Goal: Task Accomplishment & Management: Complete application form

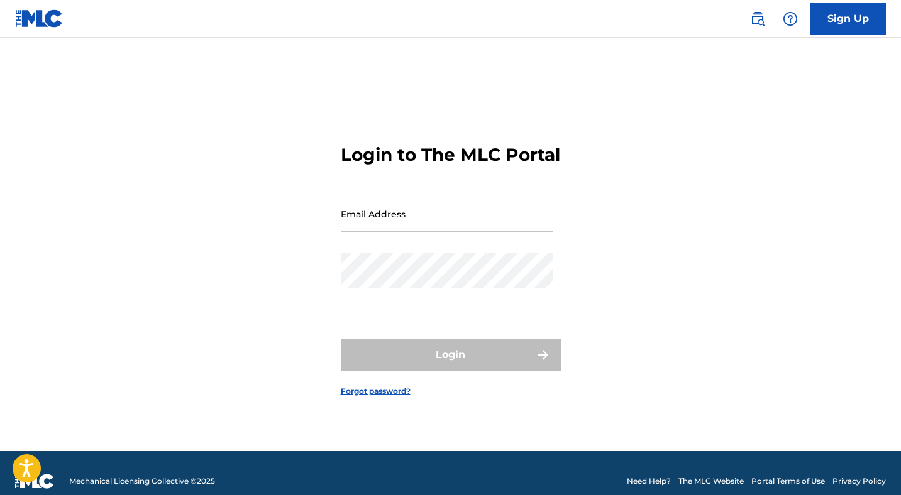
click at [398, 217] on input "Email Address" at bounding box center [447, 214] width 212 height 36
type input "[EMAIL_ADDRESS][DOMAIN_NAME]"
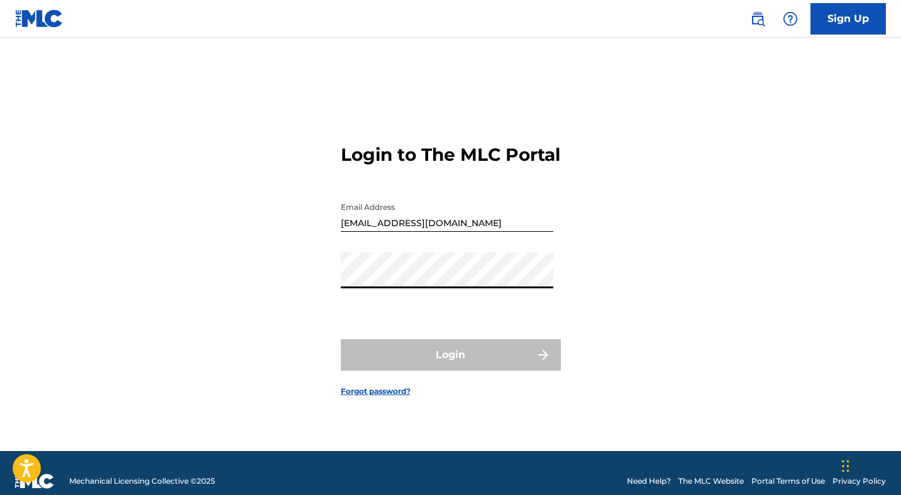
scroll to position [16, 0]
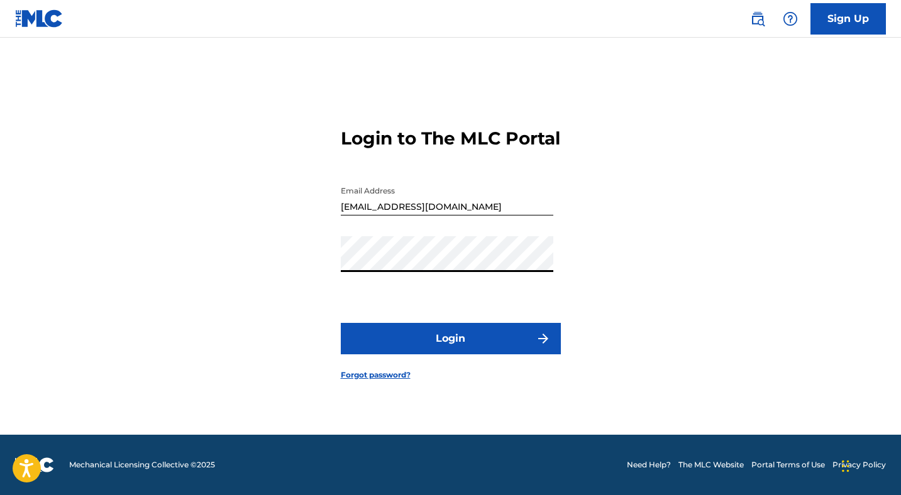
click at [341, 323] on button "Login" at bounding box center [451, 338] width 220 height 31
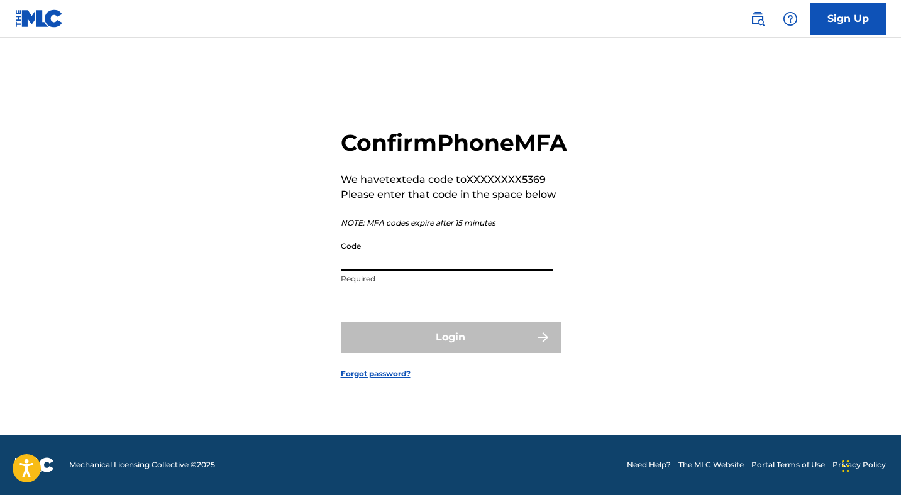
click at [376, 270] on input "Code" at bounding box center [447, 253] width 212 height 36
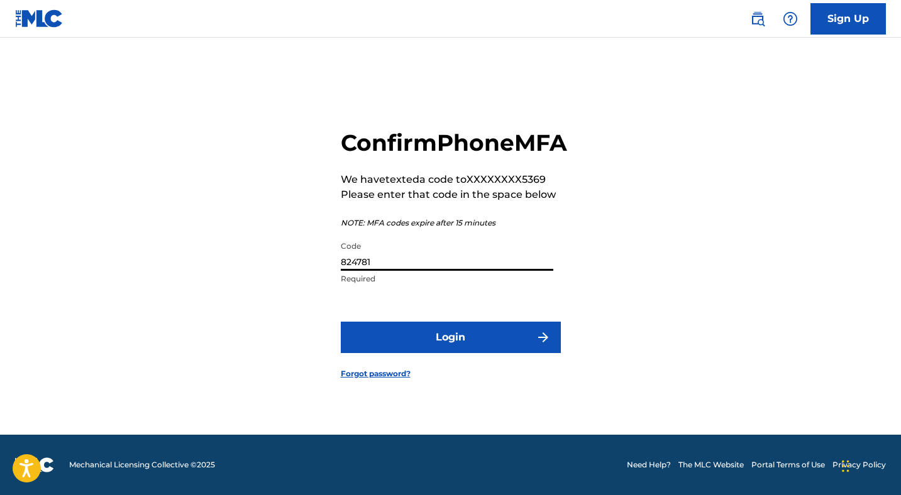
type input "824781"
click at [463, 352] on button "Login" at bounding box center [451, 337] width 220 height 31
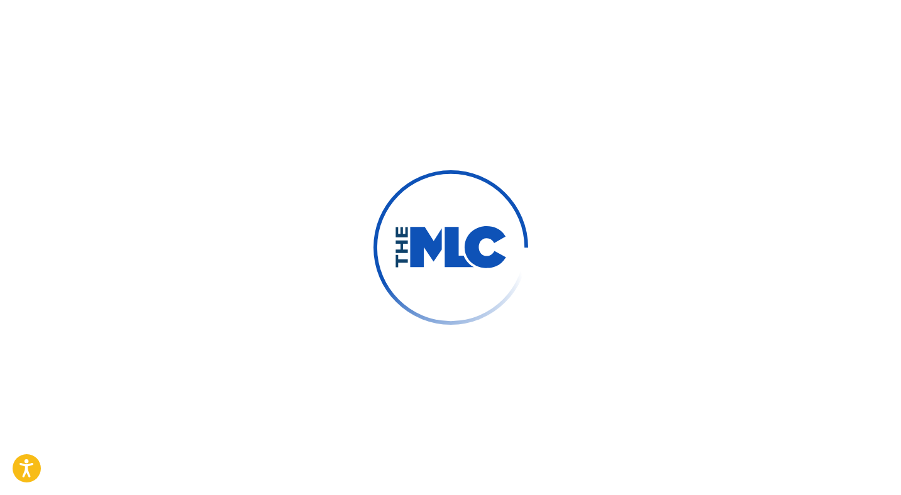
scroll to position [0, 0]
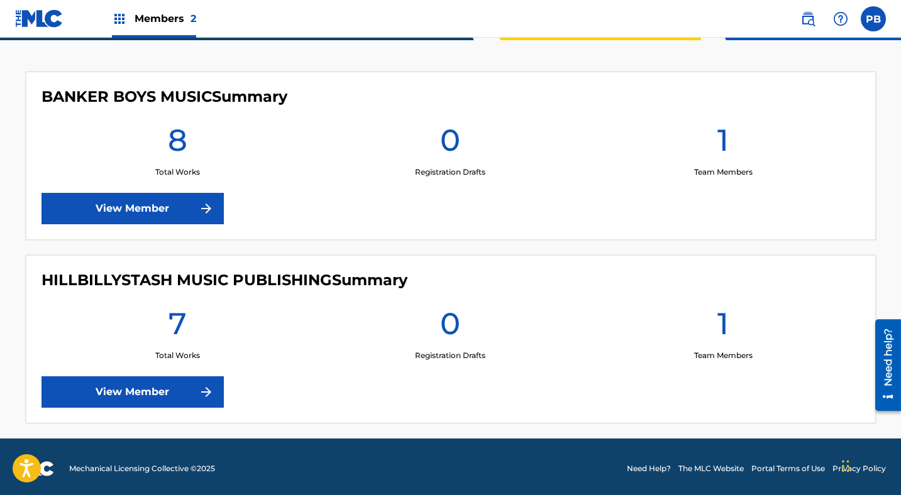
scroll to position [327, 0]
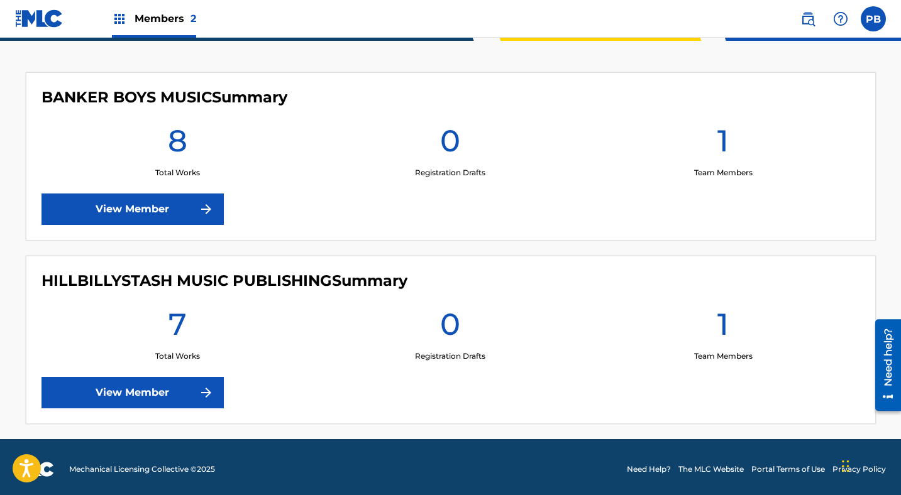
click at [147, 209] on link "View Member" at bounding box center [132, 209] width 182 height 31
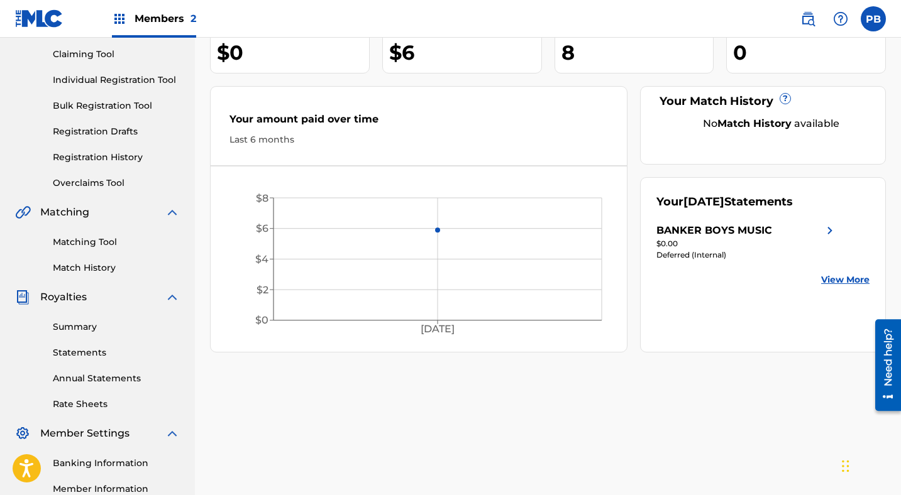
scroll to position [126, 0]
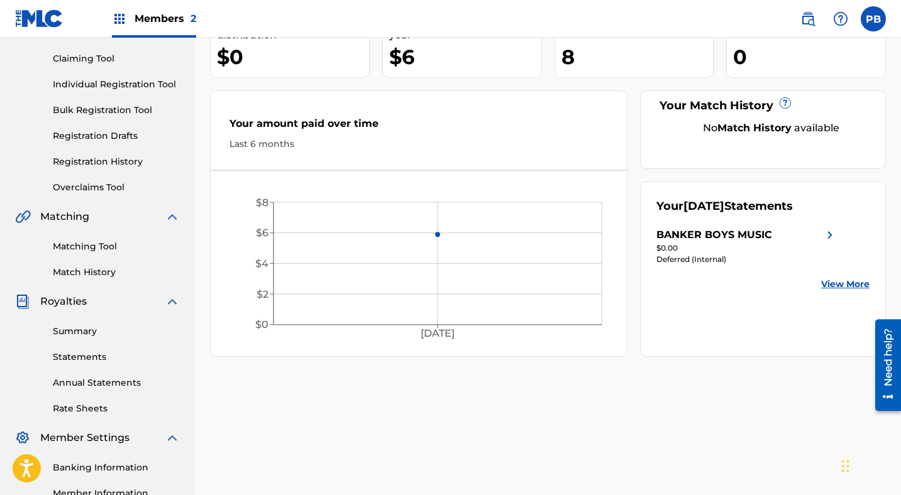
click at [77, 330] on link "Summary" at bounding box center [116, 331] width 127 height 13
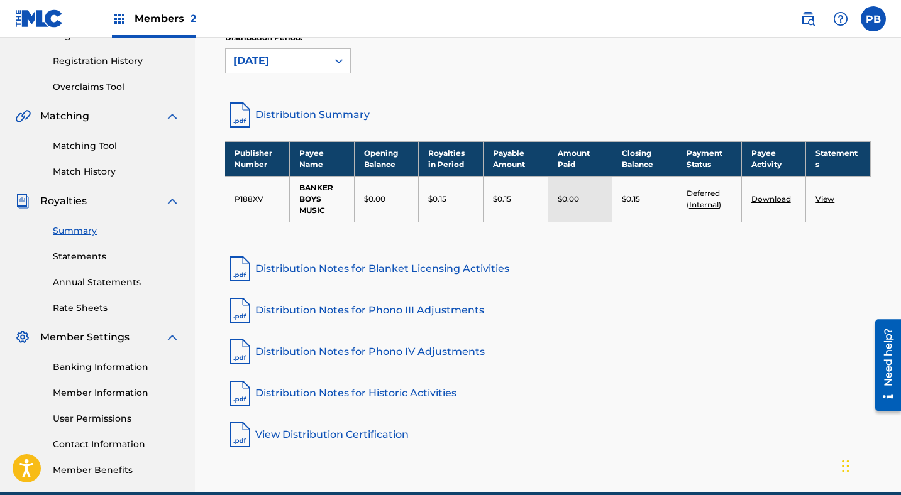
scroll to position [224, 0]
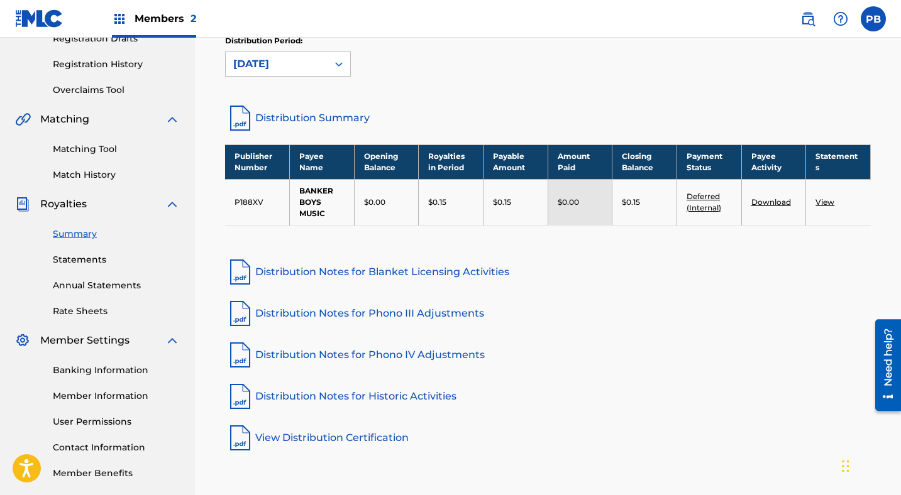
click at [94, 262] on link "Statements" at bounding box center [116, 259] width 127 height 13
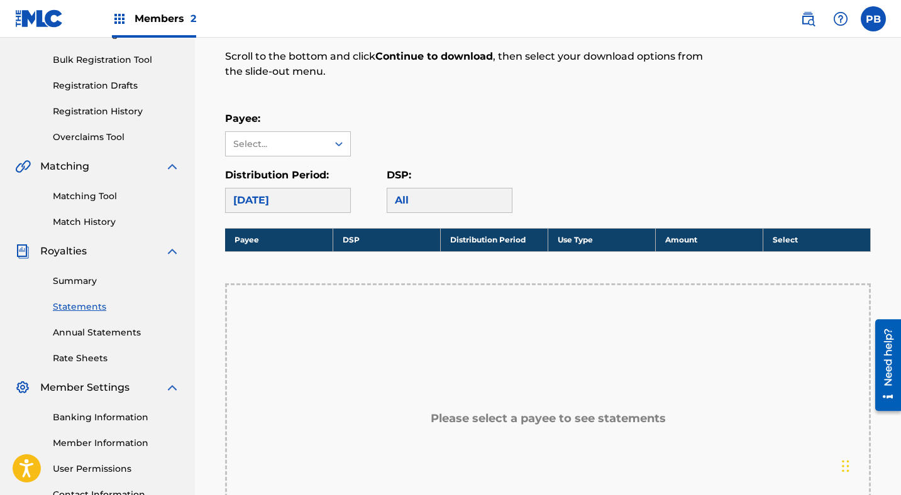
scroll to position [165, 0]
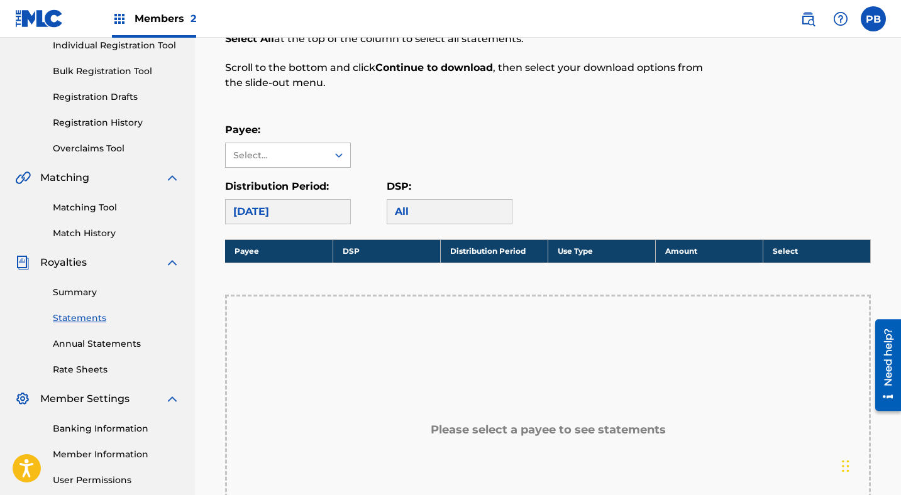
click at [341, 156] on icon at bounding box center [338, 155] width 13 height 13
click at [284, 182] on div "BANKER BOYS MUSIC" at bounding box center [288, 191] width 124 height 47
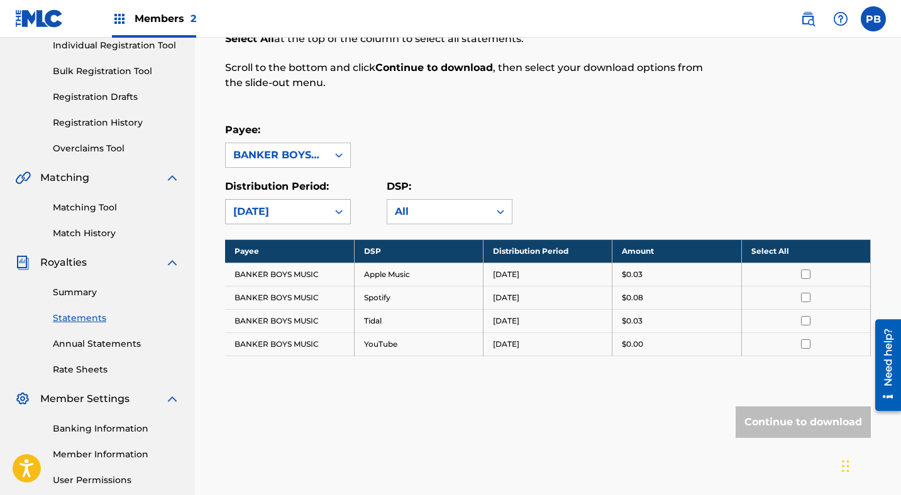
click at [336, 209] on icon at bounding box center [338, 211] width 13 height 13
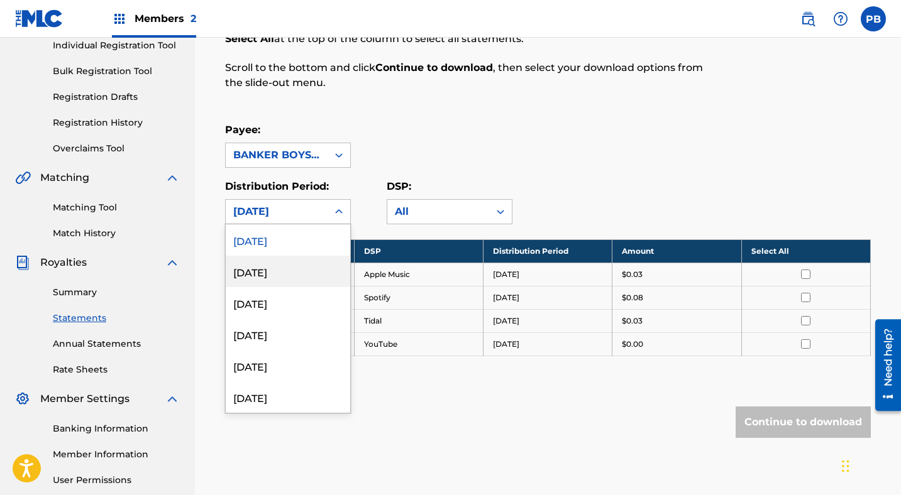
click at [263, 271] on div "[DATE]" at bounding box center [288, 271] width 124 height 31
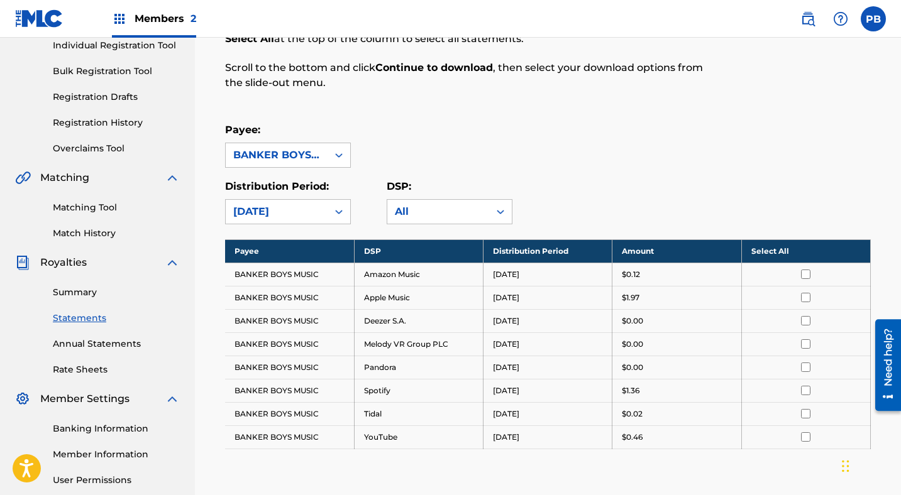
click at [332, 212] on icon at bounding box center [338, 211] width 13 height 13
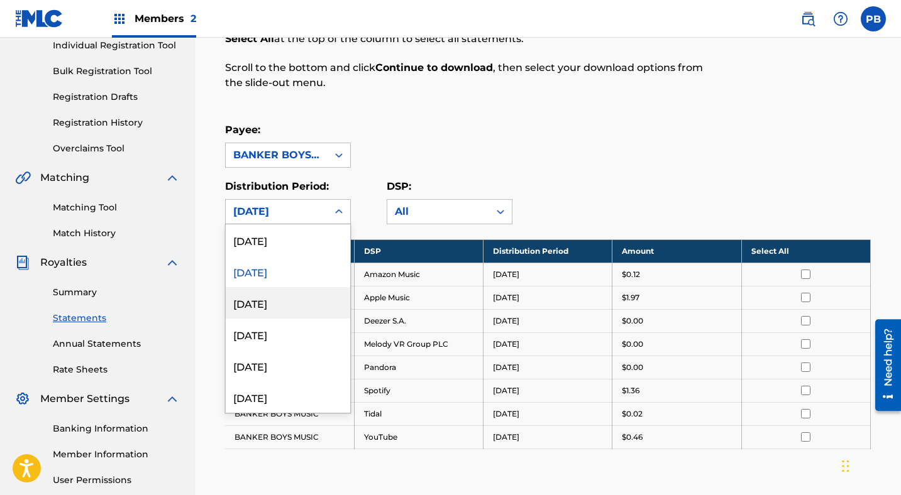
click at [270, 305] on div "[DATE]" at bounding box center [288, 302] width 124 height 31
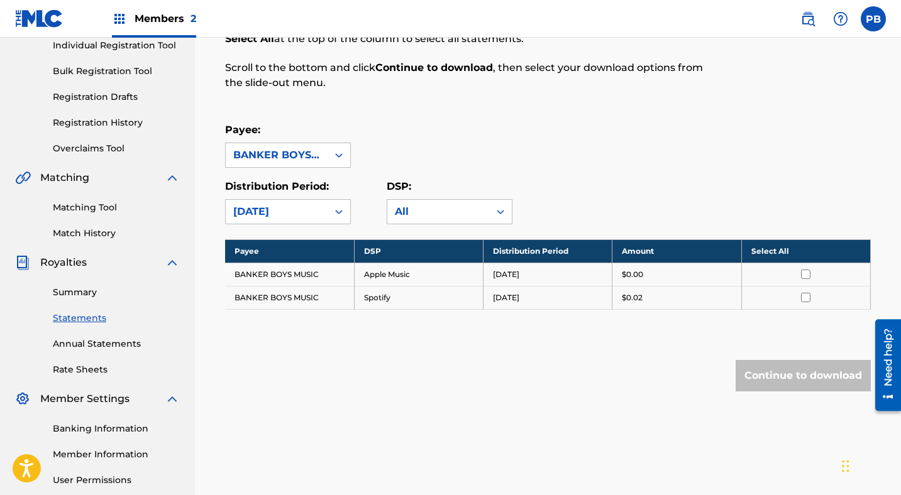
click at [336, 209] on icon at bounding box center [338, 211] width 13 height 13
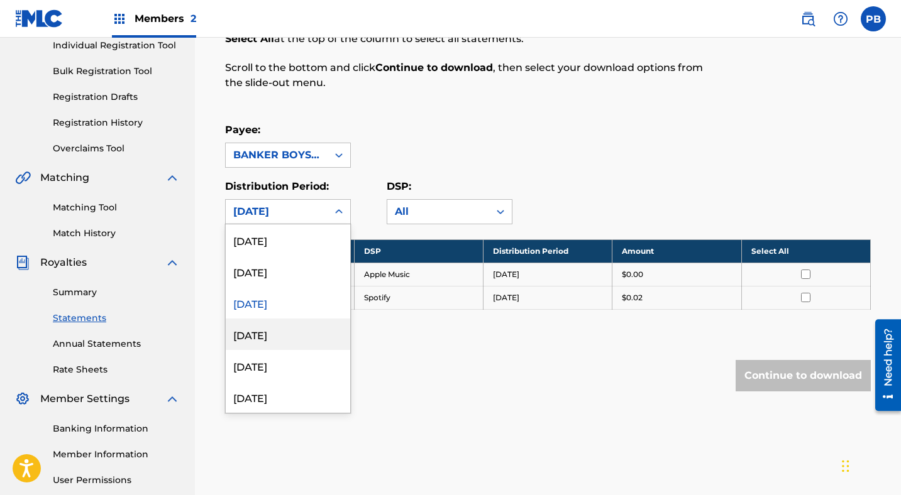
click at [273, 334] on div "[DATE]" at bounding box center [288, 334] width 124 height 31
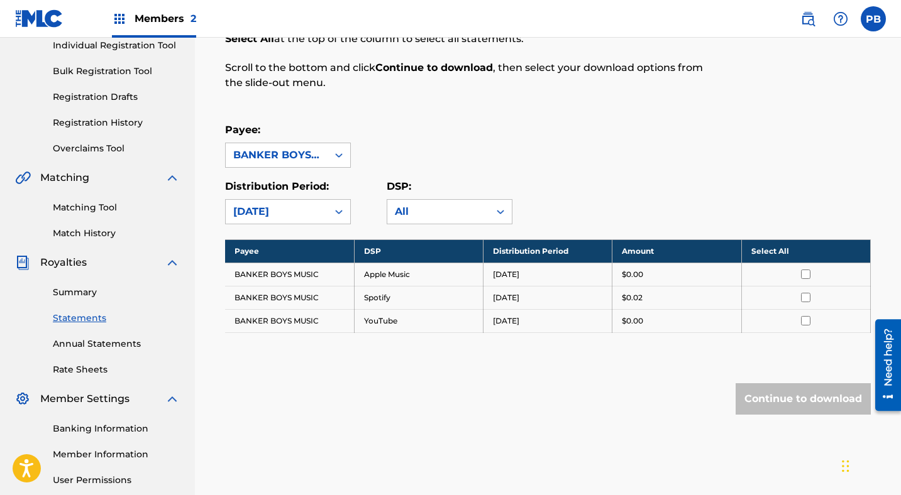
click at [341, 207] on icon at bounding box center [338, 211] width 13 height 13
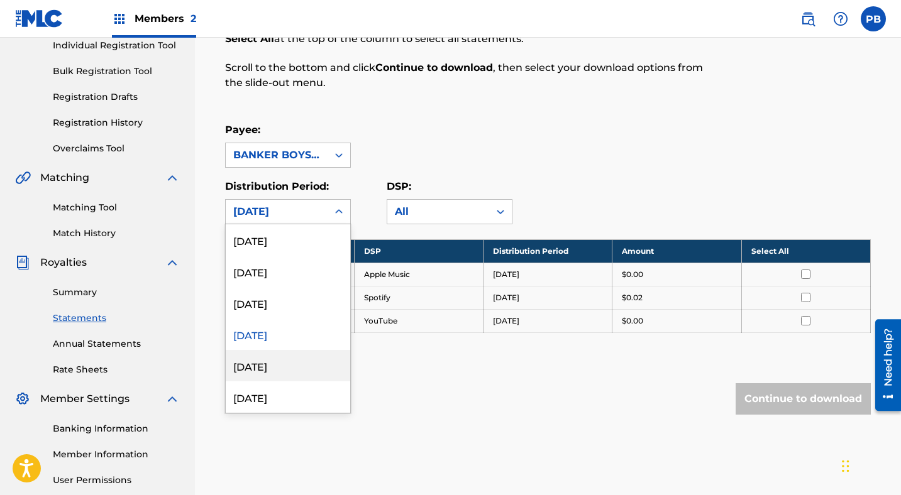
click at [267, 365] on div "[DATE]" at bounding box center [288, 365] width 124 height 31
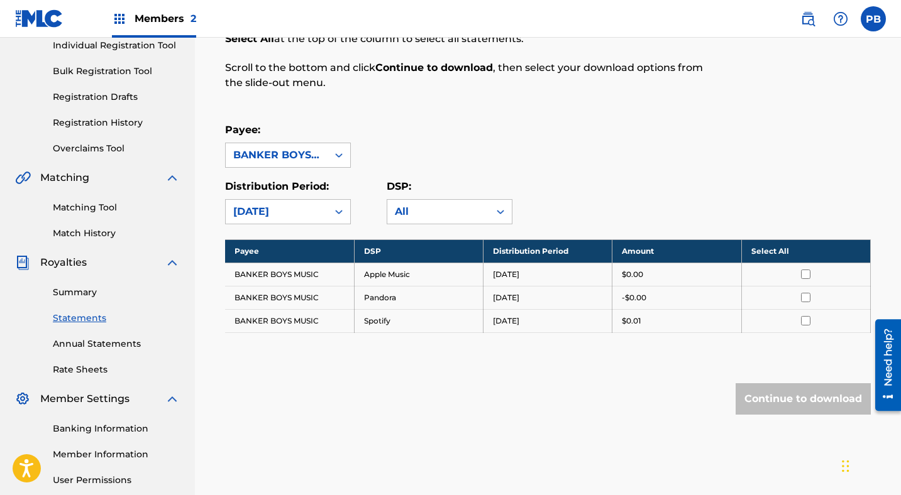
click at [340, 215] on icon at bounding box center [338, 211] width 13 height 13
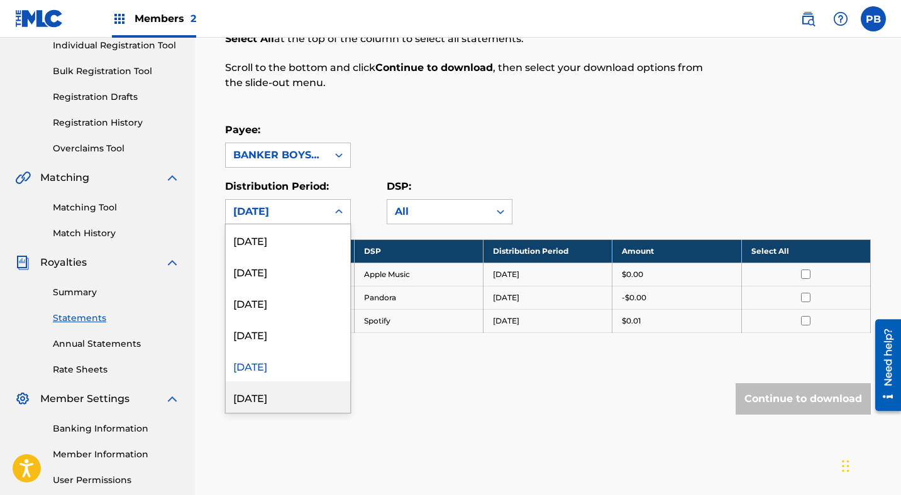
click at [277, 392] on div "[DATE]" at bounding box center [288, 396] width 124 height 31
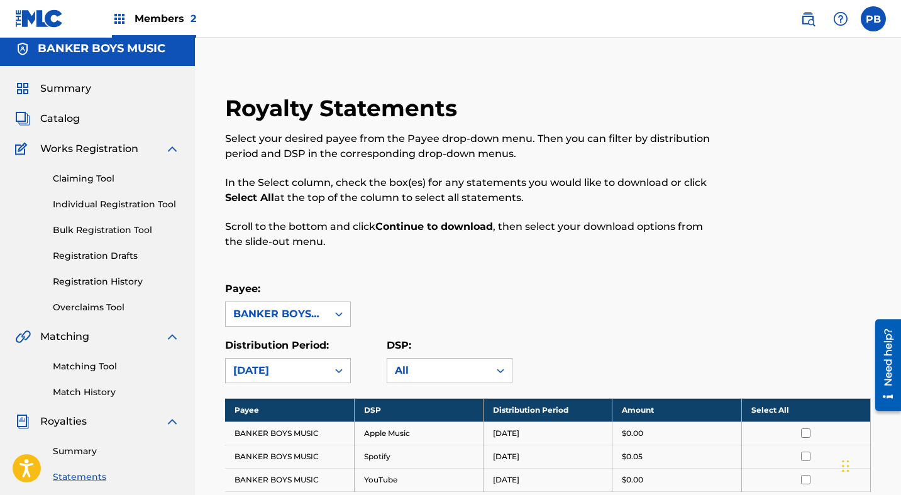
scroll to position [0, 0]
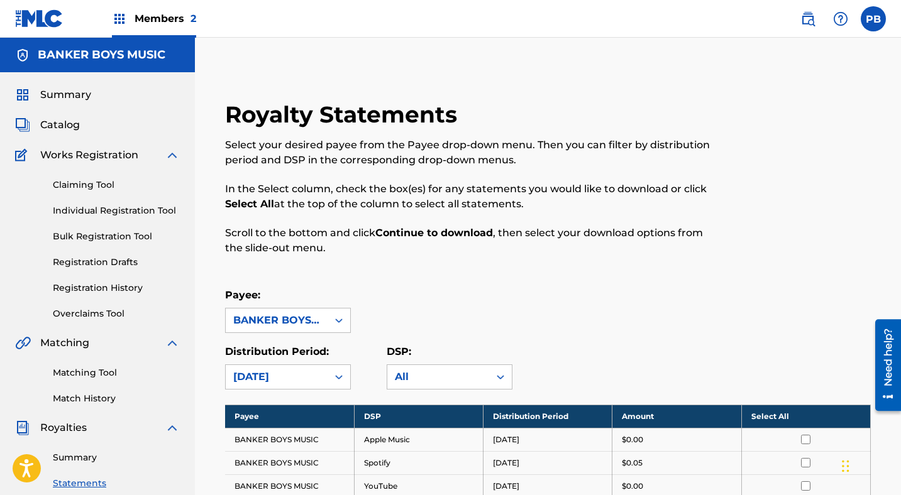
click at [63, 126] on span "Catalog" at bounding box center [60, 125] width 40 height 15
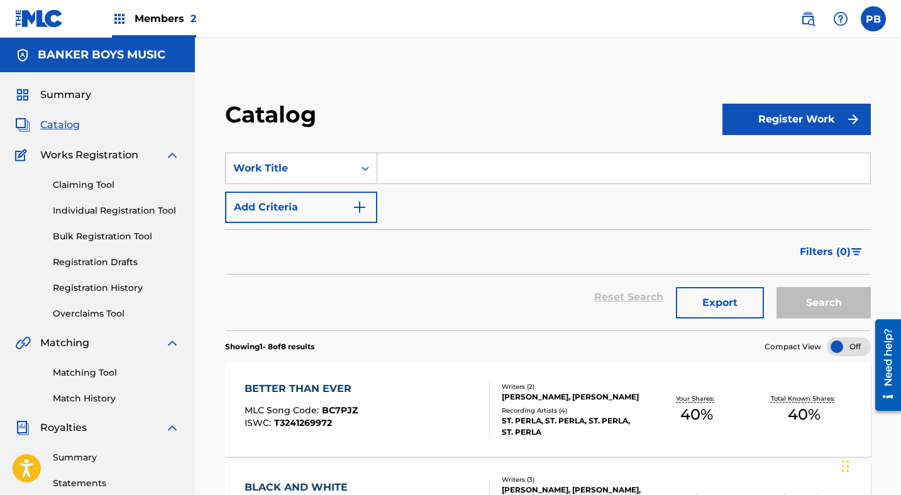
click at [83, 184] on link "Claiming Tool" at bounding box center [116, 184] width 127 height 13
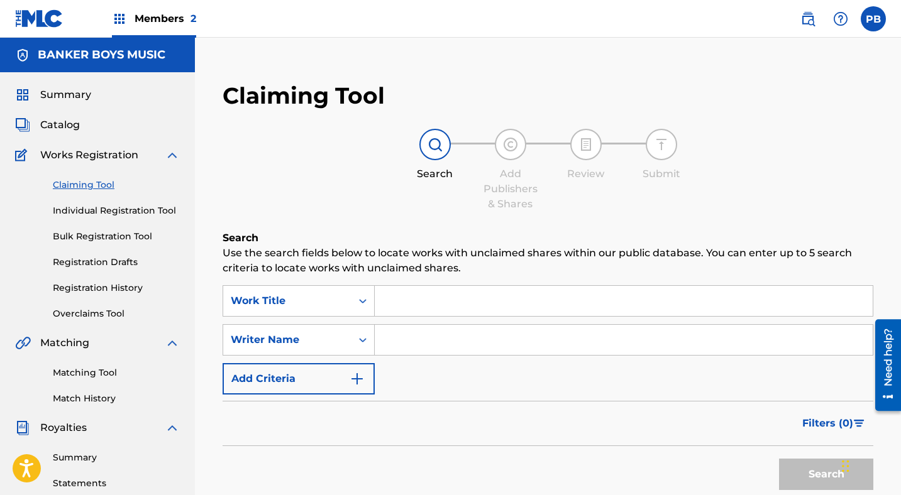
click at [411, 301] on input "Search Form" at bounding box center [624, 301] width 498 height 30
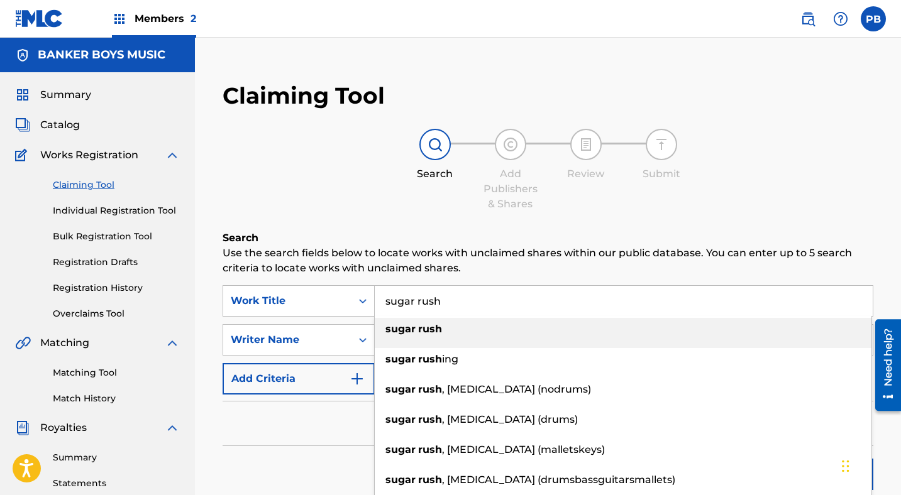
type input "sugar rush"
click at [419, 329] on strong "rush" at bounding box center [430, 329] width 24 height 12
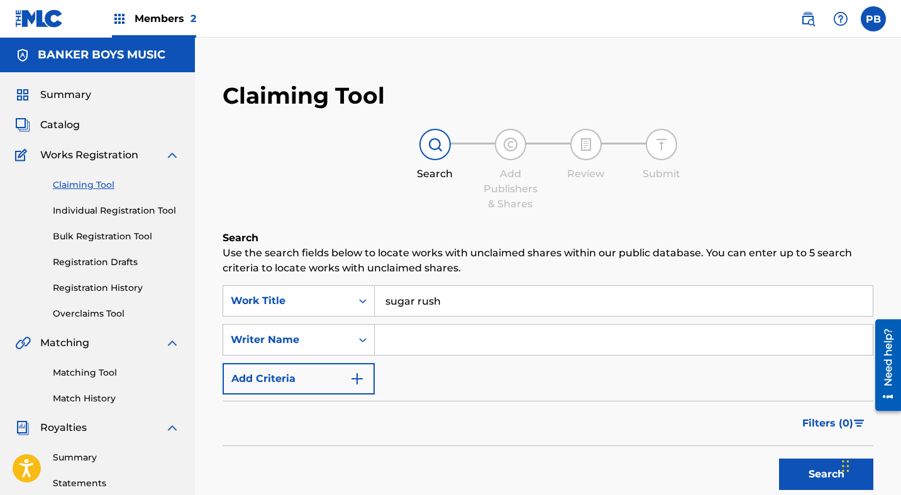
click at [407, 348] on input "Search Form" at bounding box center [624, 340] width 498 height 30
type input "[PERSON_NAME]"
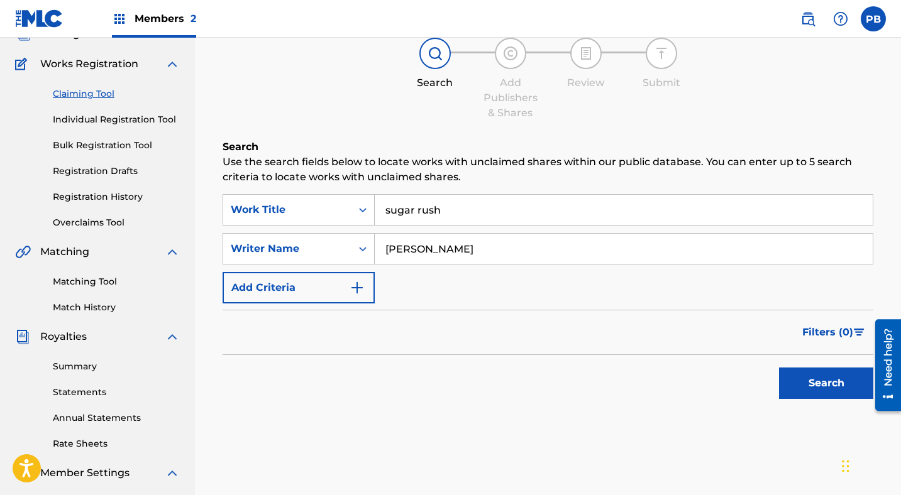
scroll to position [94, 0]
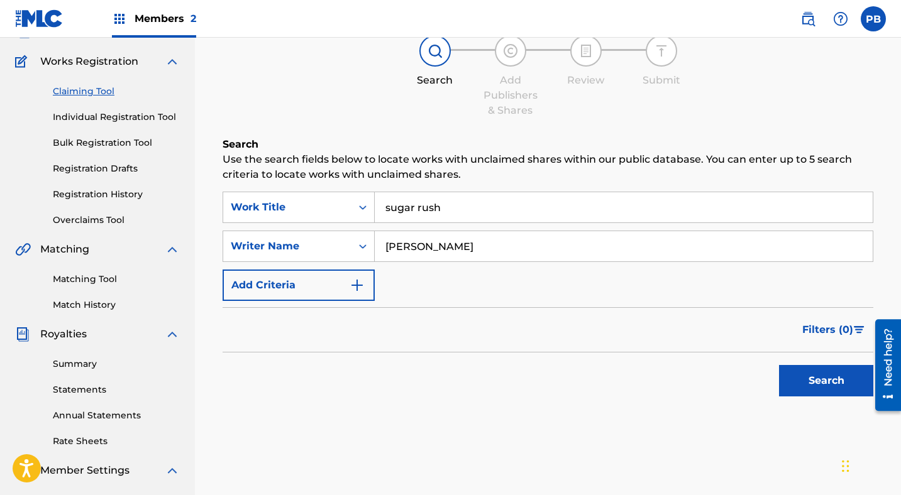
click at [802, 381] on button "Search" at bounding box center [826, 380] width 94 height 31
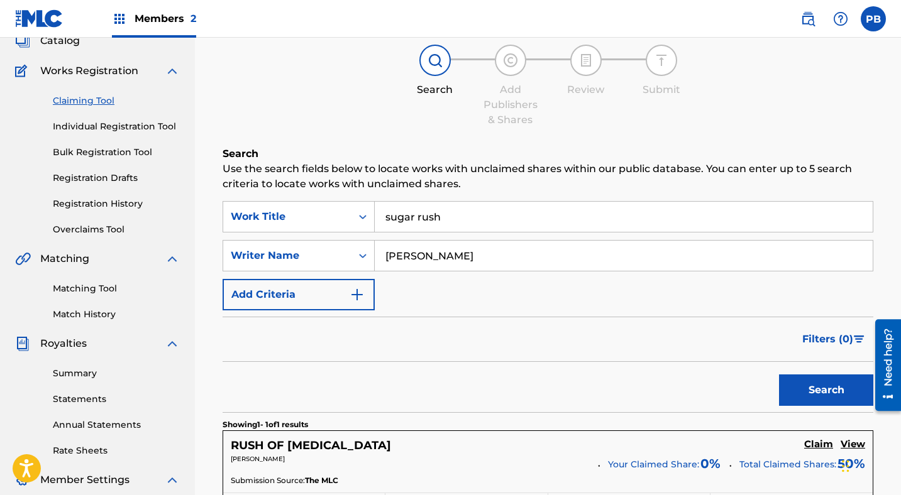
scroll to position [79, 0]
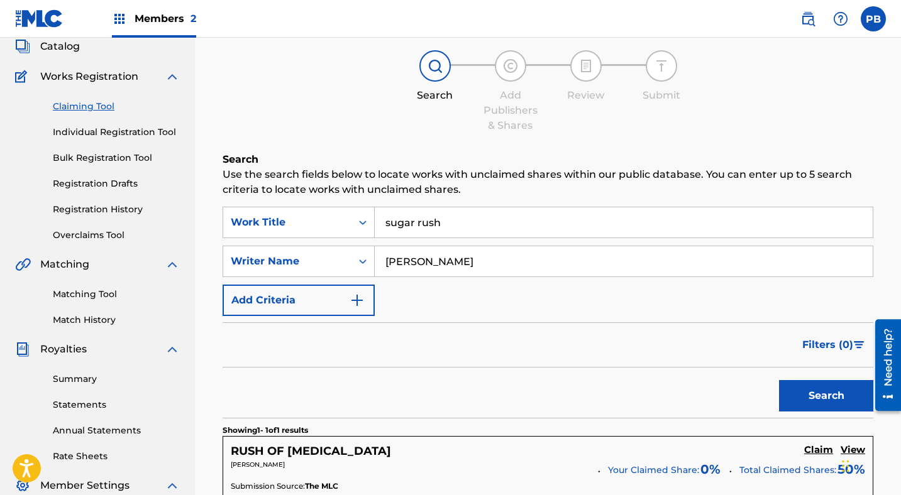
click at [452, 231] on input "sugar rush" at bounding box center [624, 222] width 498 height 30
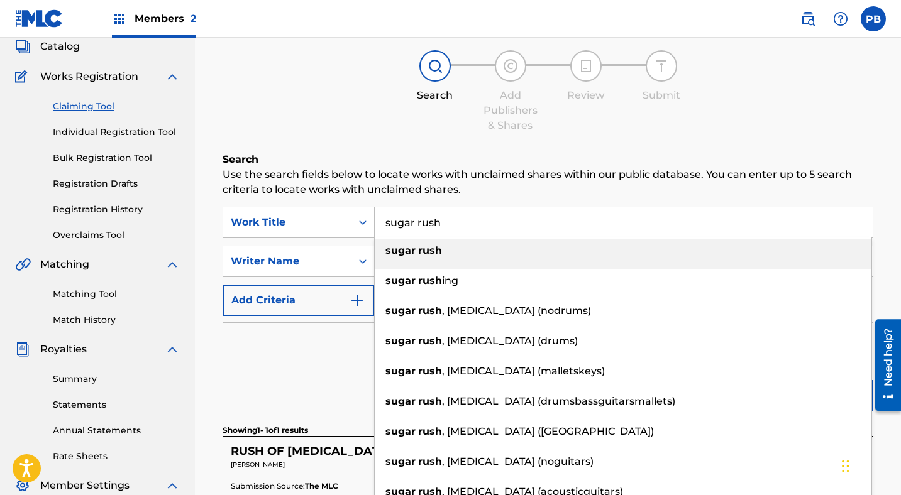
click at [452, 231] on input "sugar rush" at bounding box center [624, 222] width 498 height 30
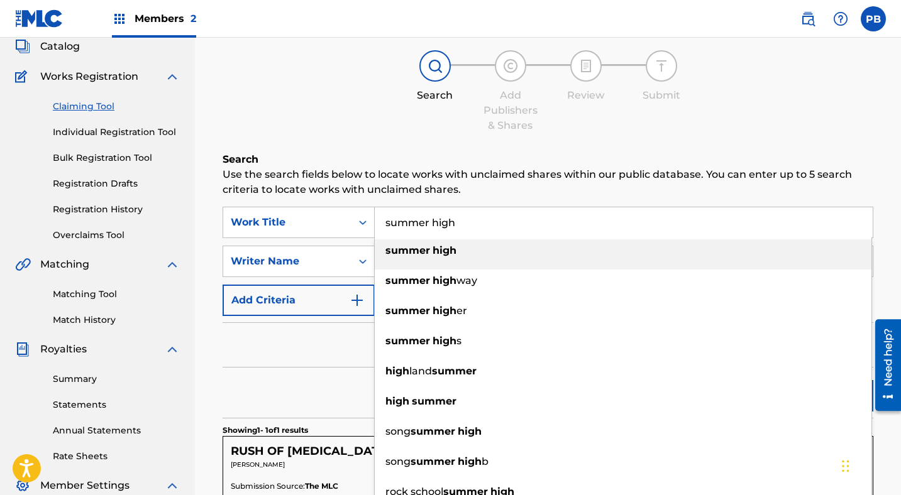
type input "summer high"
click at [434, 256] on strong "high" at bounding box center [444, 250] width 24 height 12
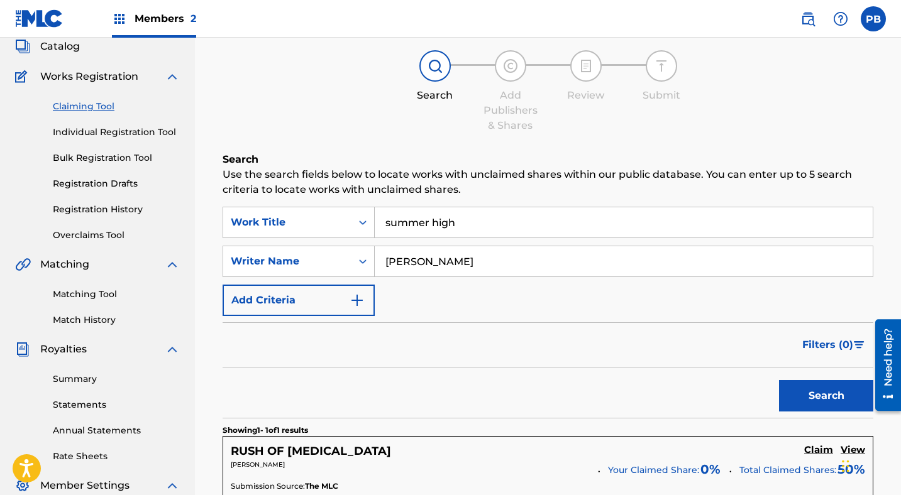
click at [814, 401] on button "Search" at bounding box center [826, 395] width 94 height 31
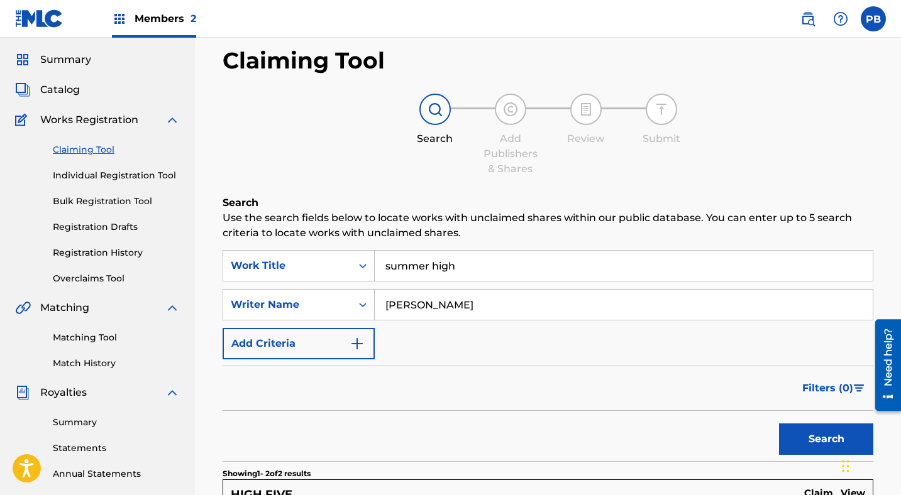
scroll to position [31, 0]
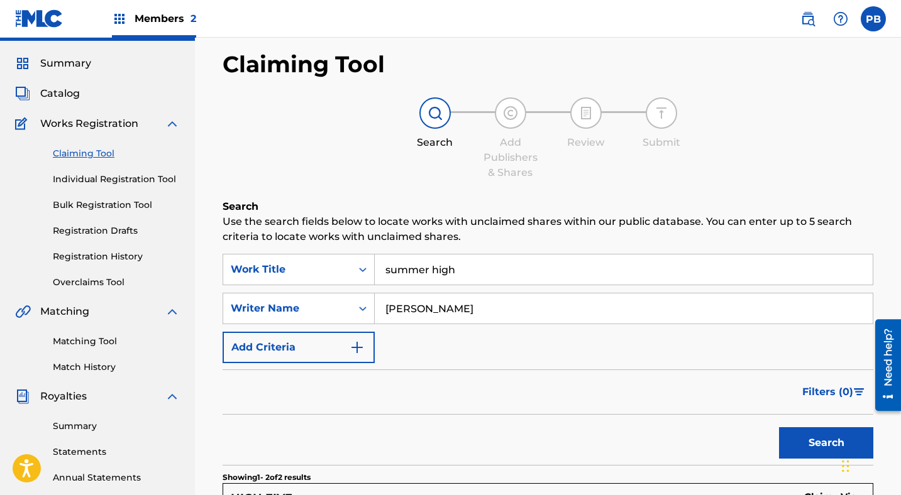
click at [121, 182] on link "Individual Registration Tool" at bounding box center [116, 179] width 127 height 13
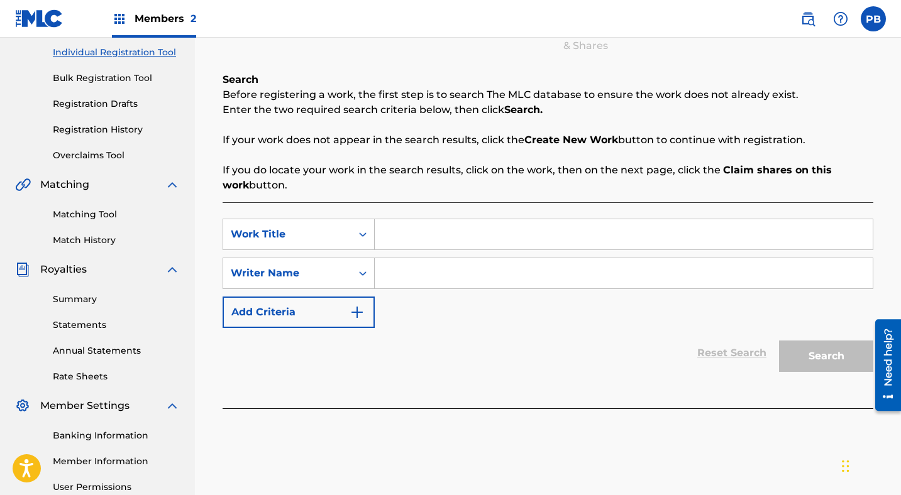
scroll to position [161, 0]
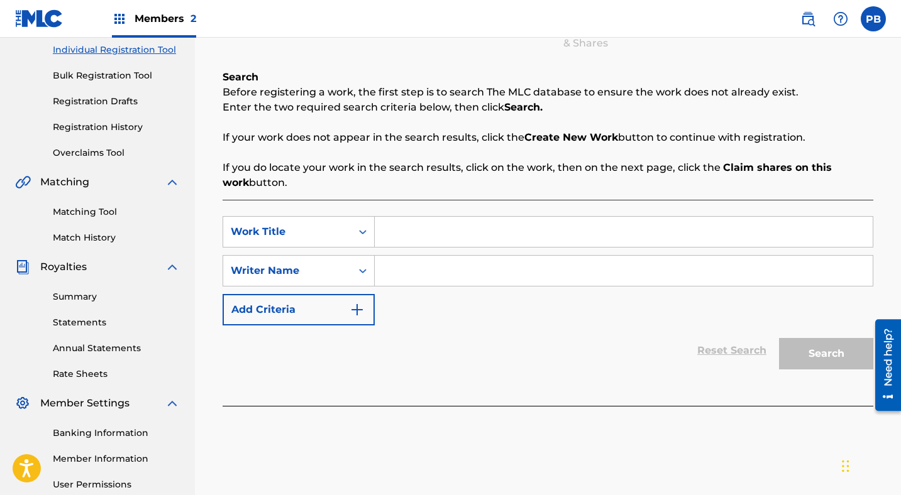
click at [412, 239] on input "Search Form" at bounding box center [624, 232] width 498 height 30
type input "summer high"
click at [361, 273] on icon "Search Form" at bounding box center [362, 271] width 13 height 13
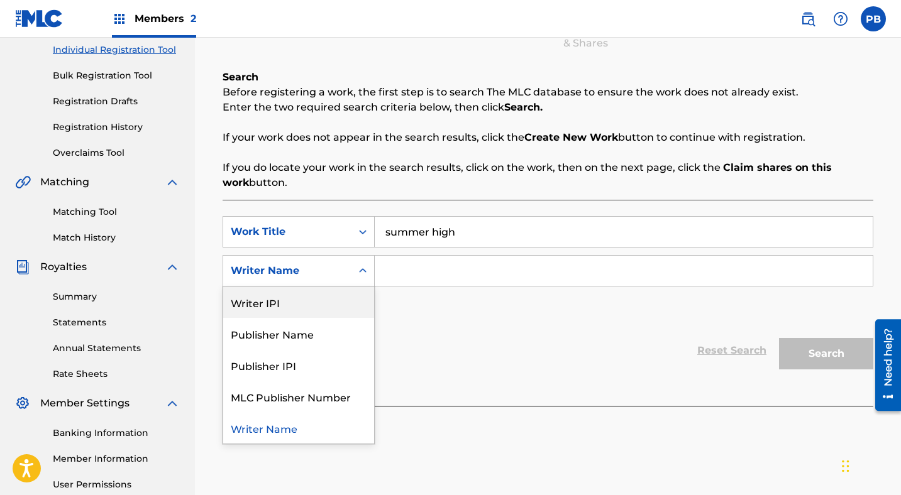
click at [412, 275] on input "Search Form" at bounding box center [624, 271] width 498 height 30
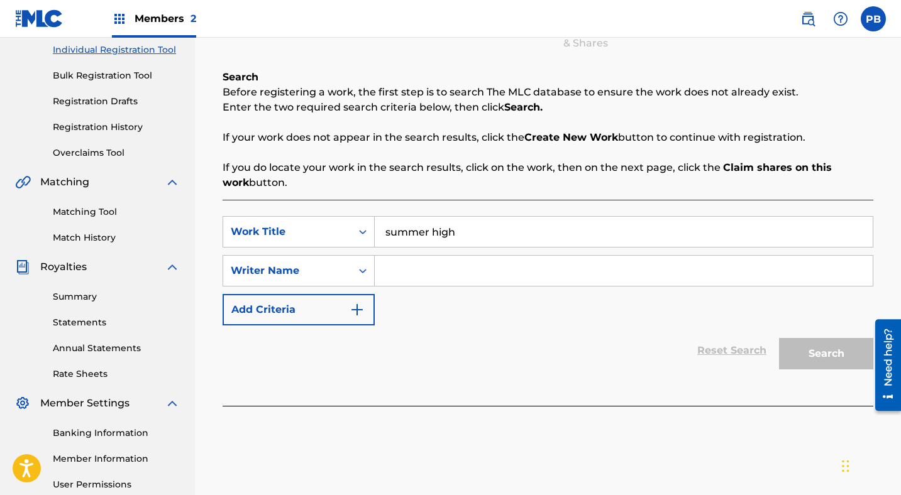
type input "[PERSON_NAME]"
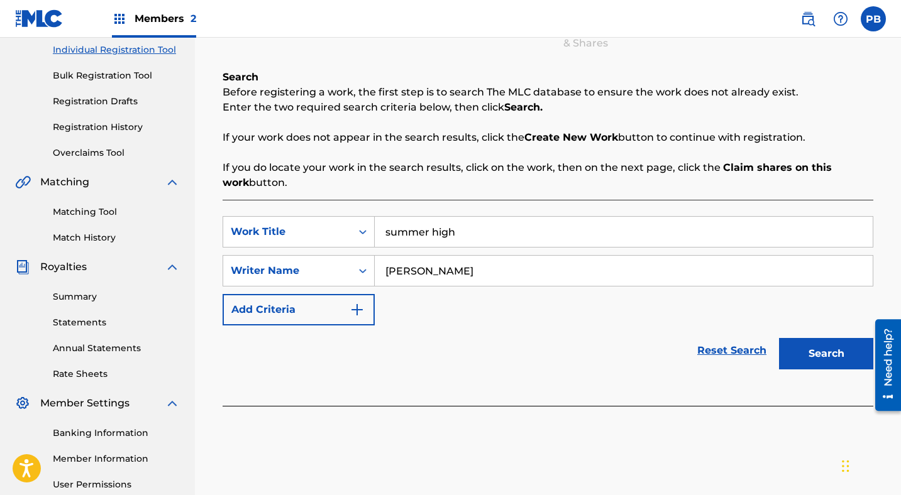
click at [811, 349] on button "Search" at bounding box center [826, 353] width 94 height 31
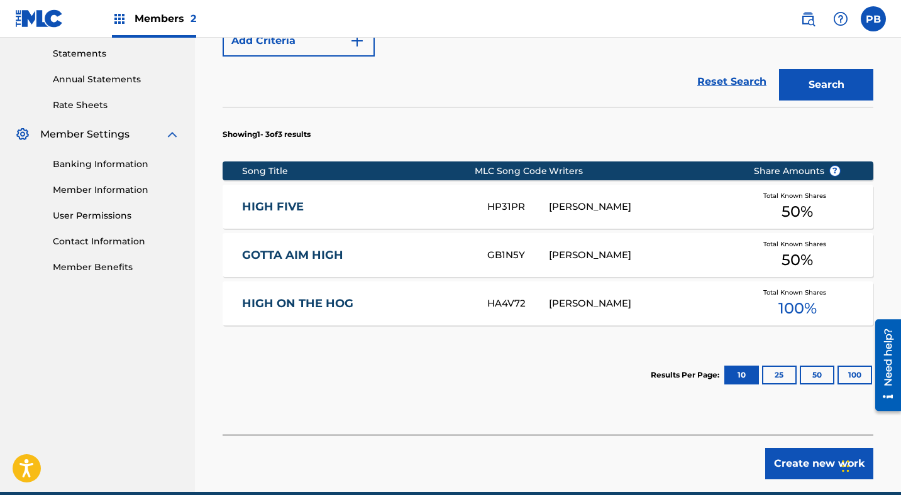
scroll to position [449, 0]
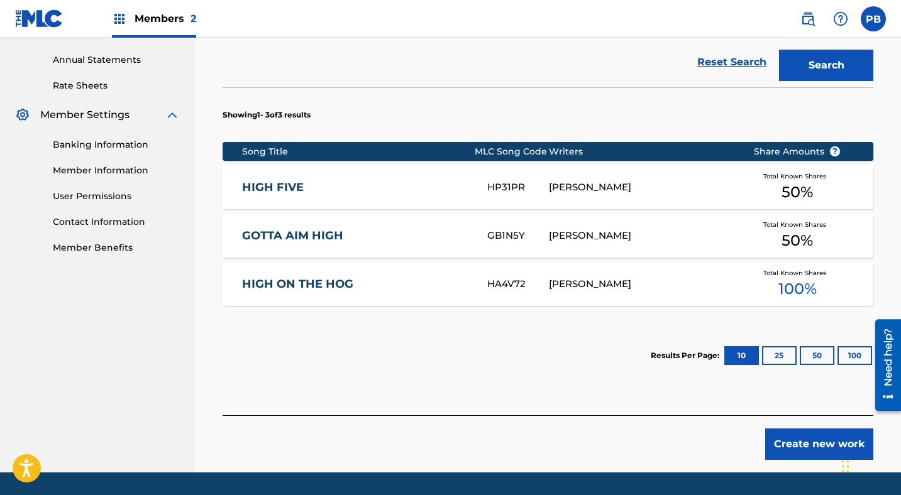
click at [801, 448] on button "Create new work" at bounding box center [819, 444] width 108 height 31
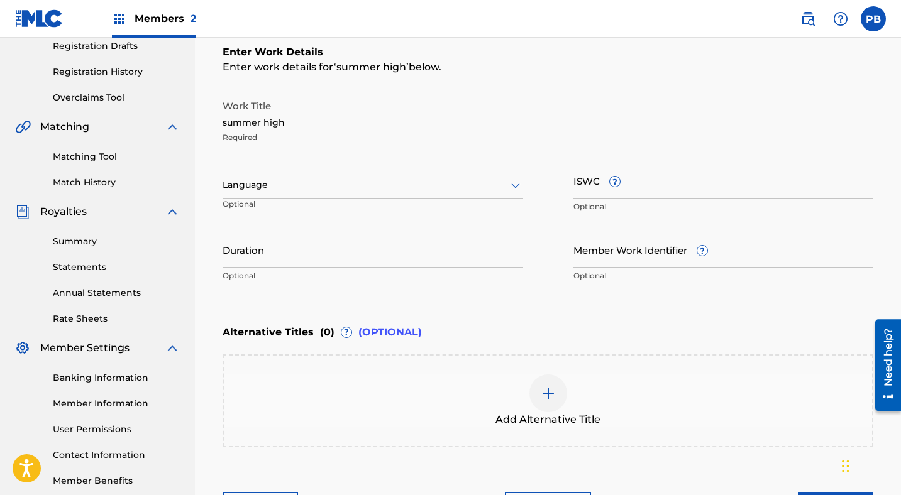
scroll to position [211, 0]
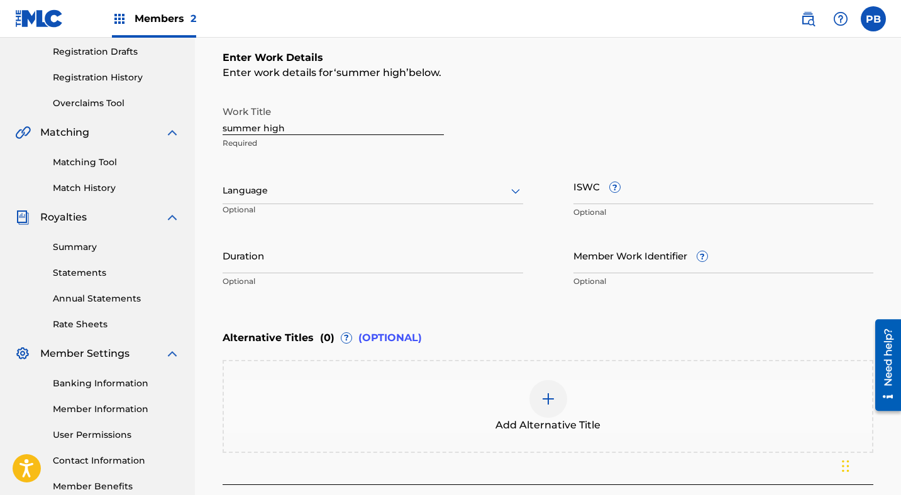
click at [282, 122] on input "summer high" at bounding box center [332, 117] width 221 height 36
type input "Summer High"
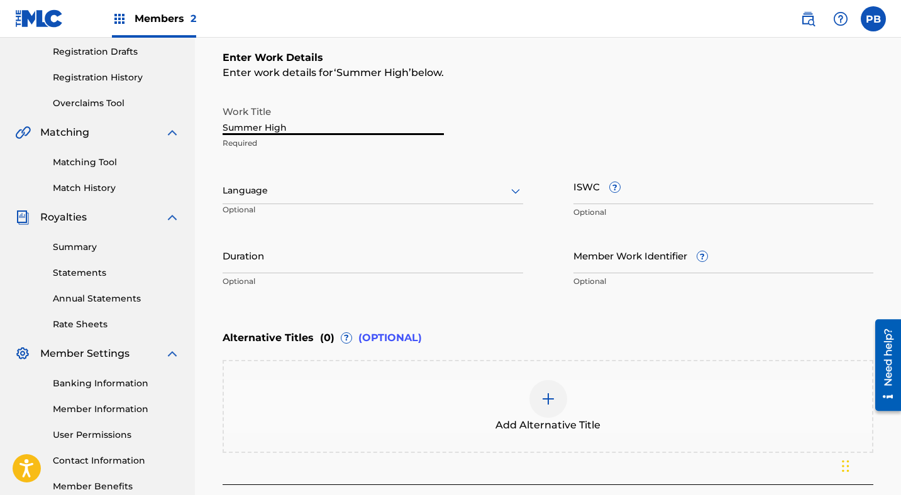
click at [261, 188] on div at bounding box center [372, 191] width 300 height 16
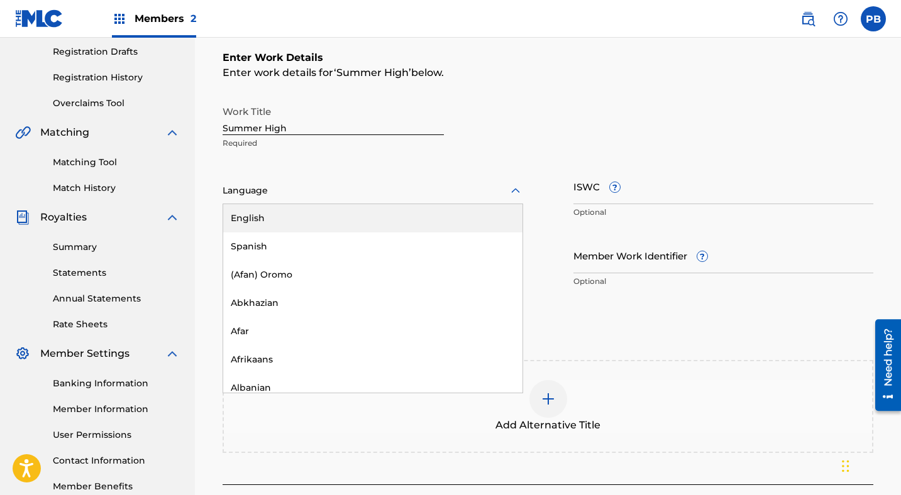
click at [246, 216] on div "English" at bounding box center [372, 218] width 299 height 28
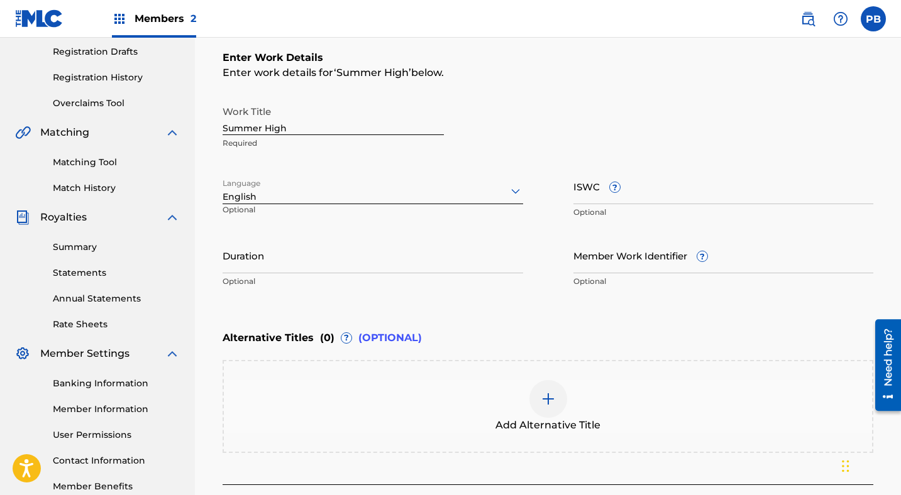
click at [594, 190] on input "ISWC ?" at bounding box center [723, 186] width 300 height 36
paste input "T3188929962"
type input "T3188929962"
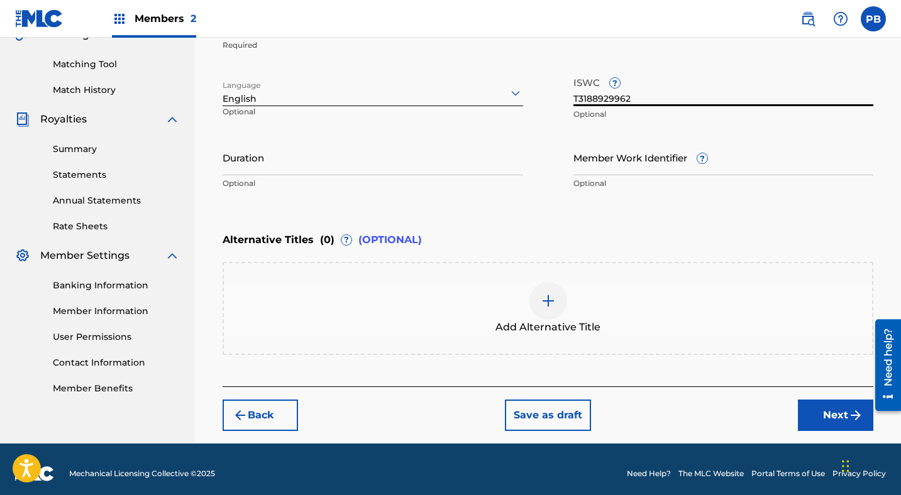
scroll to position [317, 0]
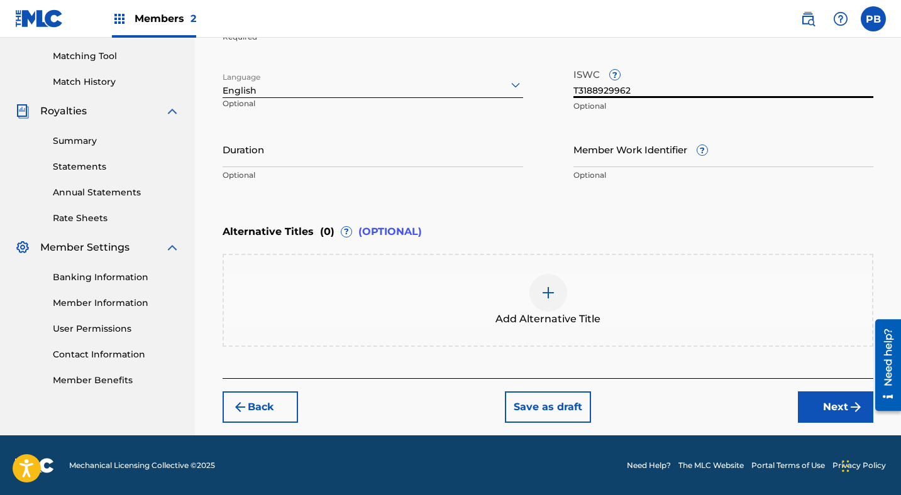
click at [821, 406] on button "Next" at bounding box center [834, 407] width 75 height 31
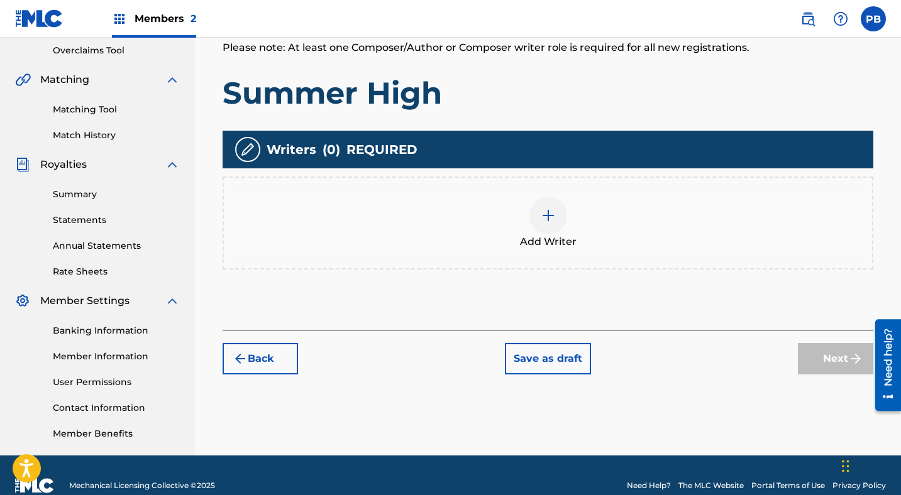
scroll to position [265, 0]
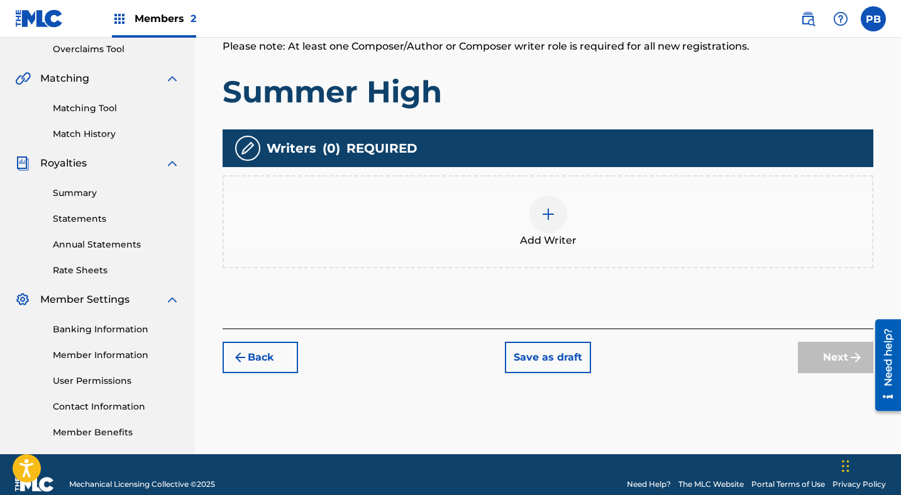
click at [546, 214] on img at bounding box center [547, 214] width 15 height 15
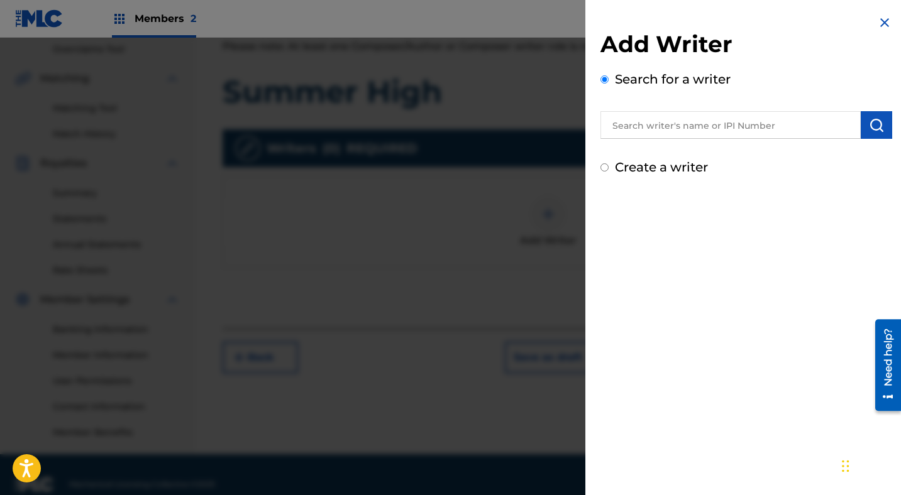
click at [647, 129] on input "text" at bounding box center [730, 125] width 260 height 28
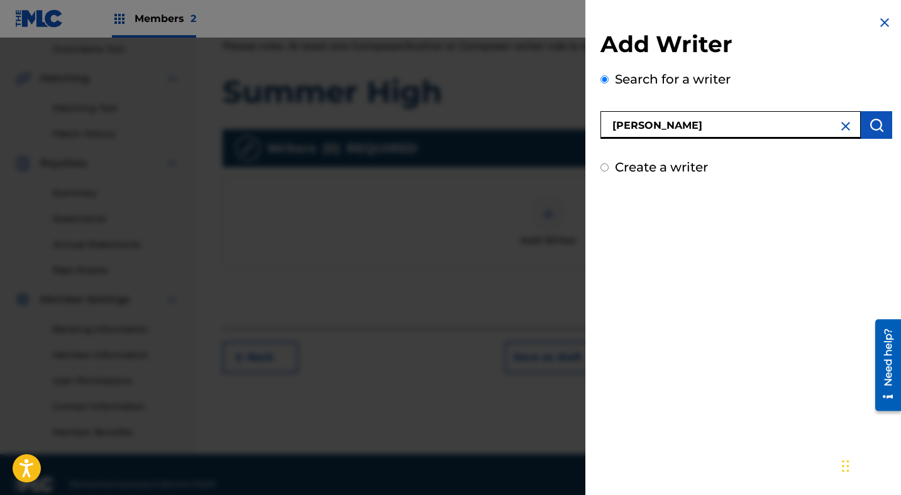
type input "[PERSON_NAME]"
click at [874, 124] on img "submit" at bounding box center [875, 125] width 15 height 15
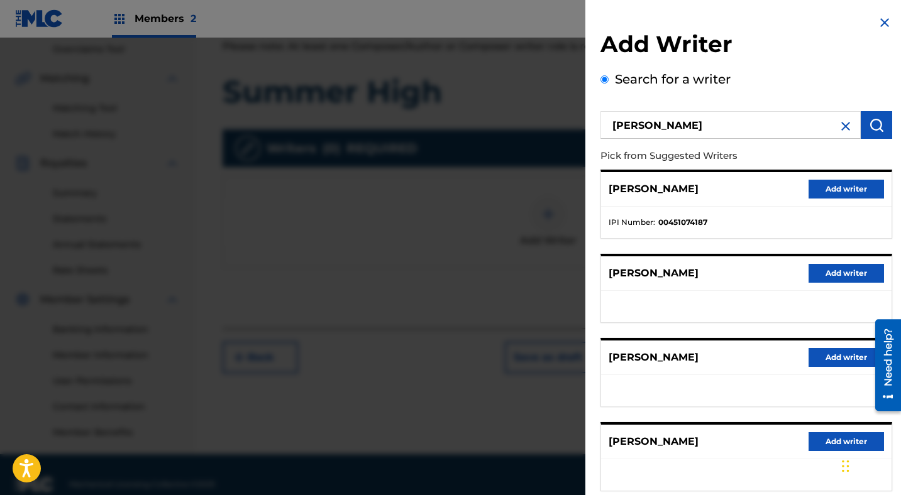
click at [820, 191] on button "Add writer" at bounding box center [845, 189] width 75 height 19
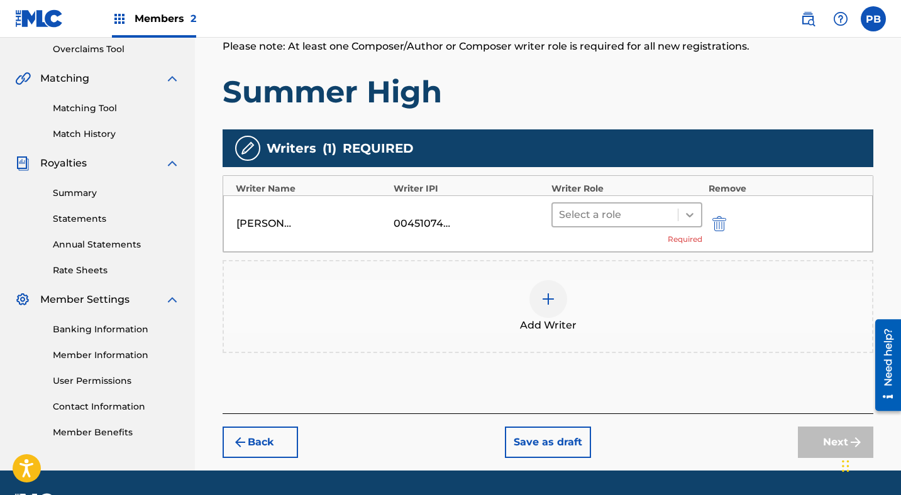
click at [693, 217] on icon at bounding box center [689, 215] width 13 height 13
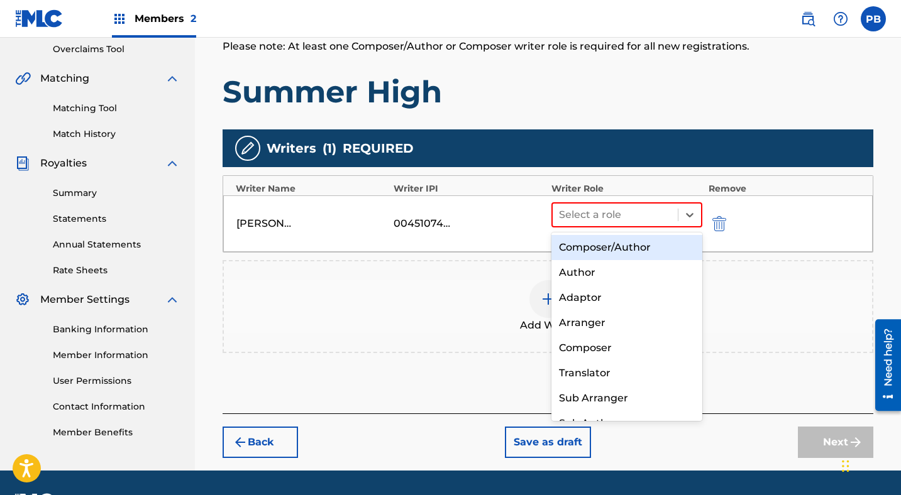
click at [623, 244] on div "Composer/Author" at bounding box center [626, 247] width 151 height 25
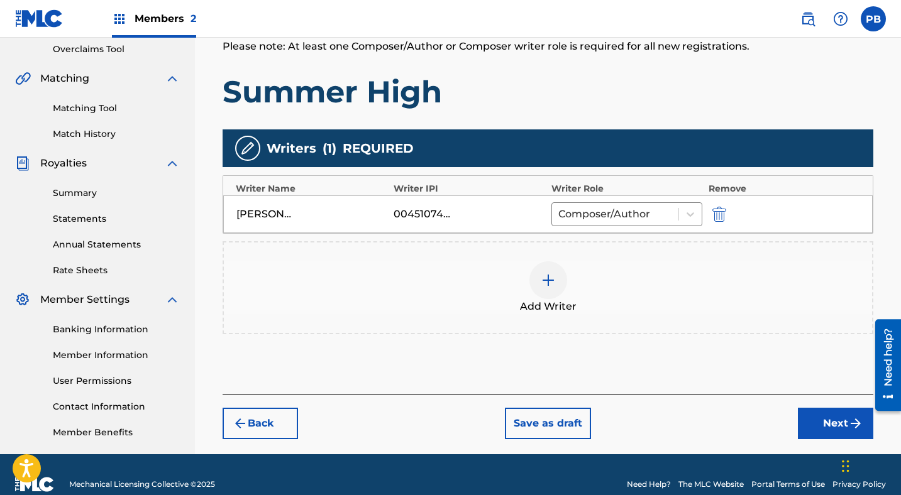
click at [546, 285] on img at bounding box center [547, 280] width 15 height 15
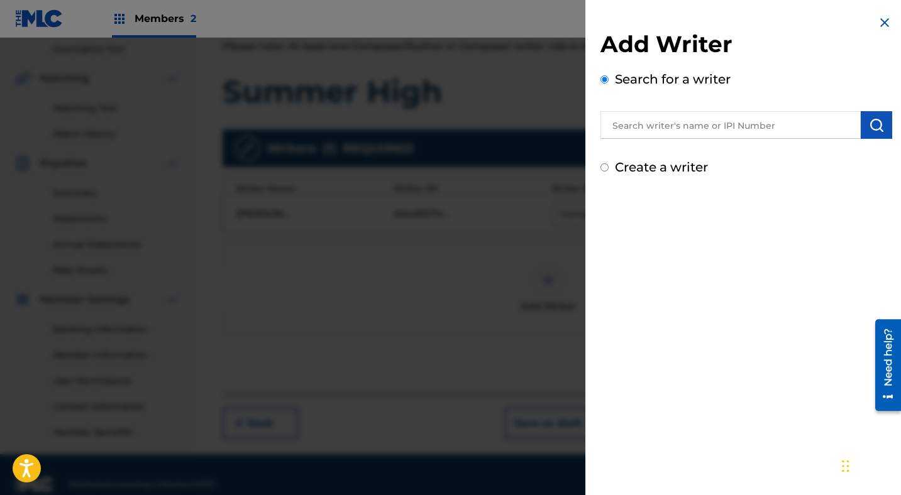
click at [655, 124] on input "text" at bounding box center [730, 125] width 260 height 28
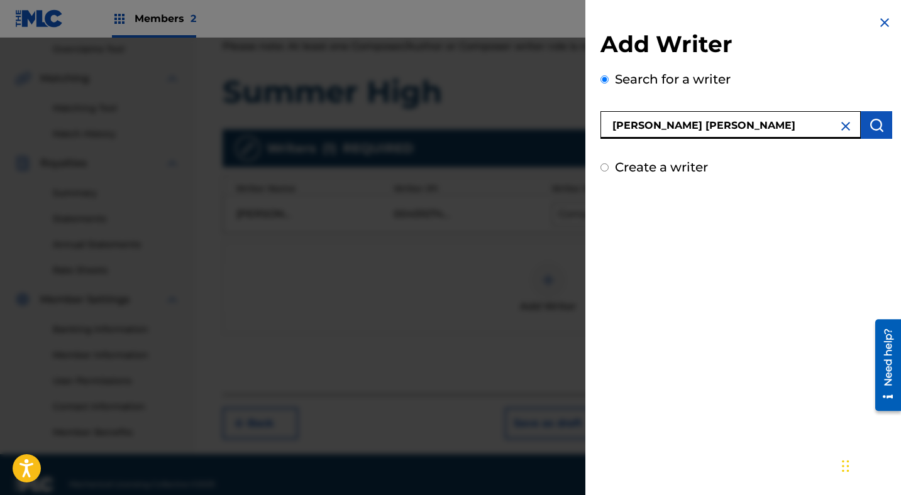
type input "[PERSON_NAME] [PERSON_NAME]"
click at [870, 122] on img "submit" at bounding box center [875, 125] width 15 height 15
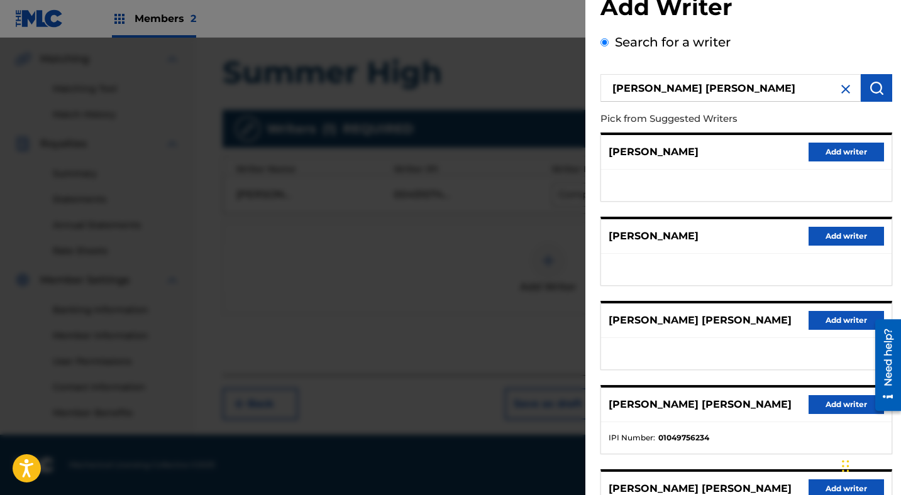
scroll to position [160, 0]
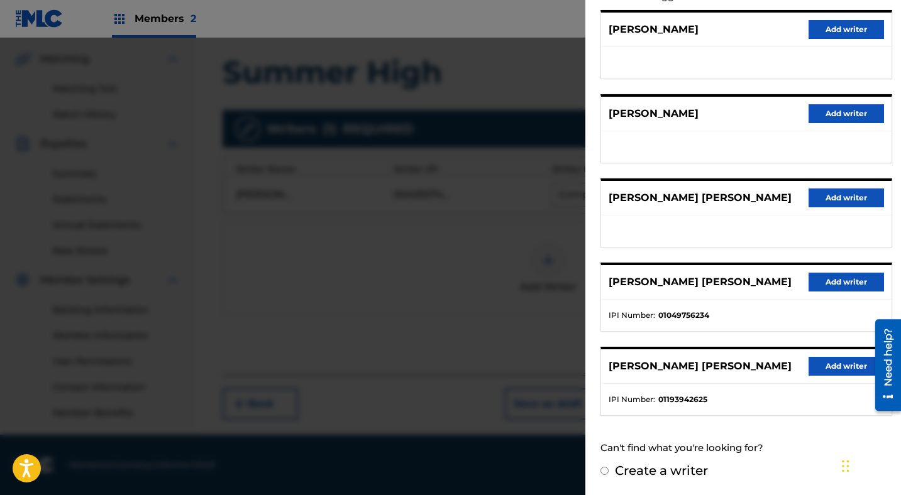
click at [604, 473] on input "Create a writer" at bounding box center [604, 471] width 8 height 8
radio input "false"
radio input "true"
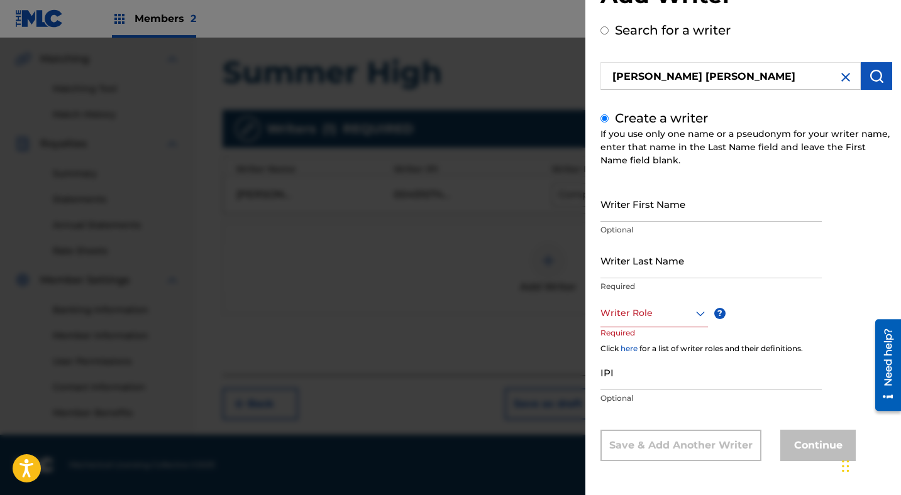
click at [648, 204] on input "Writer First Name" at bounding box center [710, 204] width 221 height 36
type input "Lauren"
click at [640, 275] on input "Writer Last Name" at bounding box center [710, 261] width 221 height 36
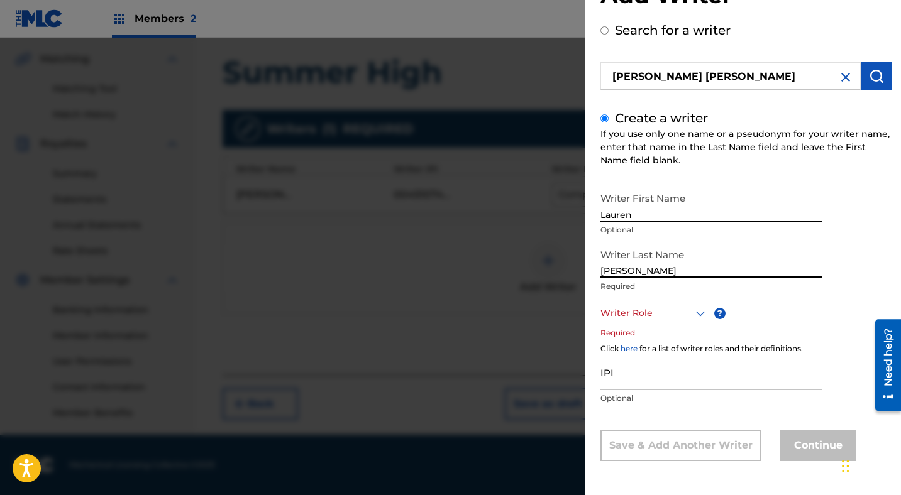
type input "[PERSON_NAME]"
click at [698, 314] on icon at bounding box center [700, 313] width 9 height 5
click at [657, 348] on div "Composer/Author" at bounding box center [654, 341] width 106 height 28
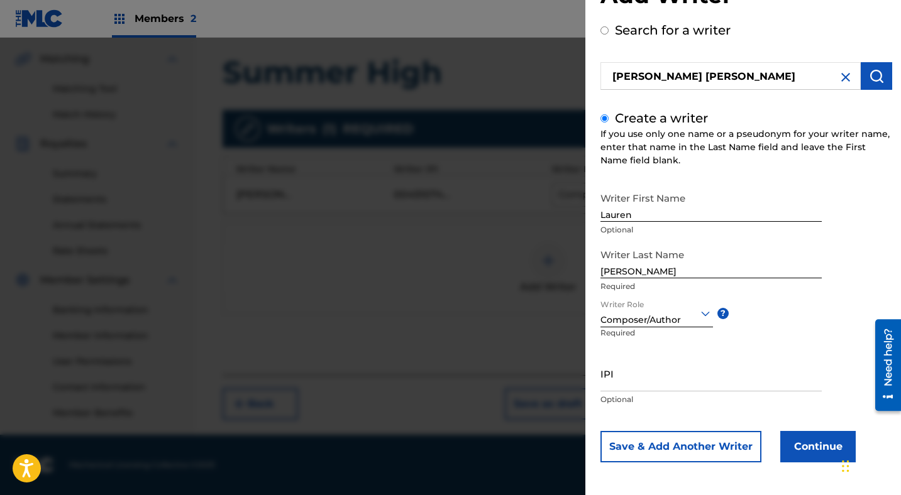
scroll to position [50, 0]
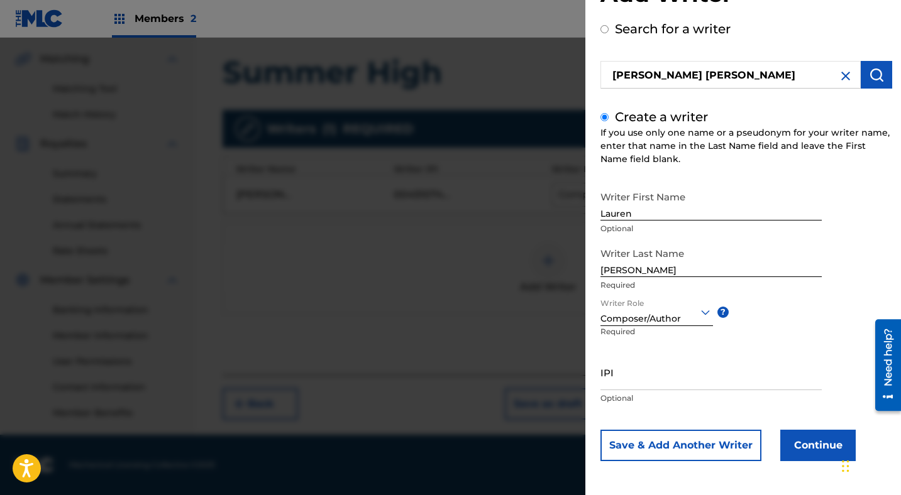
click at [618, 380] on input "IPI" at bounding box center [710, 372] width 221 height 36
click at [623, 381] on input "IPI" at bounding box center [710, 372] width 221 height 36
paste input "1143219588"
type input "1143219588"
click at [808, 444] on button "Continue" at bounding box center [817, 445] width 75 height 31
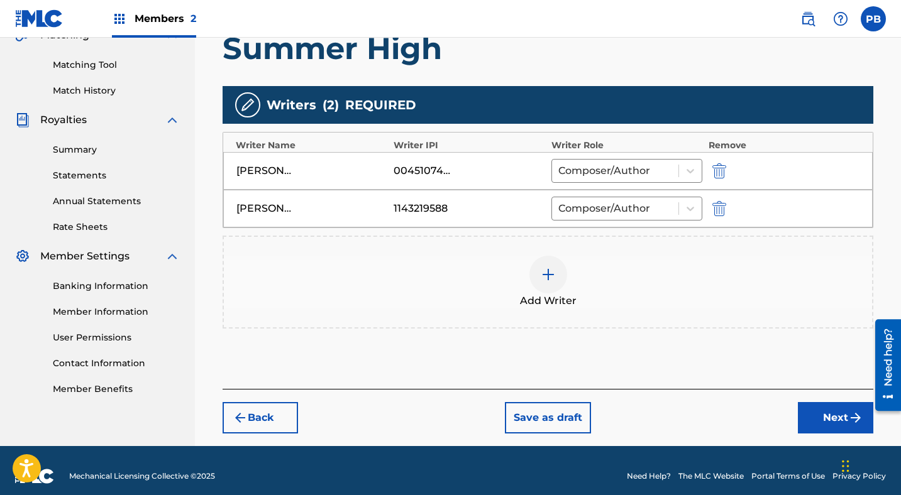
scroll to position [310, 0]
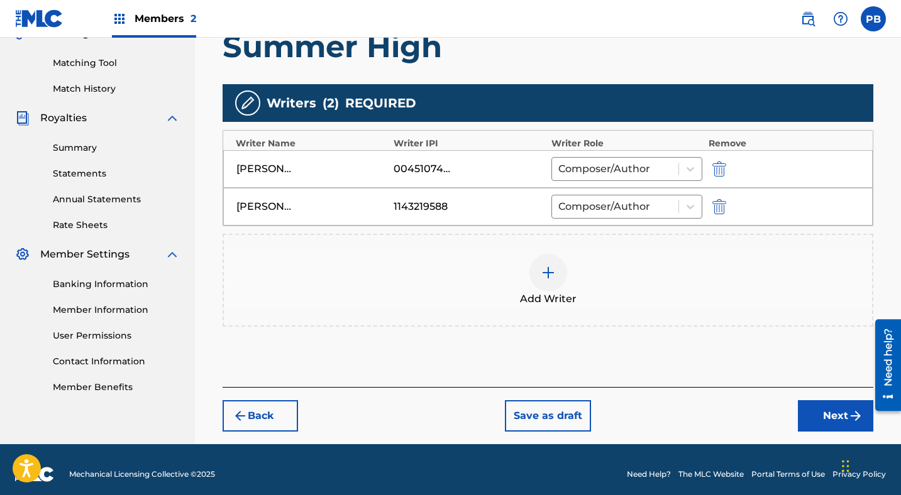
click at [824, 420] on button "Next" at bounding box center [834, 415] width 75 height 31
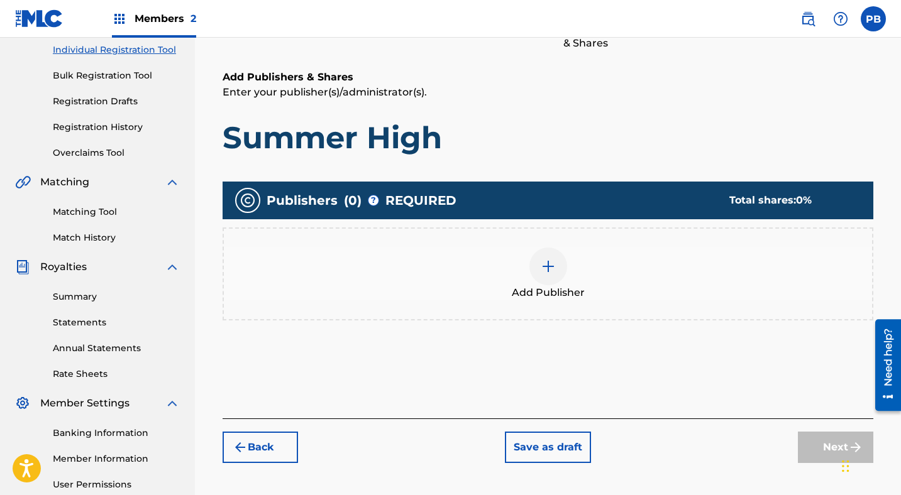
scroll to position [162, 0]
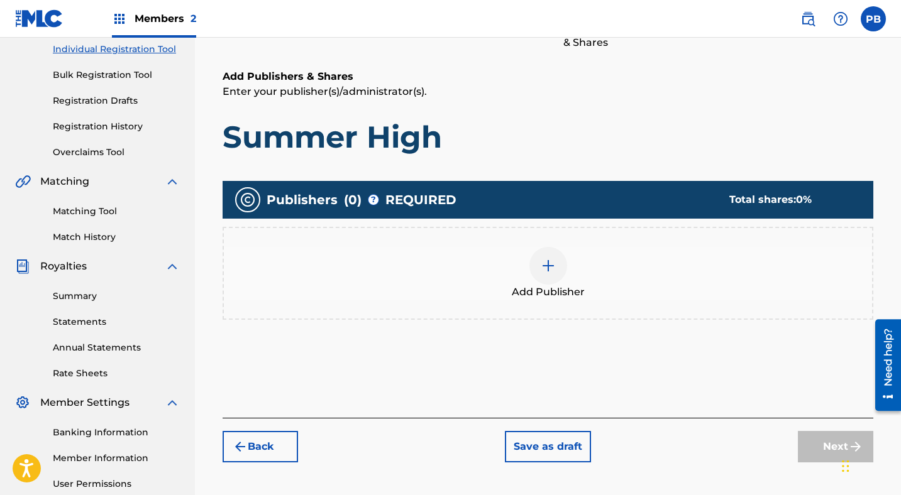
click at [545, 273] on div at bounding box center [548, 266] width 38 height 38
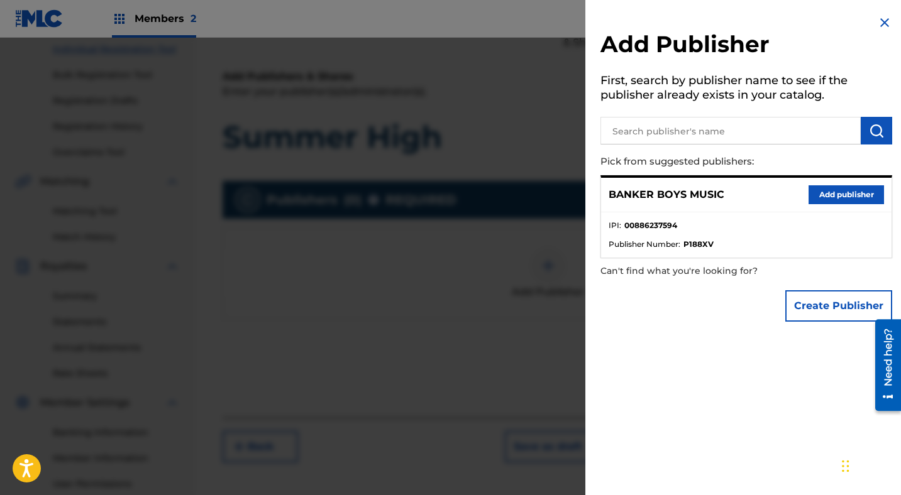
click at [825, 193] on button "Add publisher" at bounding box center [845, 194] width 75 height 19
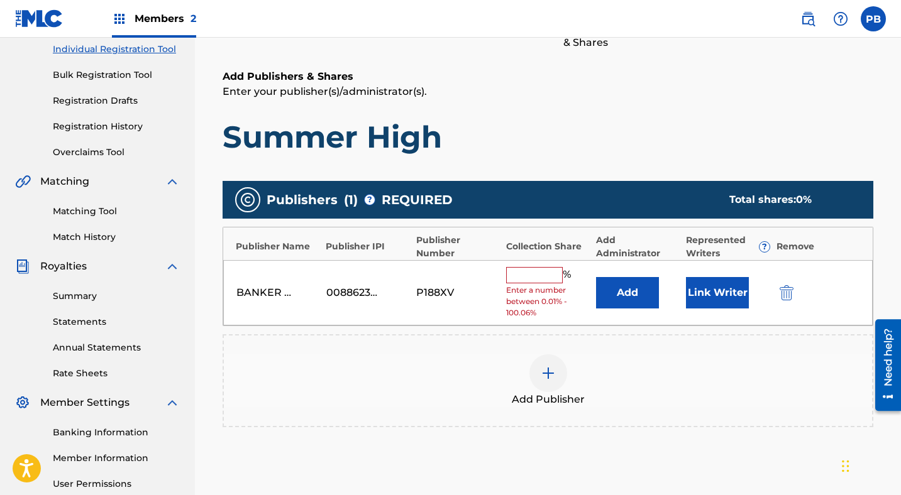
click at [539, 273] on input "text" at bounding box center [534, 275] width 57 height 16
type input "50"
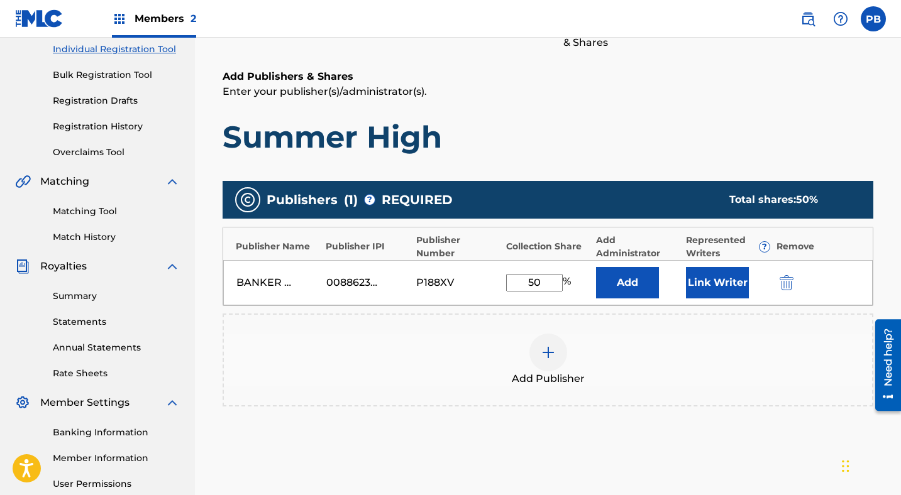
click at [711, 289] on button "Link Writer" at bounding box center [717, 282] width 63 height 31
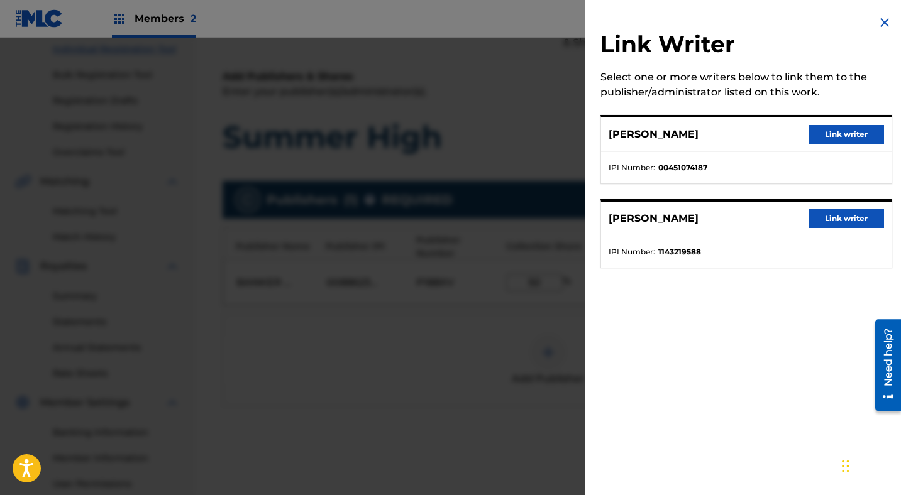
click at [841, 133] on button "Link writer" at bounding box center [845, 134] width 75 height 19
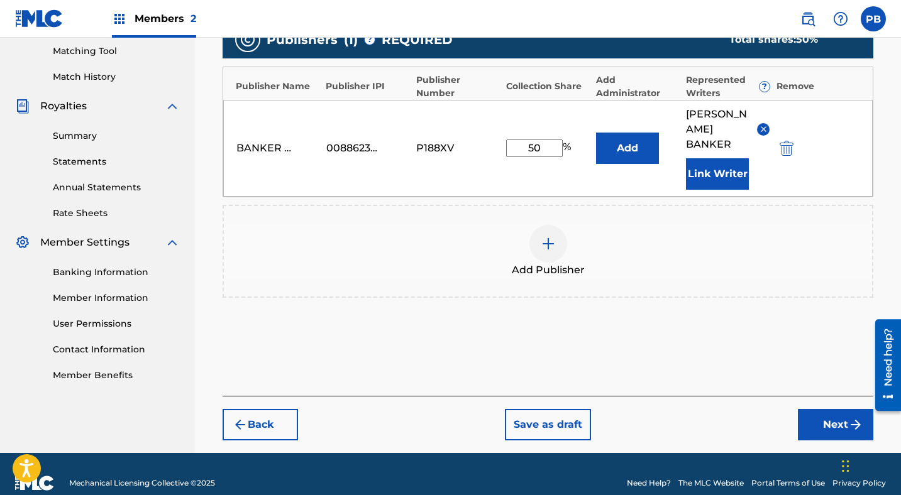
scroll to position [326, 0]
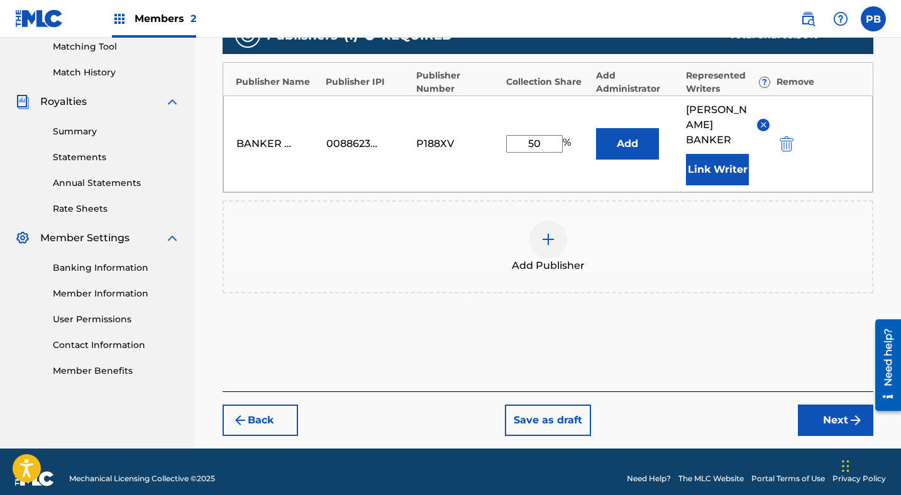
click at [816, 423] on button "Next" at bounding box center [834, 420] width 75 height 31
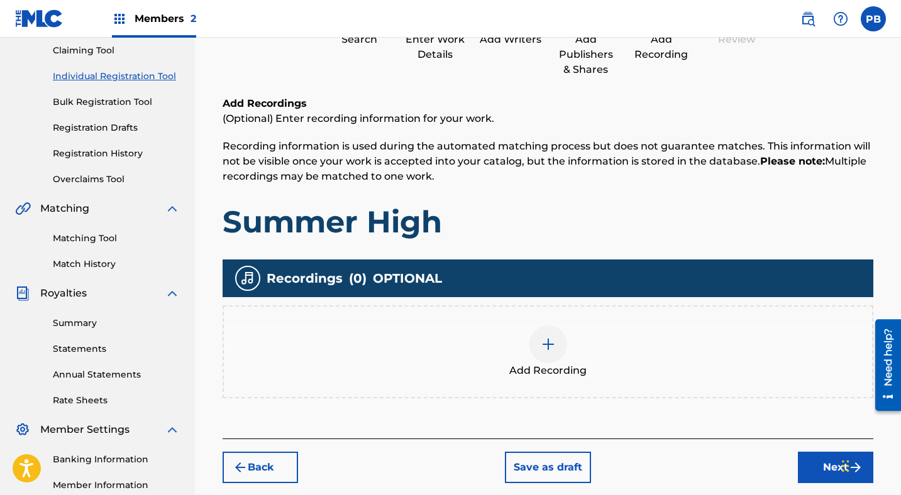
scroll to position [133, 0]
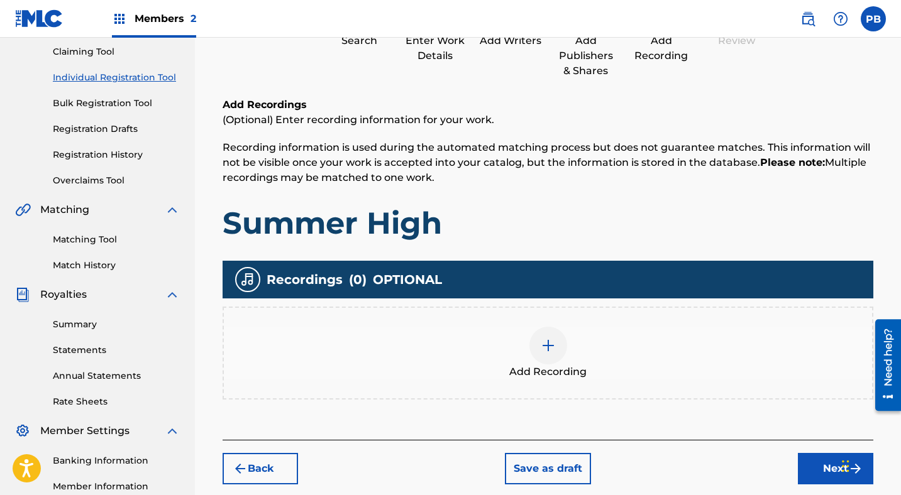
click at [548, 351] on img at bounding box center [547, 345] width 15 height 15
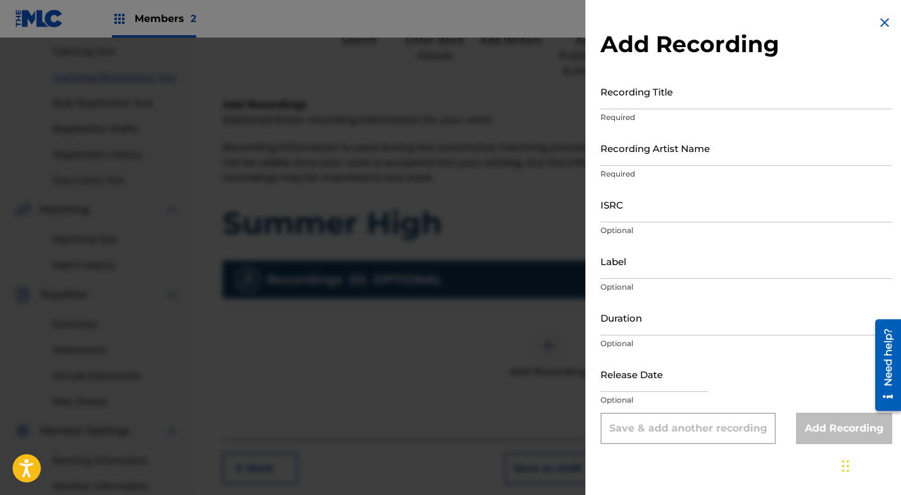
click at [621, 96] on input "Recording Title" at bounding box center [746, 92] width 292 height 36
type input "Summer High"
click at [632, 148] on input "Recording Artist Name" at bounding box center [746, 148] width 292 height 36
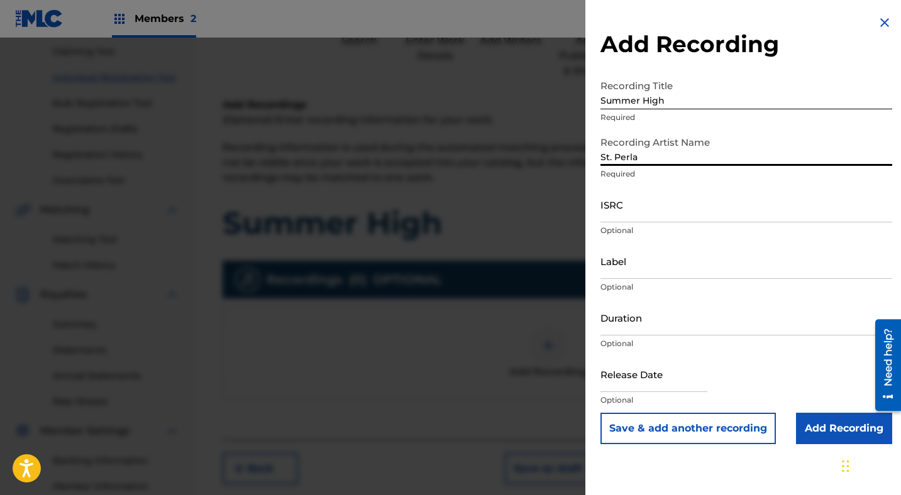
type input "St. Perla"
click at [619, 207] on input "ISRC" at bounding box center [746, 205] width 292 height 36
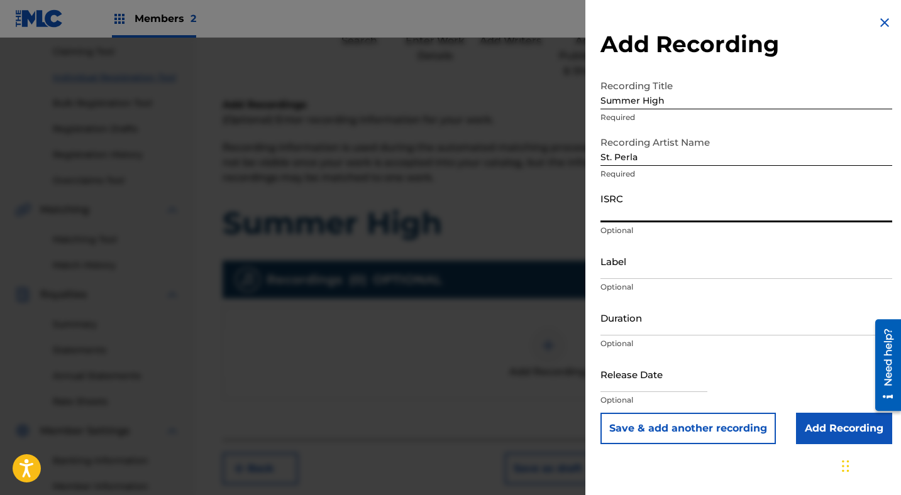
click at [628, 211] on input "ISRC" at bounding box center [746, 205] width 292 height 36
paste input "ushm82587194"
type input "ushm82587194"
click at [632, 267] on input "Label" at bounding box center [746, 261] width 292 height 36
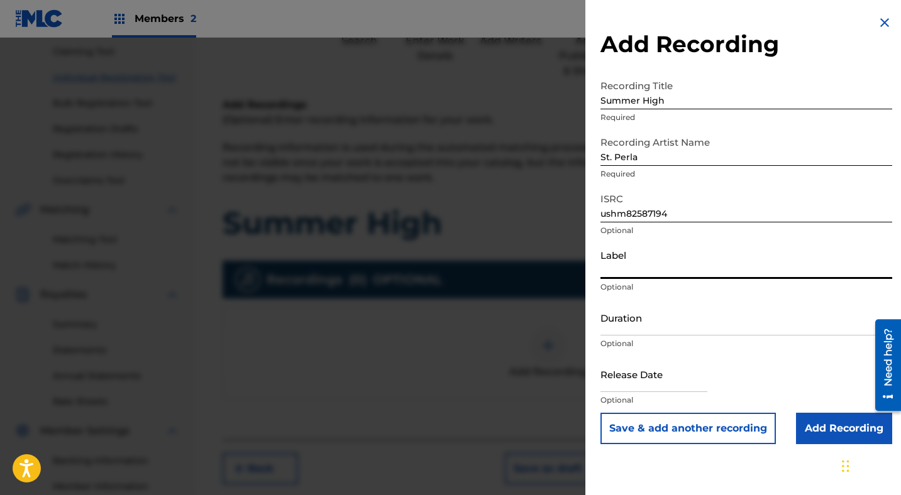
click at [627, 313] on input "Duration" at bounding box center [746, 318] width 292 height 36
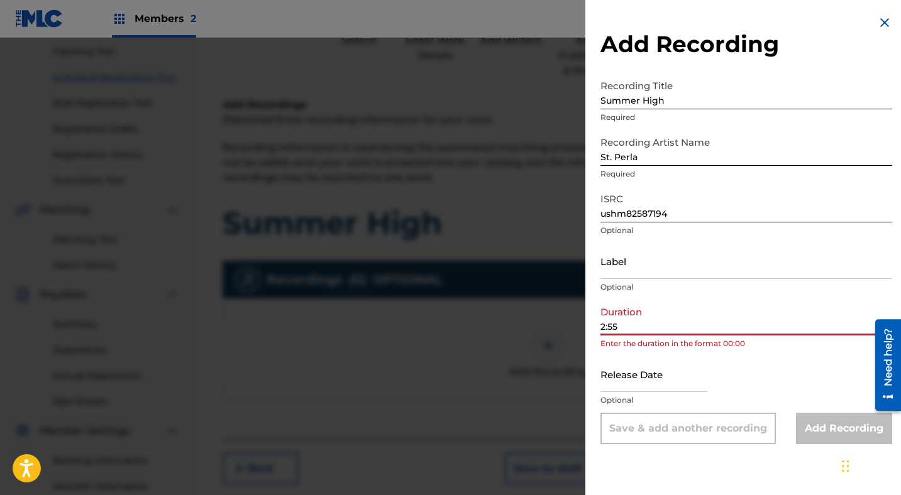
type input "2:55"
click at [678, 380] on input "text" at bounding box center [653, 374] width 107 height 36
select select "7"
select select "2025"
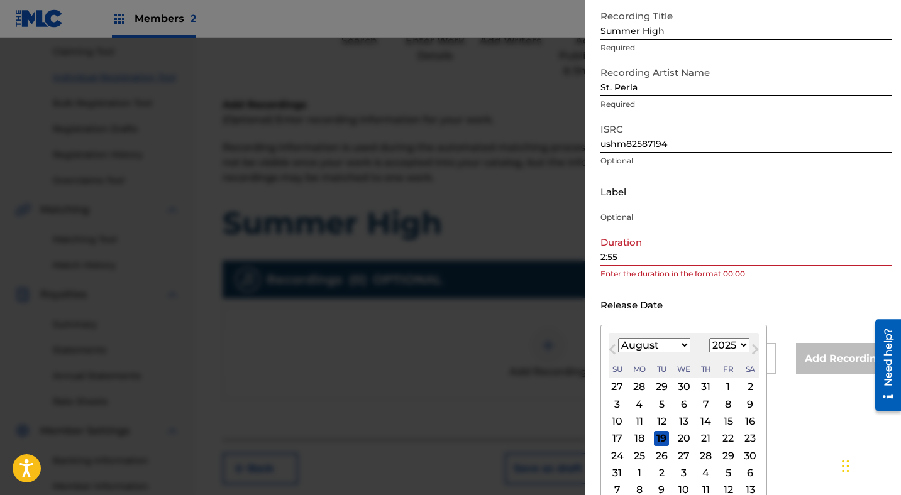
scroll to position [81, 0]
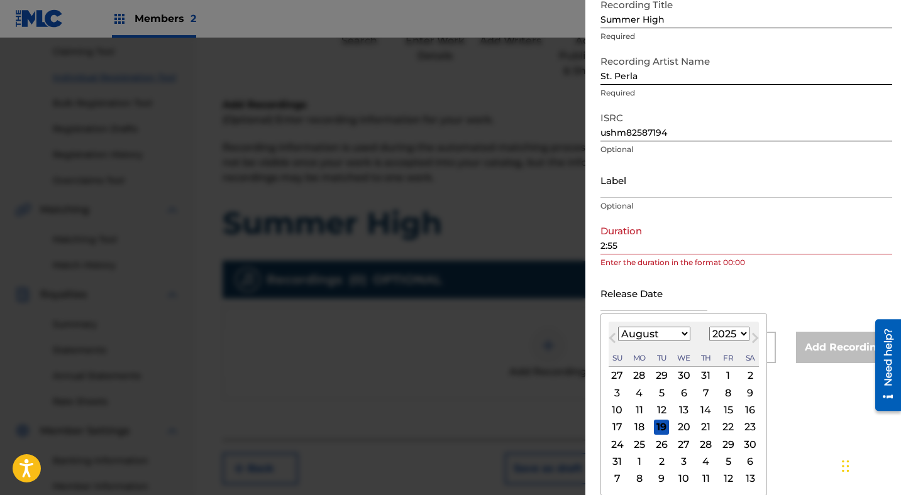
click at [683, 331] on select "January February March April May June July August September October November De…" at bounding box center [654, 334] width 72 height 14
select select "6"
click at [618, 341] on select "January February March April May June July August September October November De…" at bounding box center [654, 334] width 72 height 14
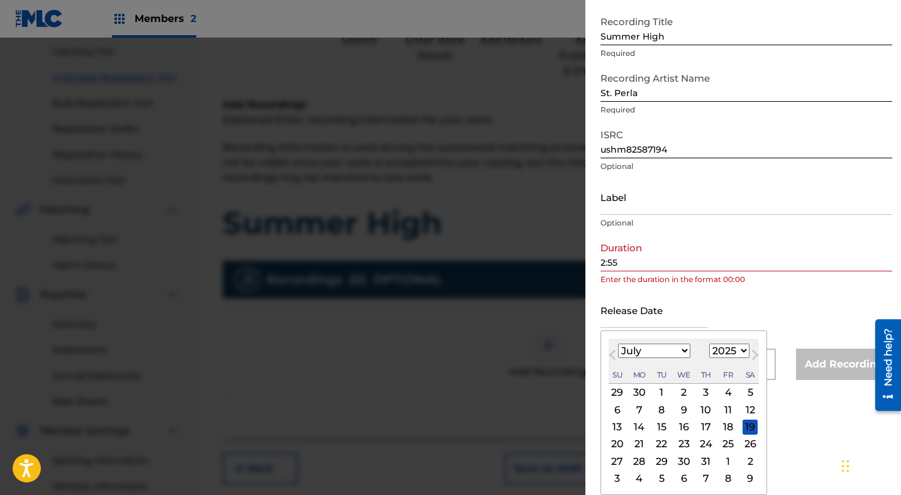
scroll to position [64, 0]
click at [725, 394] on div "4" at bounding box center [727, 392] width 15 height 15
type input "[DATE]"
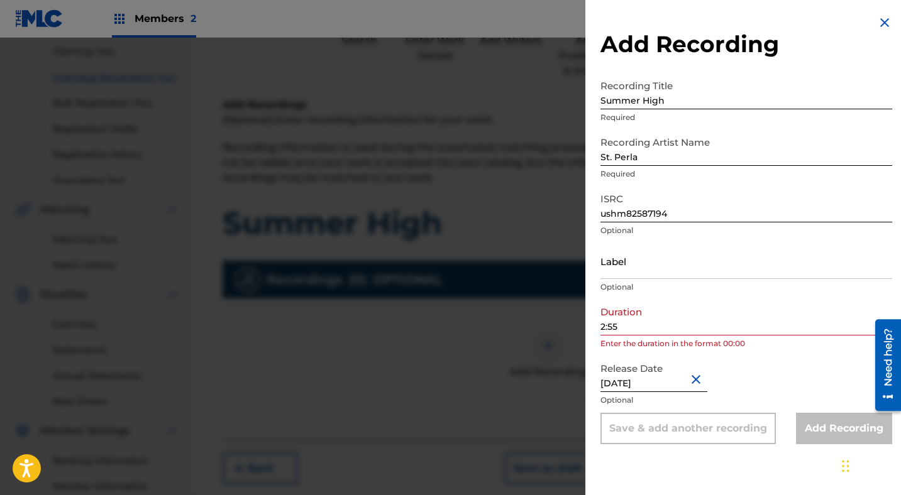
scroll to position [0, 0]
click at [600, 325] on input "2:55" at bounding box center [746, 318] width 292 height 36
type input "02:55"
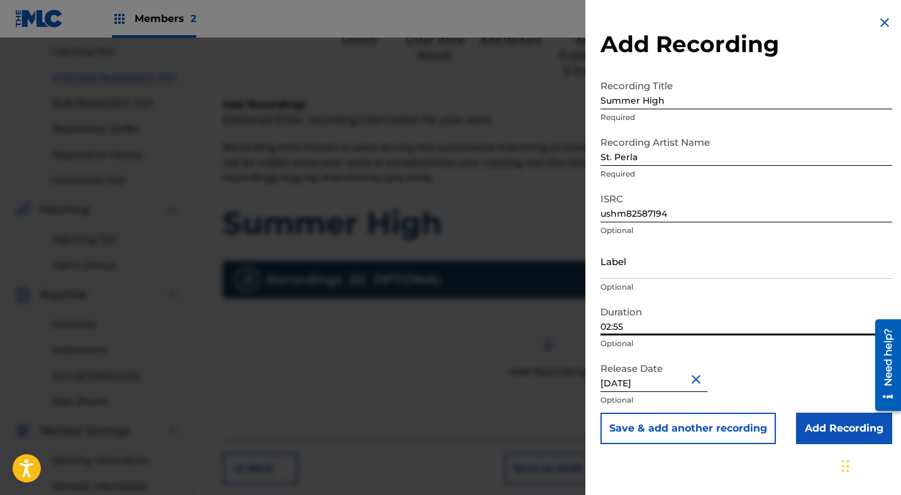
click at [813, 427] on input "Add Recording" at bounding box center [844, 428] width 96 height 31
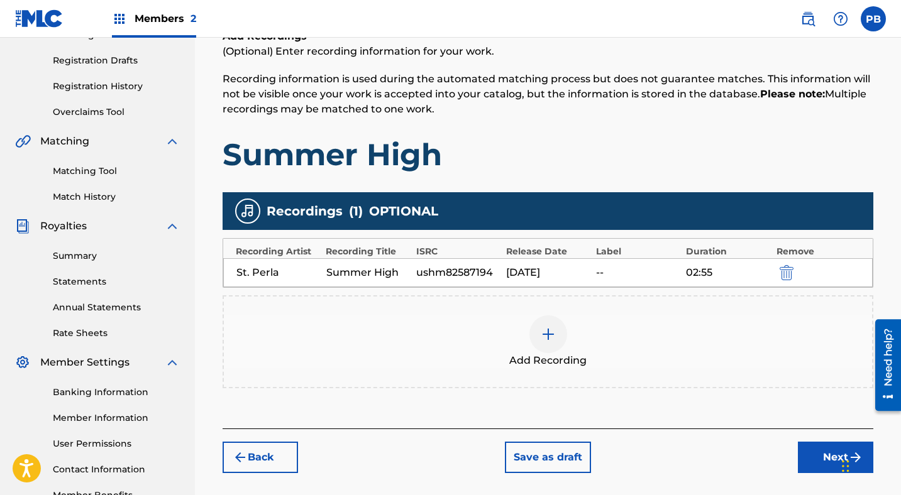
scroll to position [204, 0]
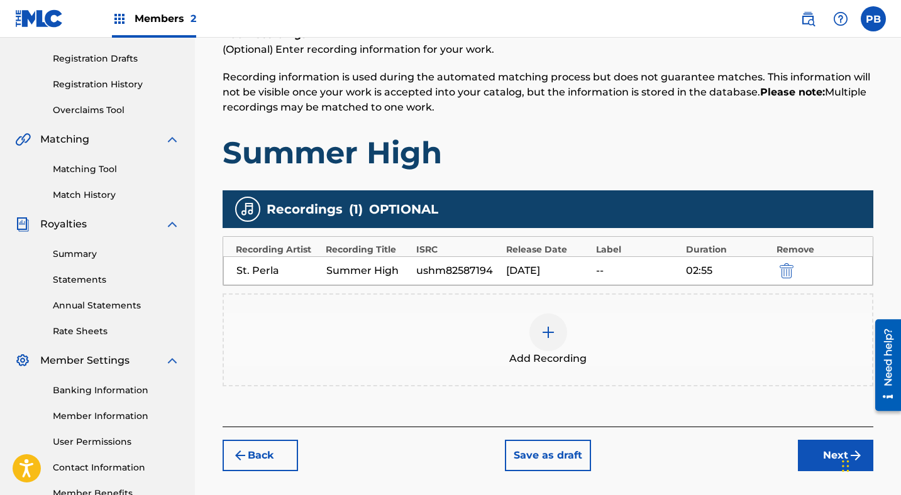
click at [545, 332] on img at bounding box center [547, 332] width 15 height 15
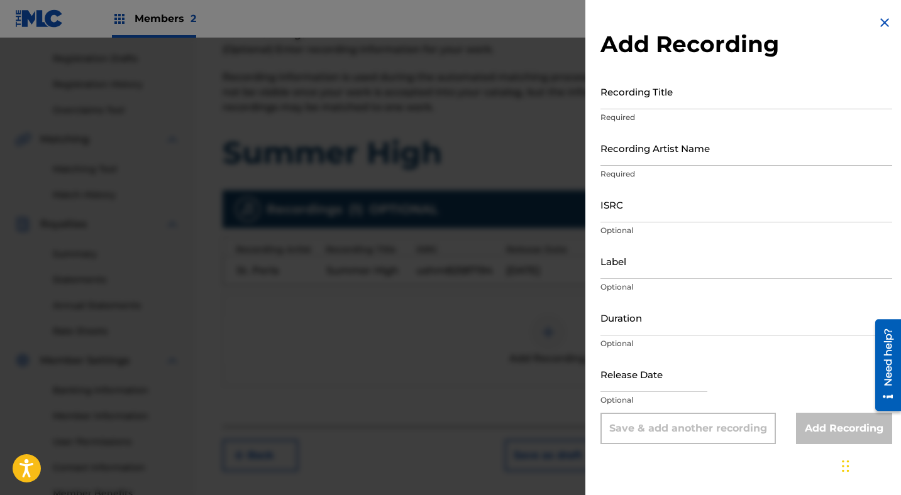
click at [614, 214] on input "ISRC" at bounding box center [746, 205] width 292 height 36
paste input "QZAMM2225221"
type input "QZAMM2225221"
click at [650, 147] on input "Recording Artist Name" at bounding box center [746, 148] width 292 height 36
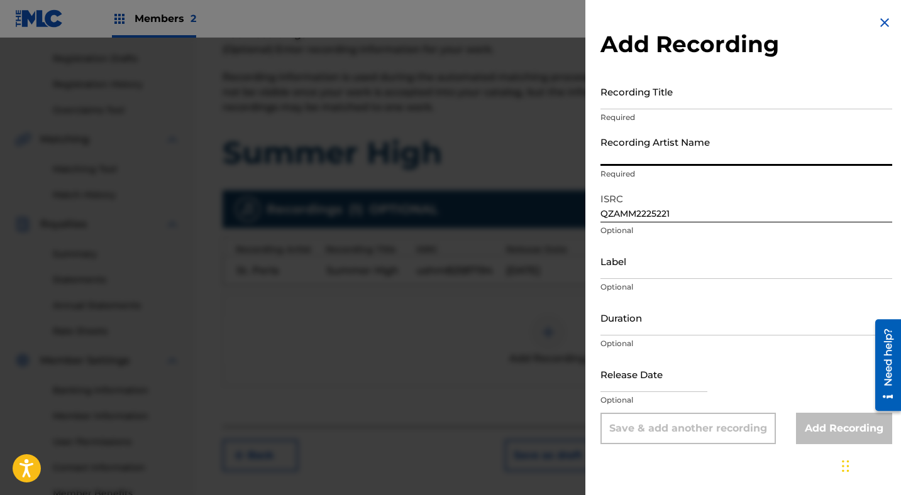
click at [623, 95] on input "Recording Title" at bounding box center [746, 92] width 292 height 36
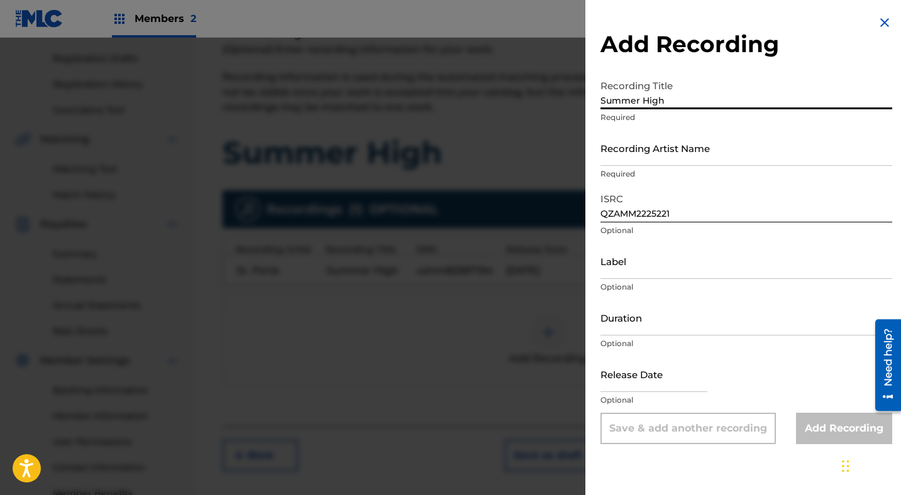
type input "Summer High"
click at [635, 154] on input "Recording Artist Name" at bounding box center [746, 148] width 292 height 36
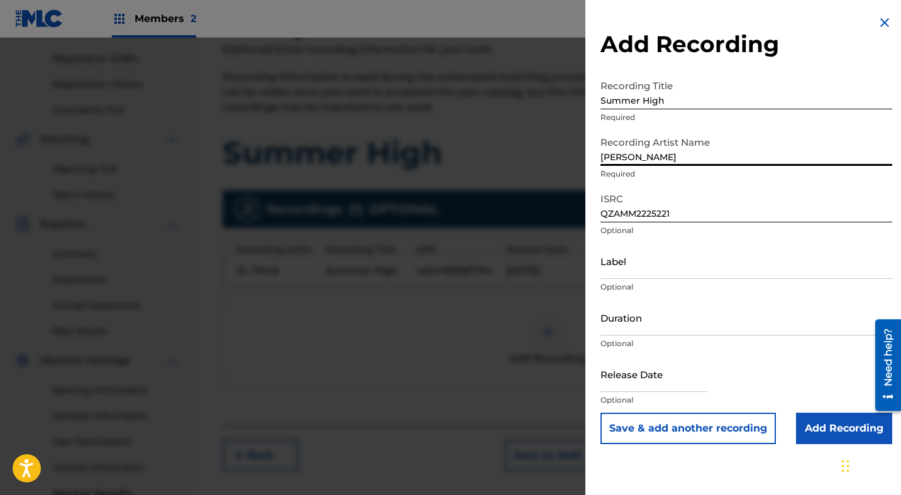
type input "[PERSON_NAME]"
click at [630, 373] on input "text" at bounding box center [653, 374] width 107 height 36
select select "7"
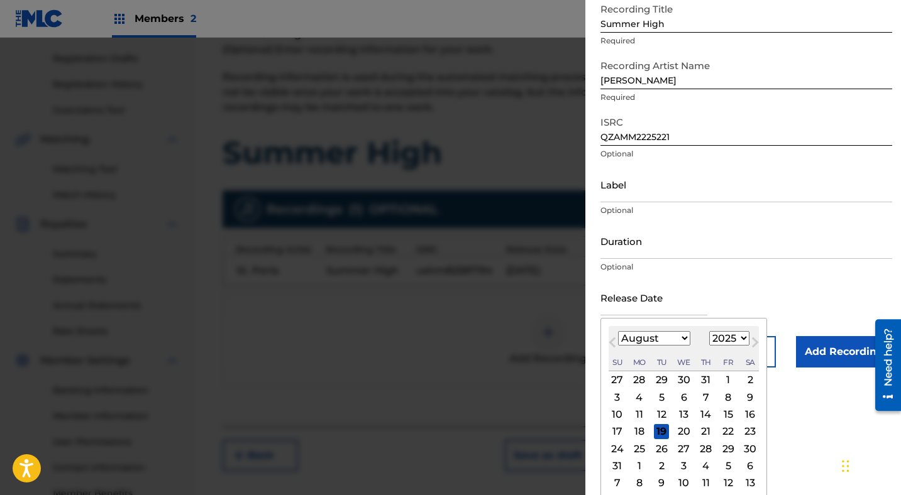
scroll to position [81, 0]
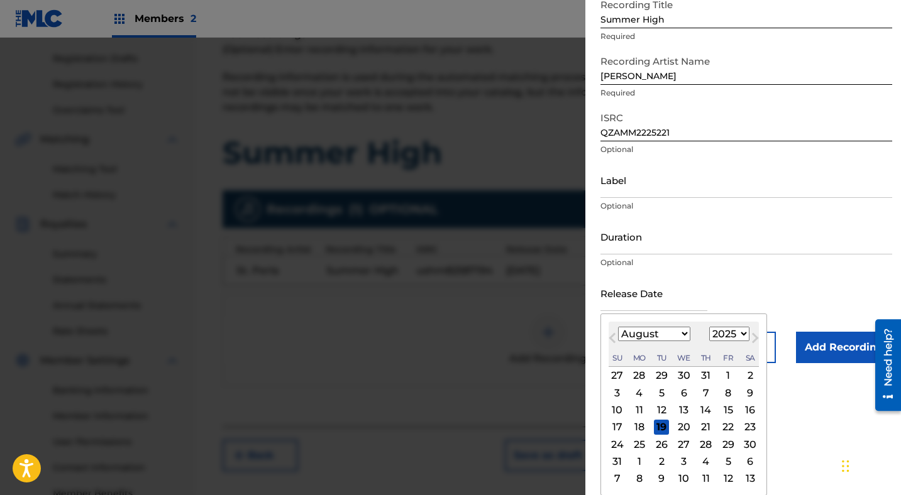
click at [726, 336] on select "1899 1900 1901 1902 1903 1904 1905 1906 1907 1908 1909 1910 1911 1912 1913 1914…" at bounding box center [729, 334] width 40 height 14
select select "2023"
click at [709, 341] on select "1899 1900 1901 1902 1903 1904 1905 1906 1907 1908 1909 1910 1911 1912 1913 1914…" at bounding box center [729, 334] width 40 height 14
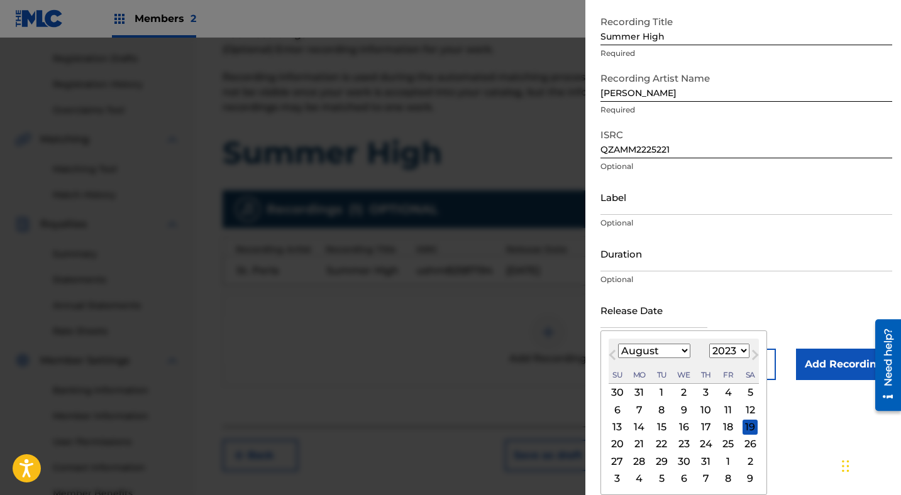
click at [664, 357] on select "January February March April May June July August September October November De…" at bounding box center [654, 351] width 72 height 14
select select "5"
click at [618, 344] on select "January February March April May June July August September October November De…" at bounding box center [654, 351] width 72 height 14
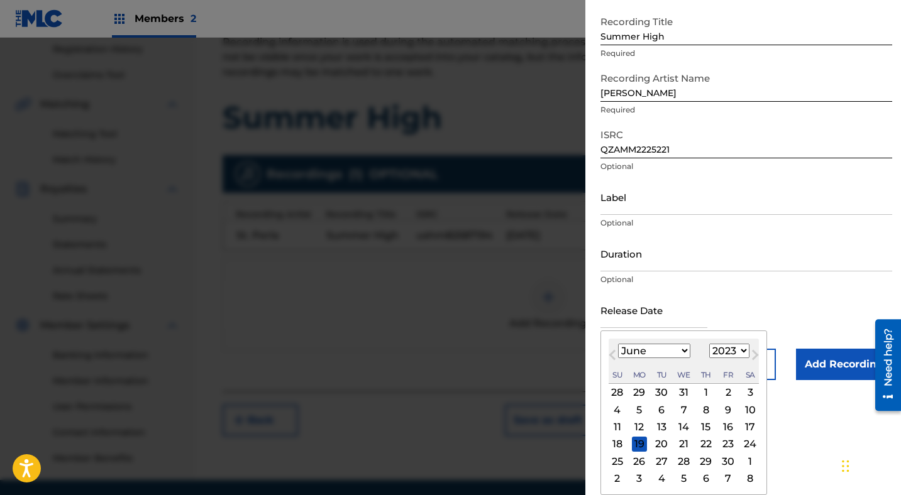
scroll to position [239, 0]
click at [659, 426] on div "13" at bounding box center [661, 427] width 15 height 15
type input "[DATE]"
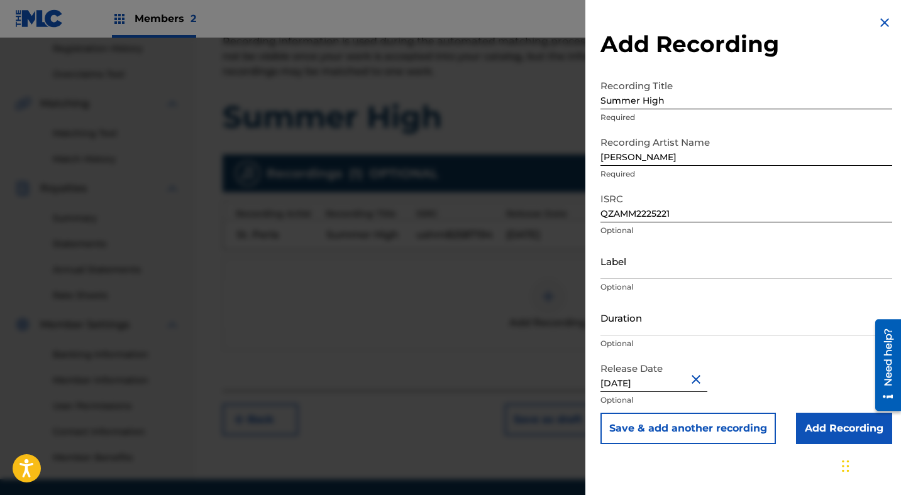
scroll to position [0, 0]
click at [620, 321] on input "Duration" at bounding box center [746, 318] width 292 height 36
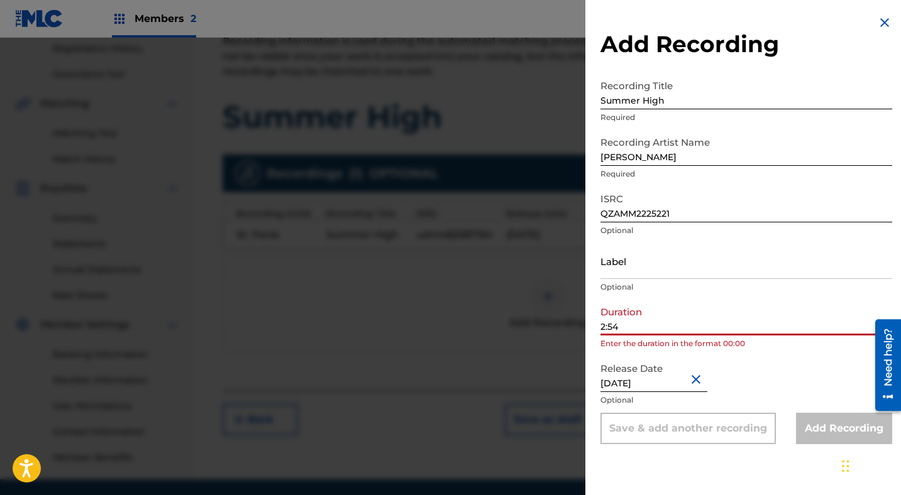
type input "02:54"
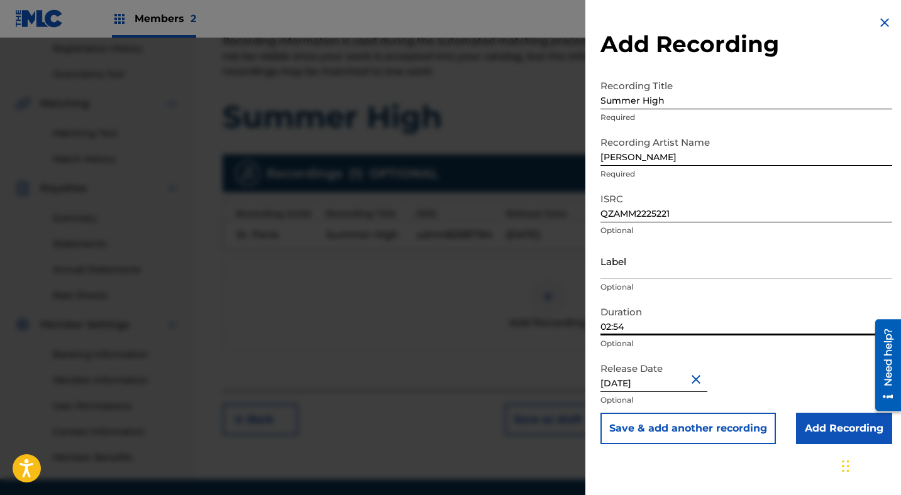
click at [816, 427] on input "Add Recording" at bounding box center [844, 428] width 96 height 31
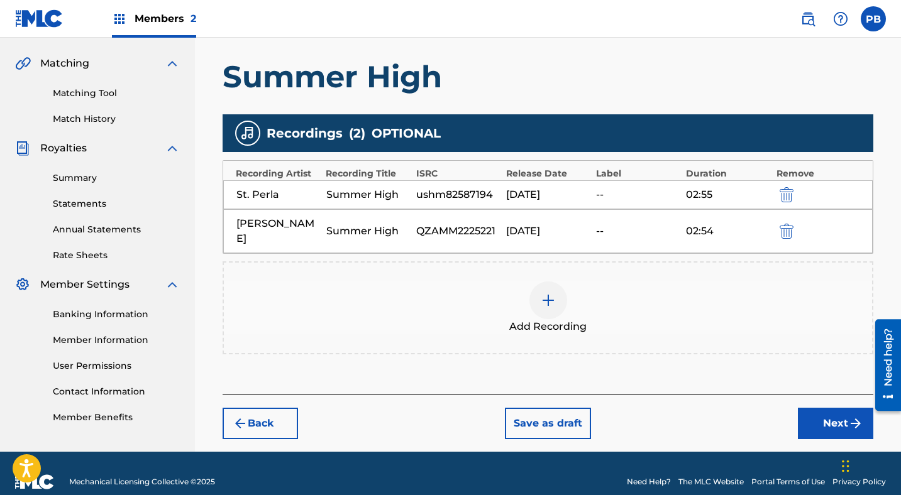
scroll to position [282, 0]
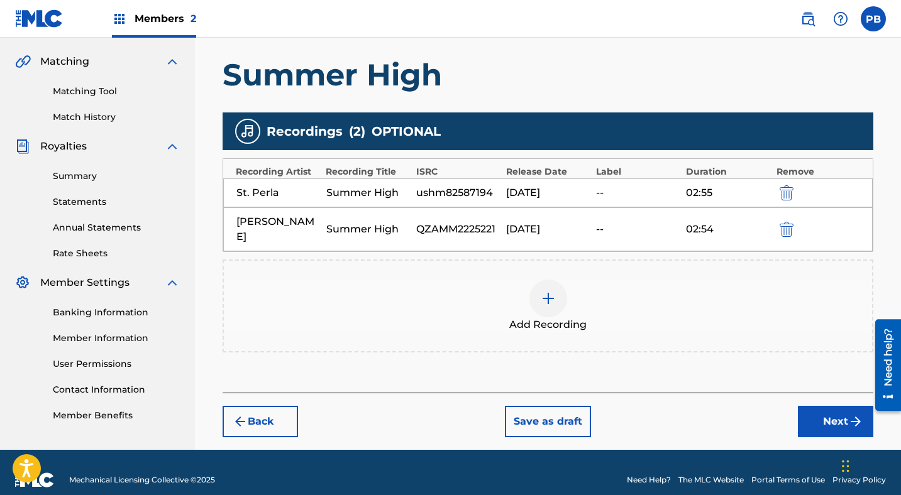
click at [825, 406] on button "Next" at bounding box center [834, 421] width 75 height 31
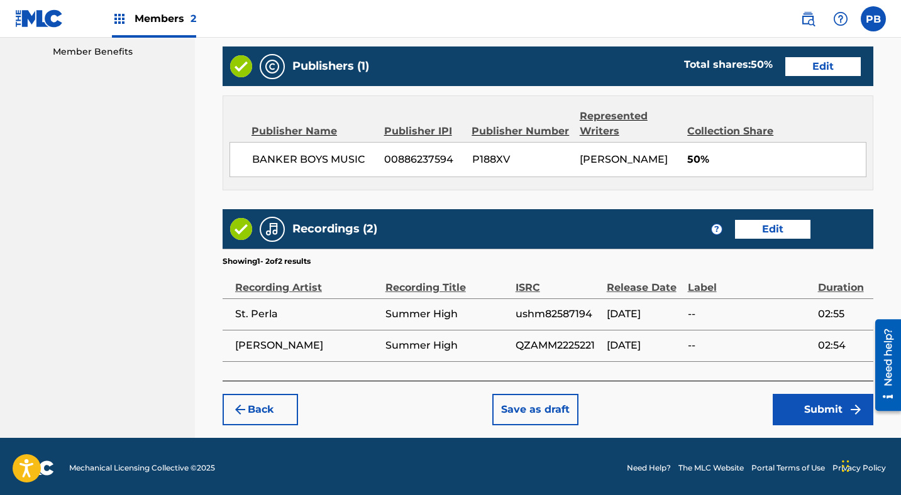
scroll to position [662, 0]
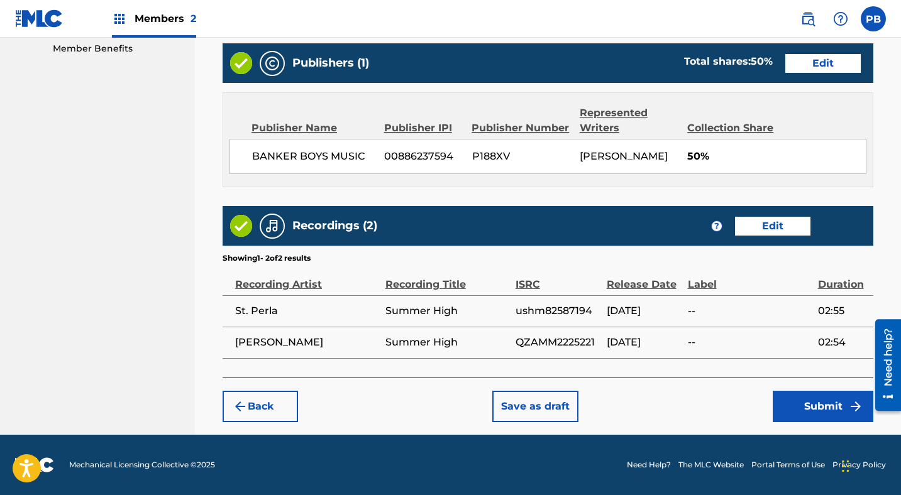
click at [802, 410] on button "Submit" at bounding box center [822, 406] width 101 height 31
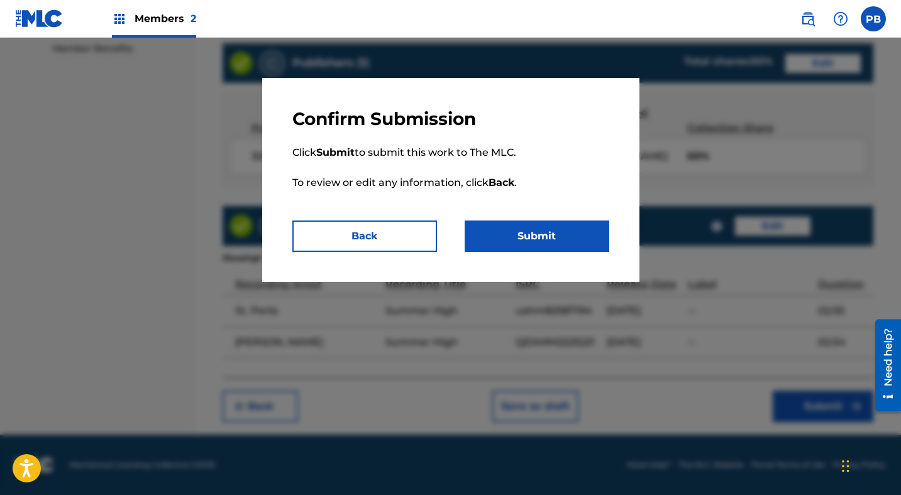
click at [556, 231] on button "Submit" at bounding box center [536, 236] width 145 height 31
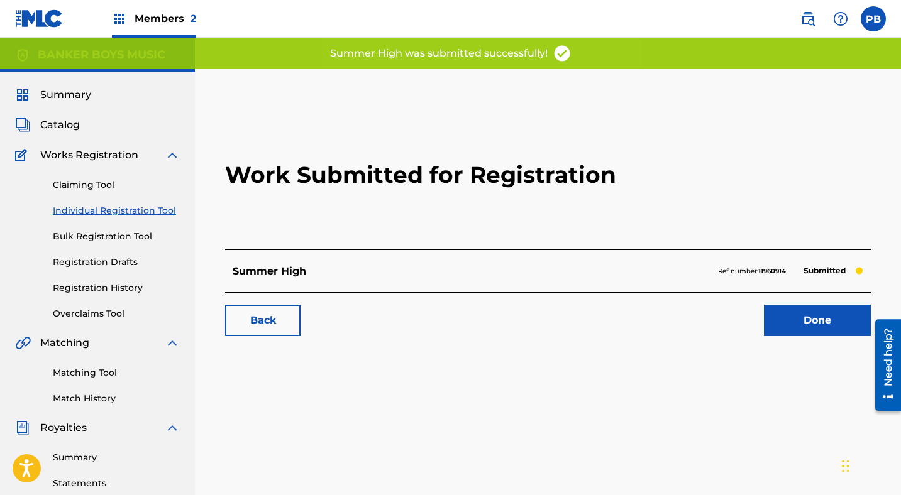
click at [802, 326] on link "Done" at bounding box center [817, 320] width 107 height 31
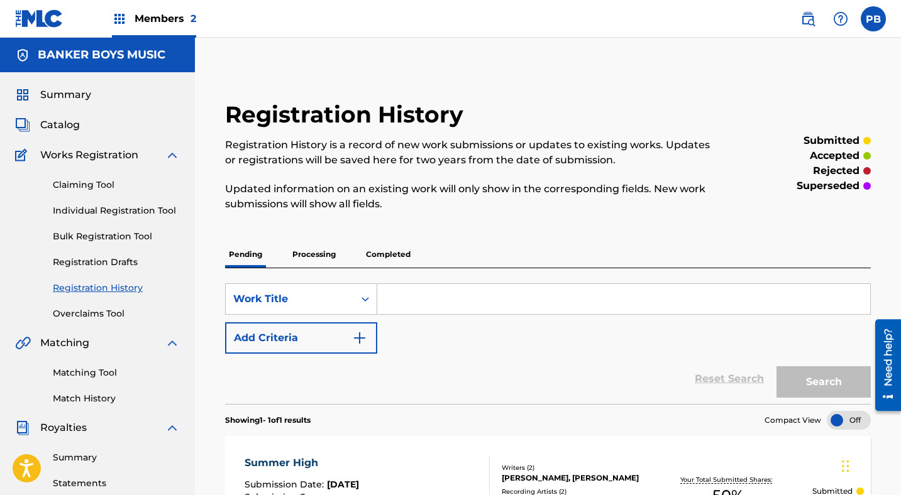
click at [99, 58] on h5 "BANKER BOYS MUSIC" at bounding box center [102, 55] width 128 height 14
click at [148, 19] on span "Members 2" at bounding box center [165, 18] width 62 height 14
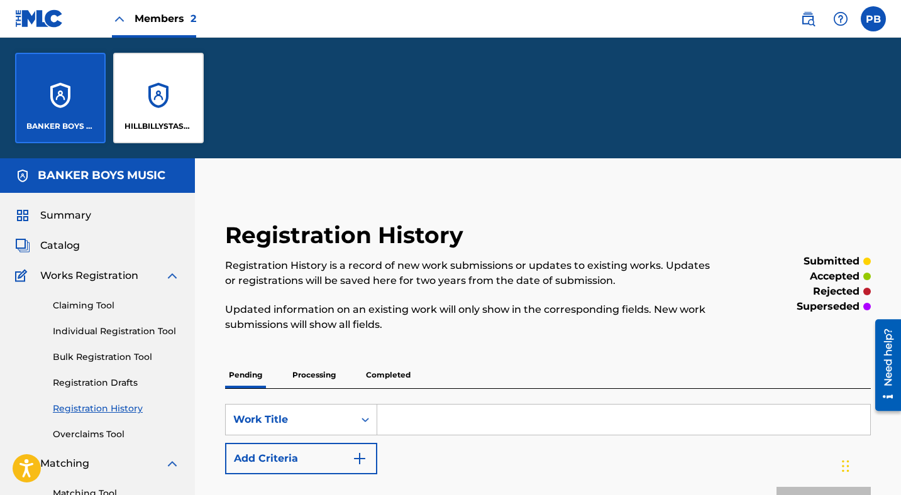
click at [148, 77] on div "HILLBILLYSTASH MUSIC PUBLISHING" at bounding box center [158, 98] width 90 height 90
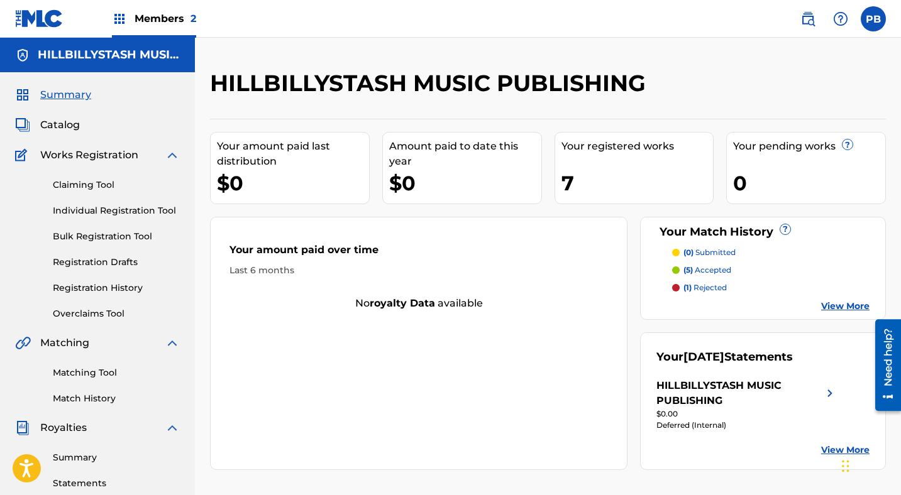
click at [707, 288] on p "(1) rejected" at bounding box center [704, 287] width 43 height 11
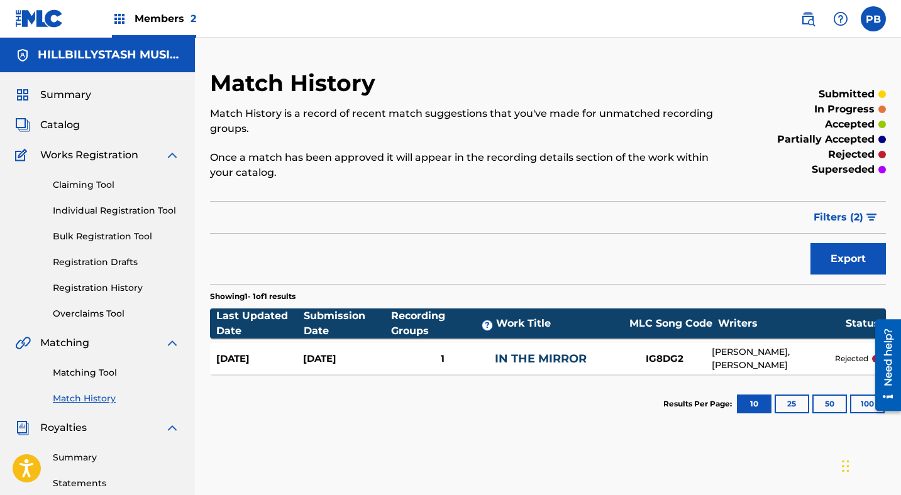
click at [59, 128] on span "Catalog" at bounding box center [60, 125] width 40 height 15
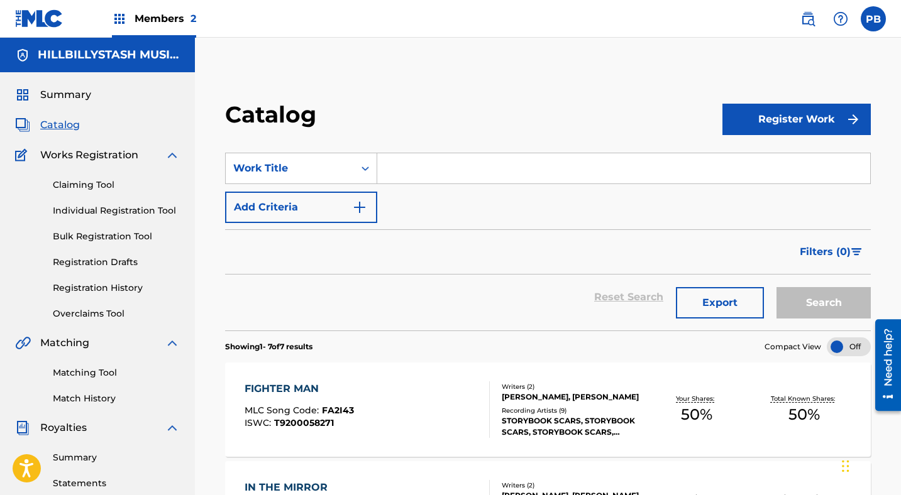
click at [104, 161] on span "Works Registration" at bounding box center [89, 155] width 98 height 15
click at [96, 148] on span "Works Registration" at bounding box center [89, 155] width 98 height 15
click at [160, 16] on span "Members 2" at bounding box center [165, 18] width 62 height 14
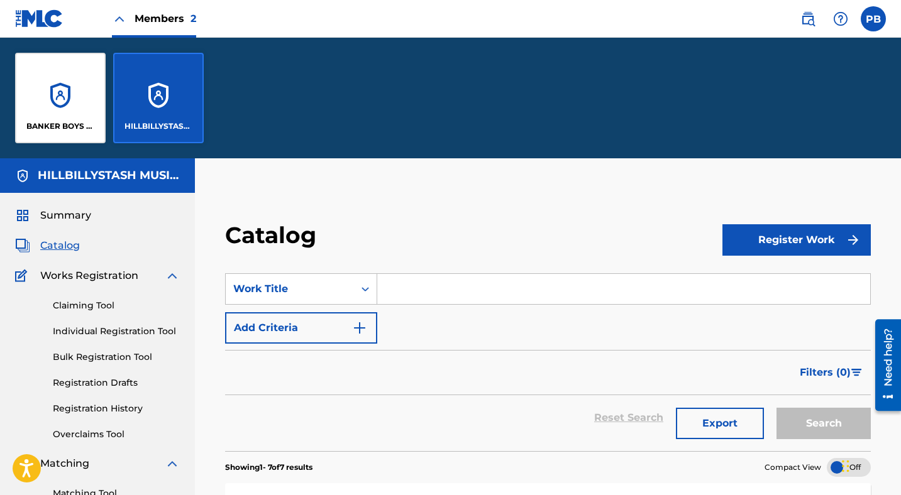
click at [60, 96] on div "BANKER BOYS MUSIC" at bounding box center [60, 98] width 90 height 90
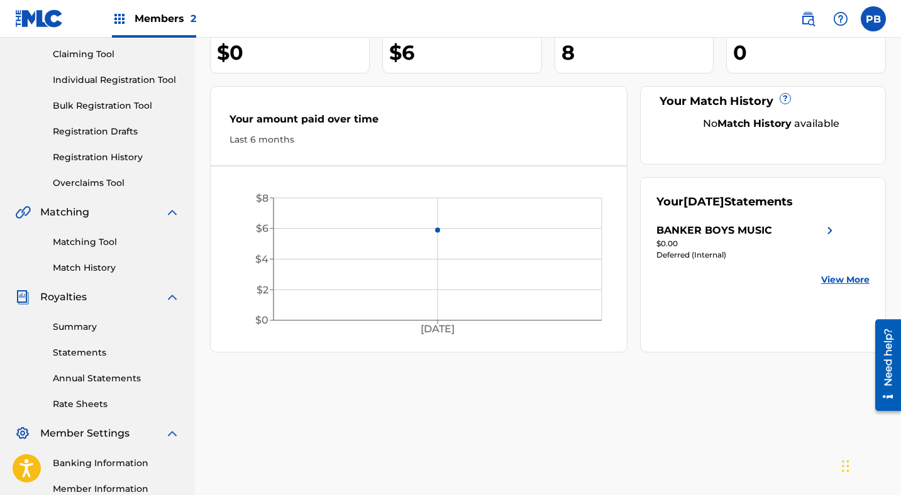
scroll to position [133, 0]
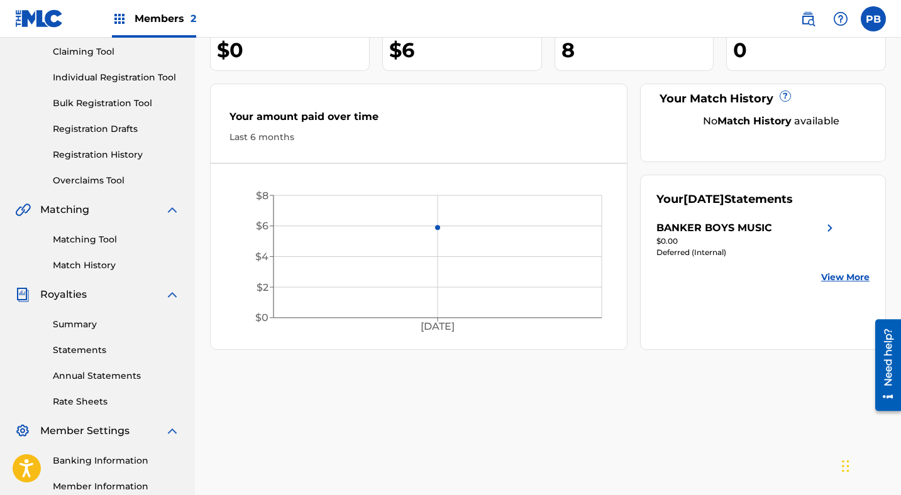
click at [106, 235] on link "Matching Tool" at bounding box center [116, 239] width 127 height 13
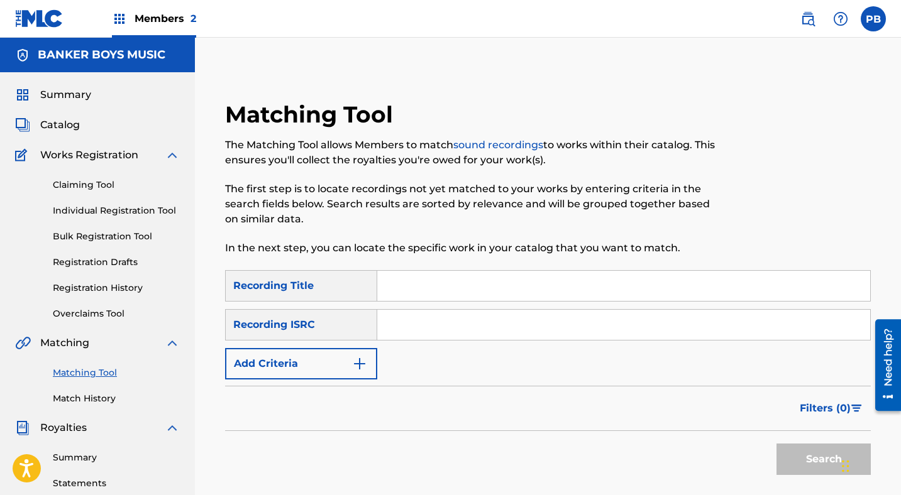
click at [401, 283] on input "Search Form" at bounding box center [623, 286] width 493 height 30
type input "summer high"
click at [406, 324] on input "Search Form" at bounding box center [623, 325] width 493 height 30
click at [61, 119] on span "Catalog" at bounding box center [60, 125] width 40 height 15
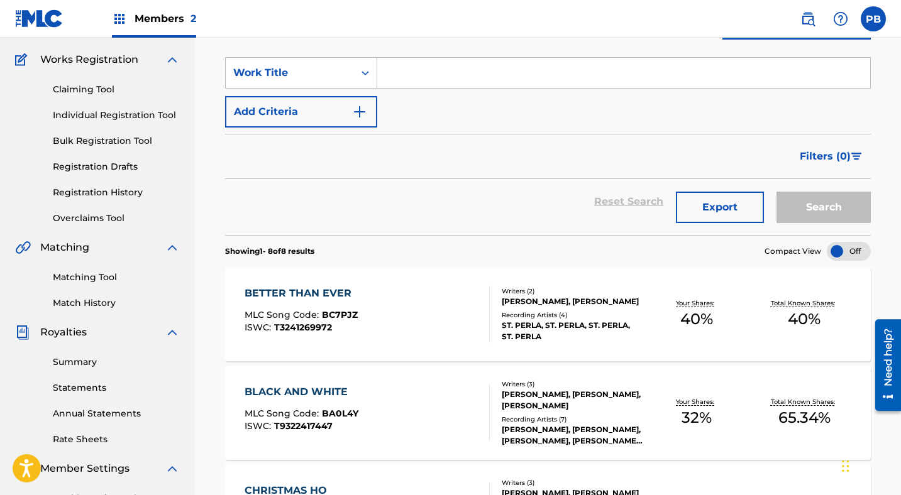
scroll to position [94, 0]
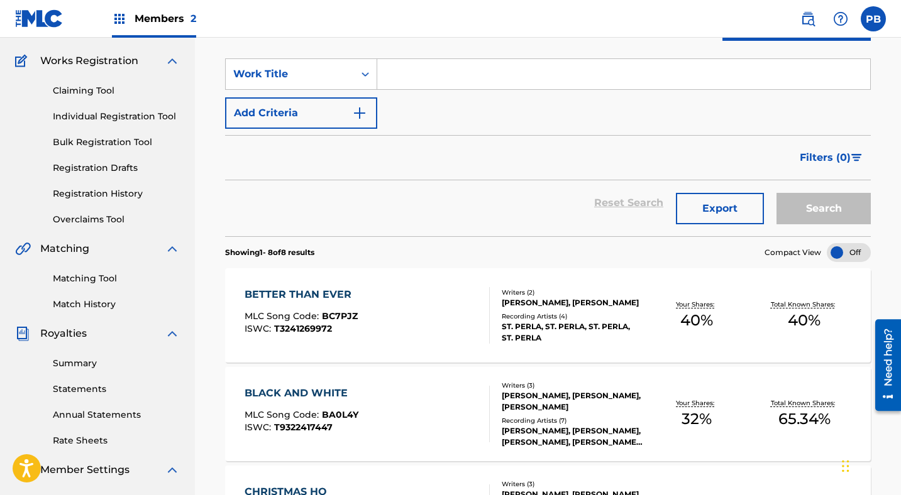
click at [170, 249] on img at bounding box center [172, 248] width 15 height 15
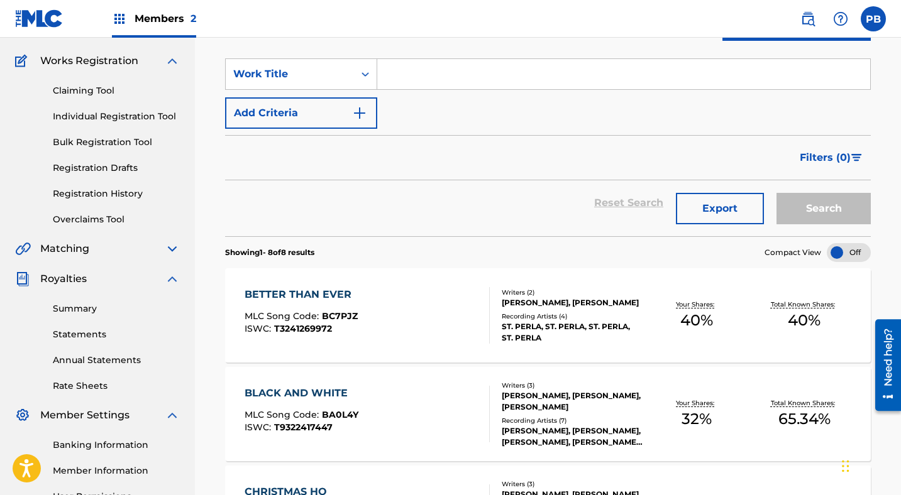
click at [170, 280] on img at bounding box center [172, 278] width 15 height 15
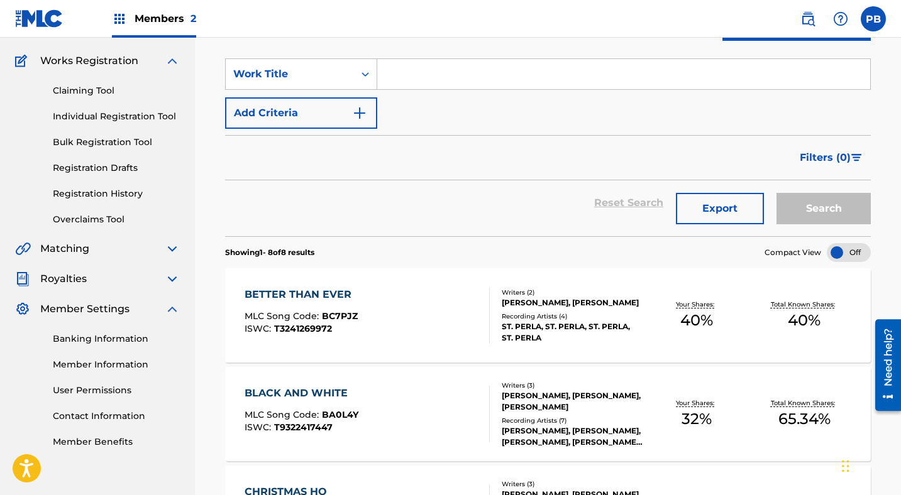
click at [170, 310] on img at bounding box center [172, 309] width 15 height 15
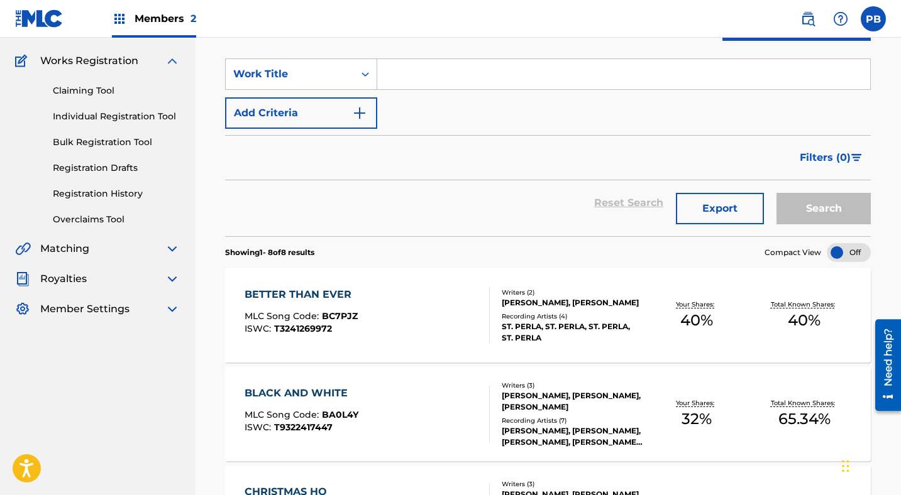
click at [171, 58] on img at bounding box center [172, 60] width 15 height 15
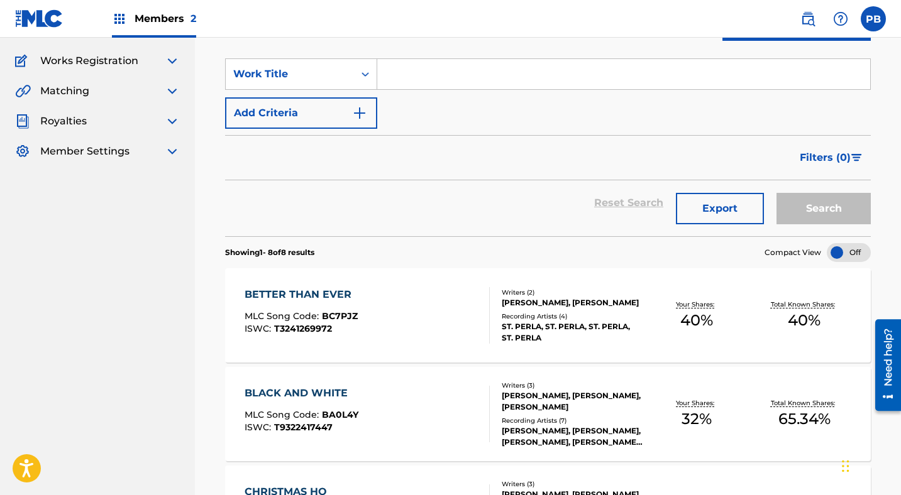
scroll to position [0, 0]
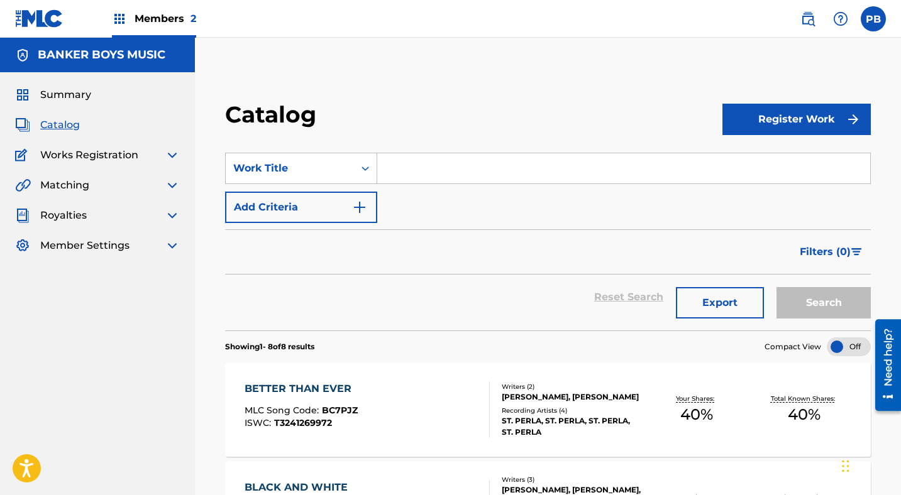
click at [67, 97] on span "Summary" at bounding box center [65, 94] width 51 height 15
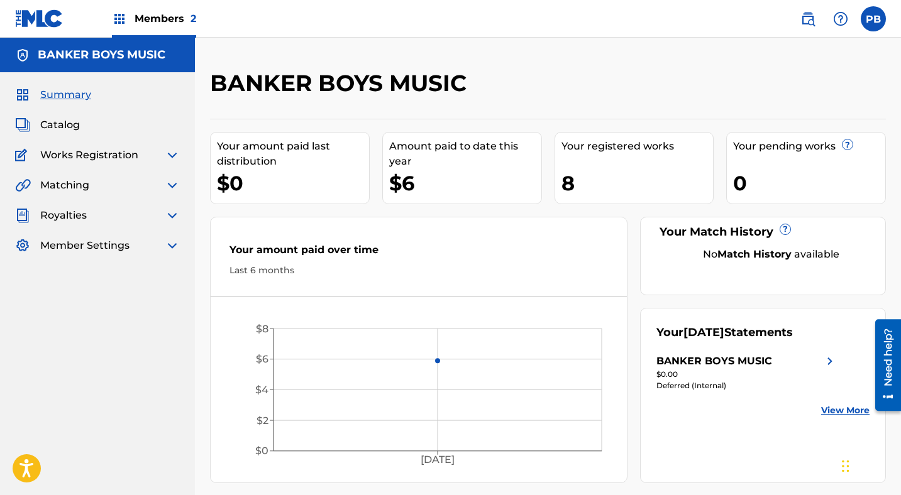
click at [167, 213] on img at bounding box center [172, 215] width 15 height 15
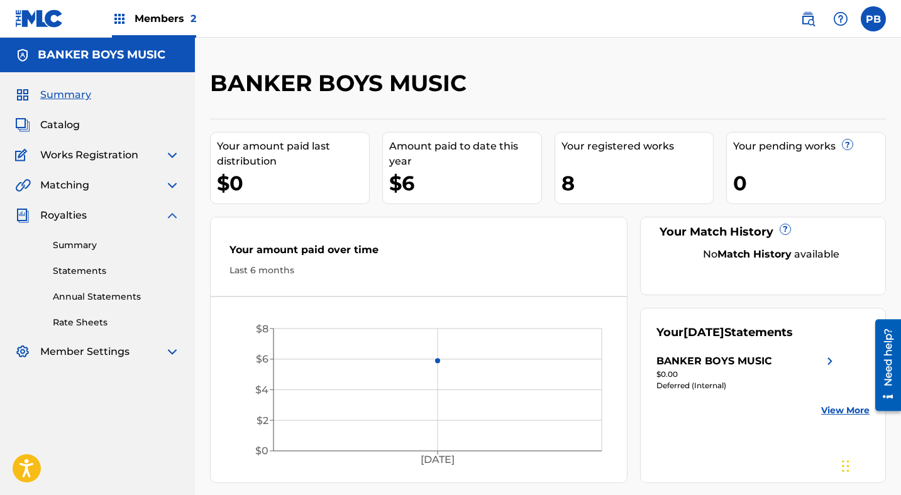
click at [87, 266] on link "Statements" at bounding box center [116, 271] width 127 height 13
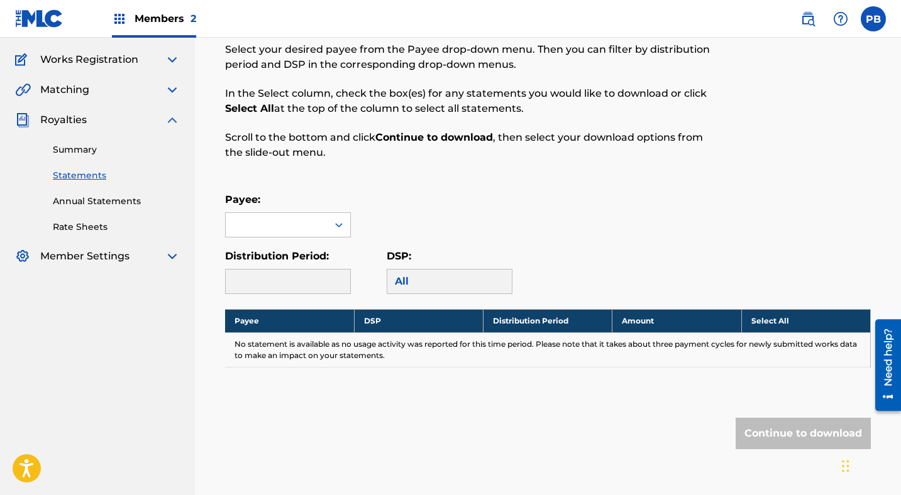
scroll to position [97, 0]
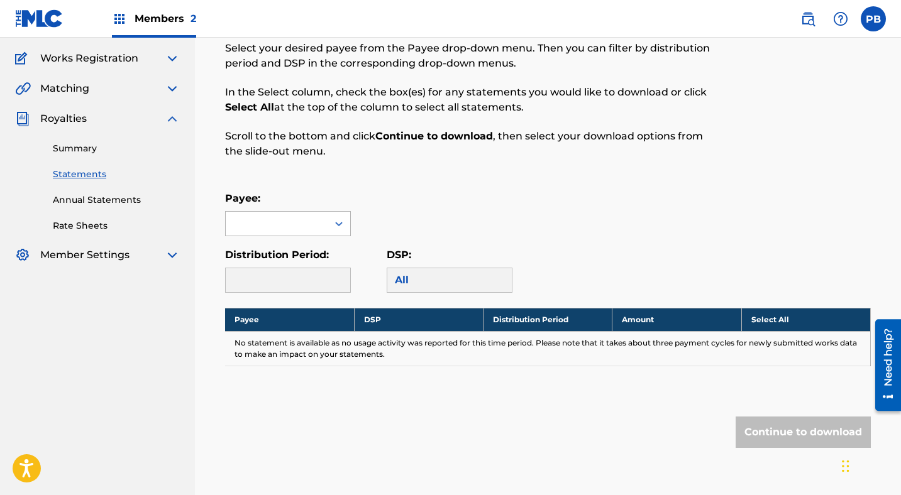
click at [320, 226] on div at bounding box center [277, 224] width 102 height 24
click at [288, 261] on div "BANKER BOYS MUSIC" at bounding box center [288, 259] width 124 height 47
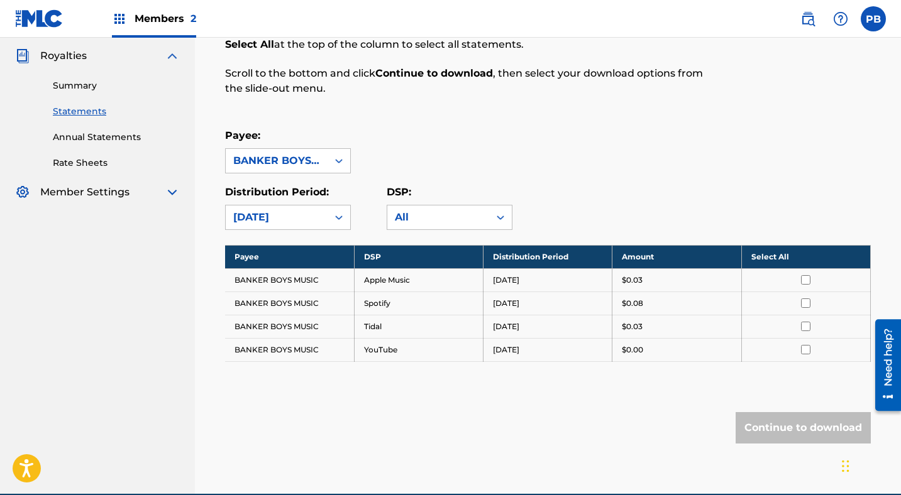
scroll to position [160, 0]
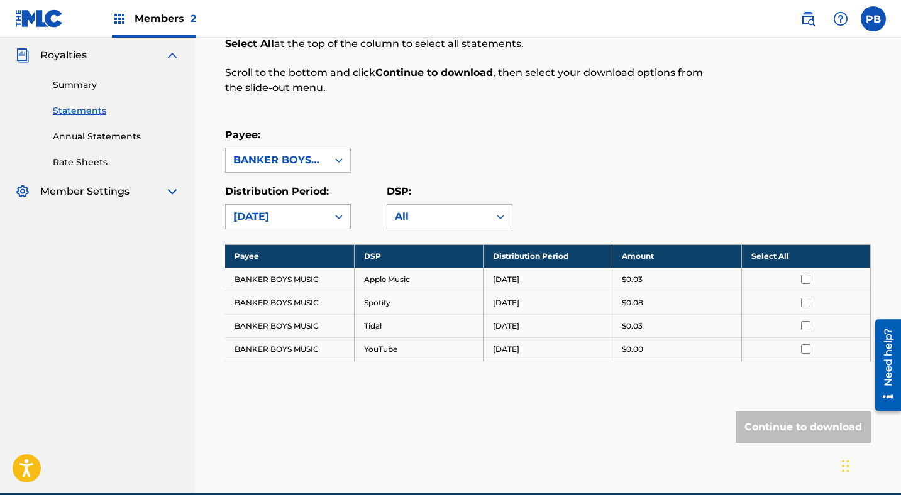
click at [319, 215] on div "[DATE]" at bounding box center [276, 216] width 87 height 15
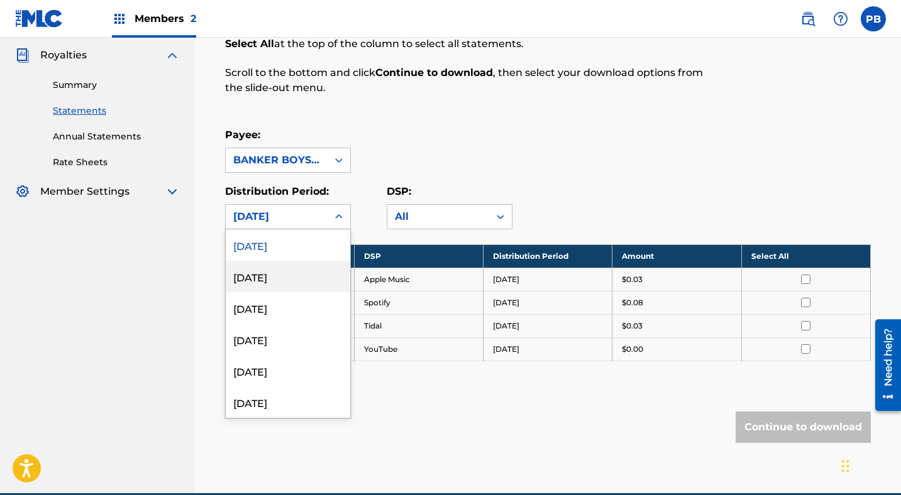
click at [274, 273] on div "[DATE]" at bounding box center [288, 276] width 124 height 31
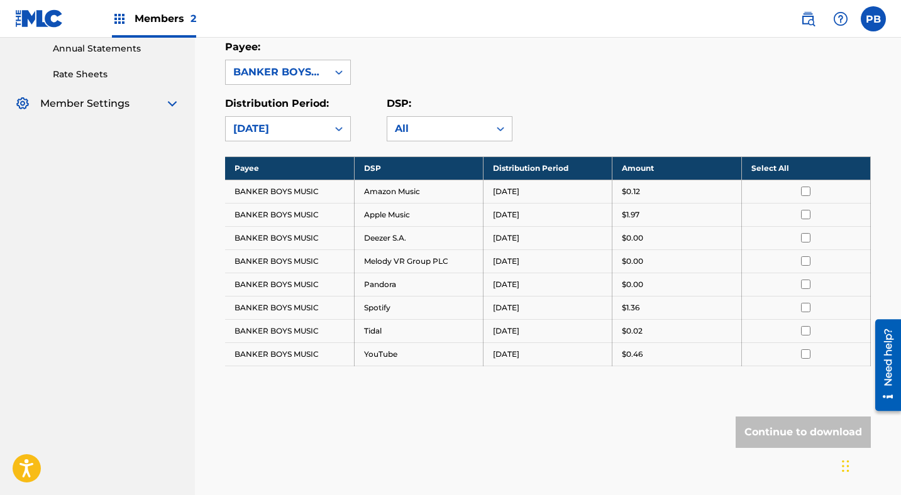
scroll to position [251, 0]
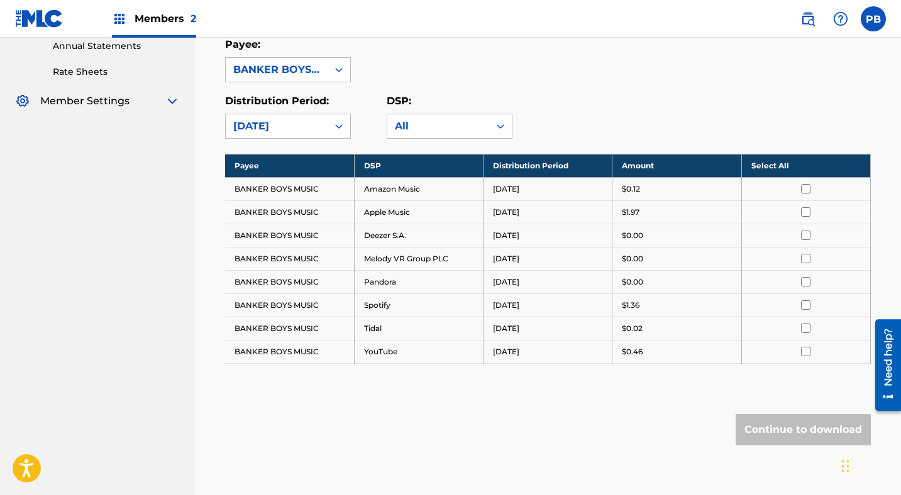
click at [293, 127] on div "[DATE]" at bounding box center [276, 126] width 87 height 15
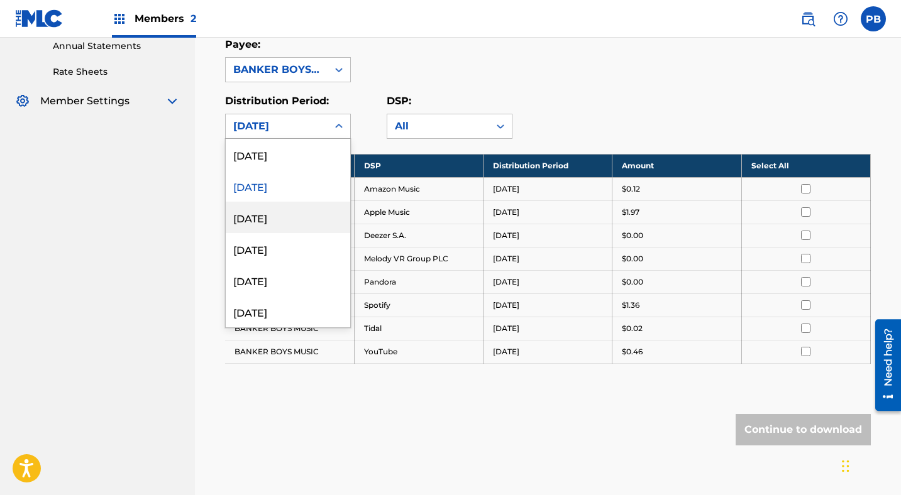
click at [263, 218] on div "[DATE]" at bounding box center [288, 217] width 124 height 31
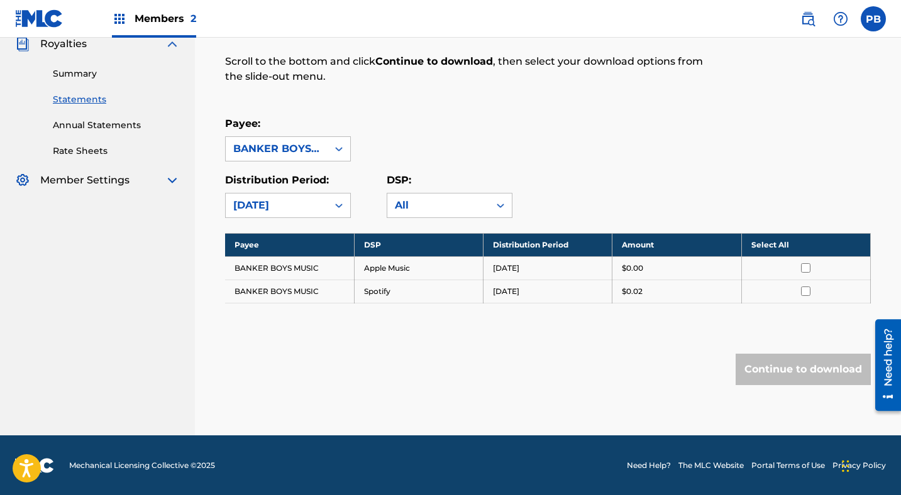
click at [280, 211] on div "[DATE]" at bounding box center [276, 205] width 87 height 15
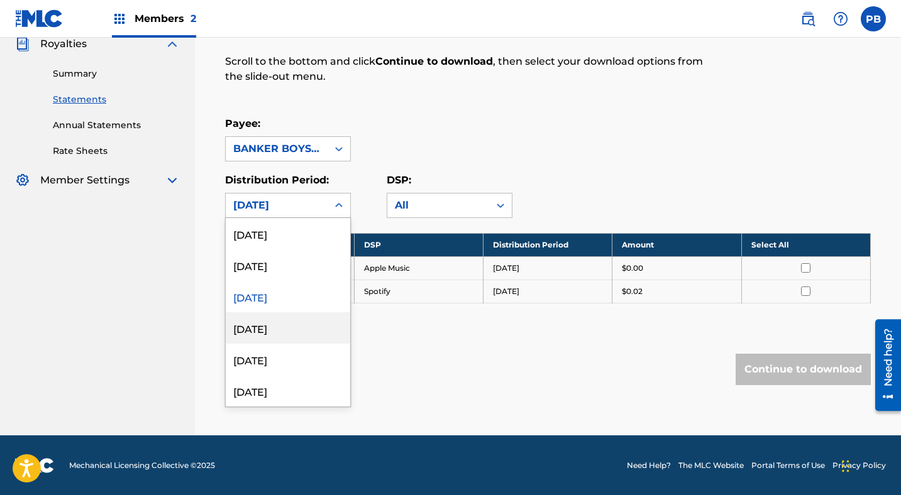
click at [261, 330] on div "[DATE]" at bounding box center [288, 327] width 124 height 31
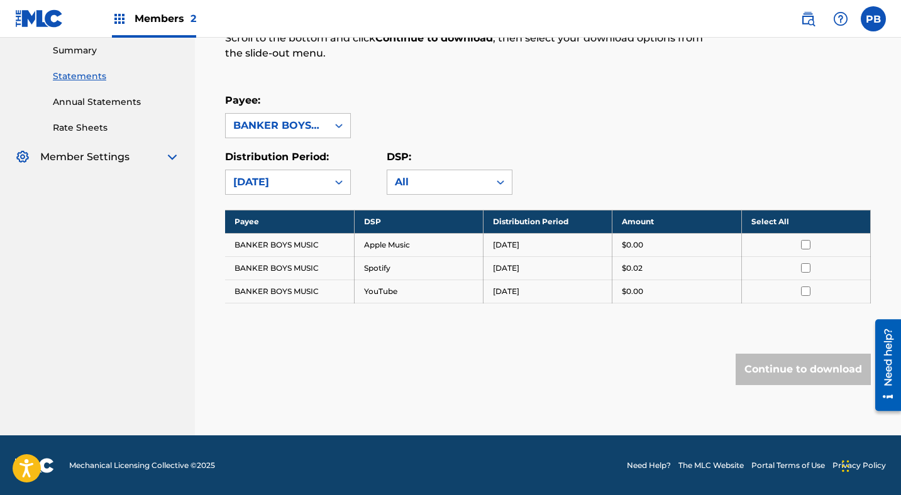
click at [278, 178] on div "[DATE]" at bounding box center [276, 182] width 87 height 15
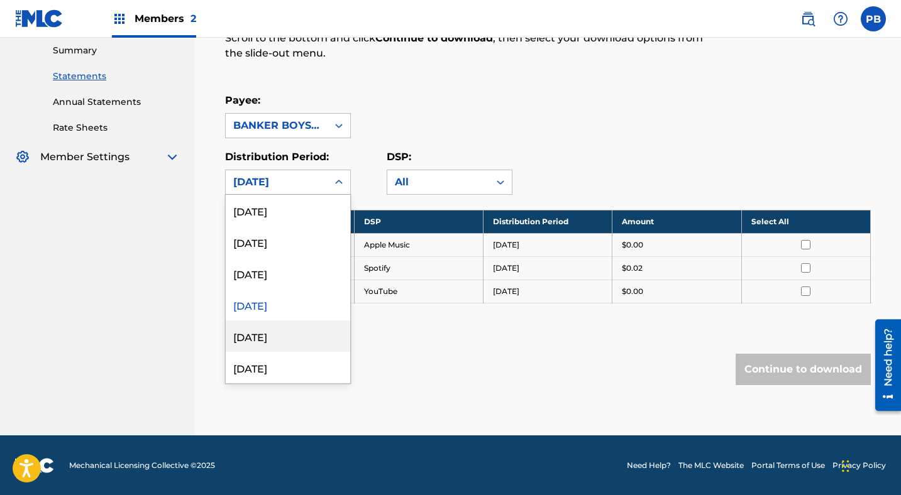
click at [259, 333] on div "[DATE]" at bounding box center [288, 335] width 124 height 31
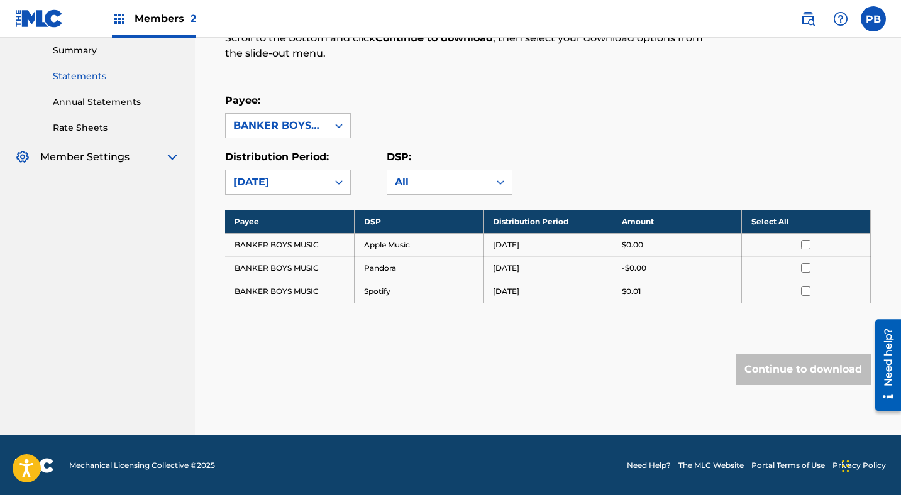
click at [269, 177] on div "[DATE]" at bounding box center [276, 182] width 87 height 15
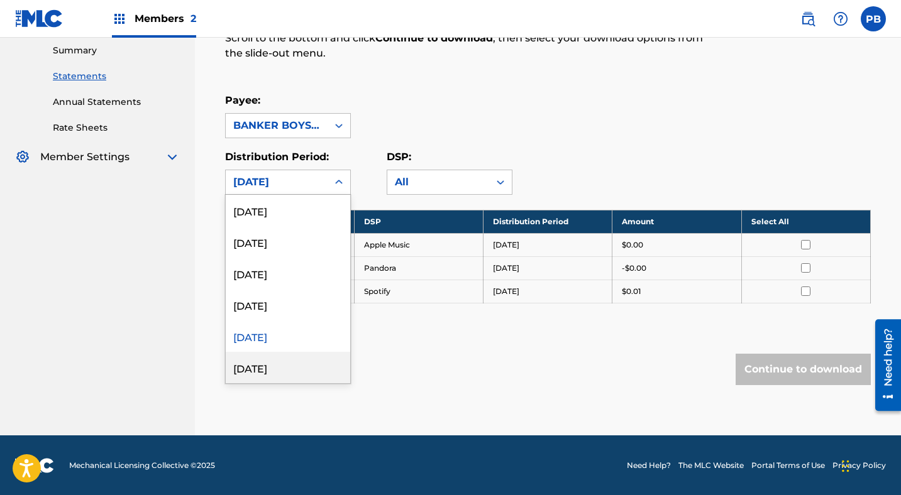
click at [268, 366] on div "[DATE]" at bounding box center [288, 367] width 124 height 31
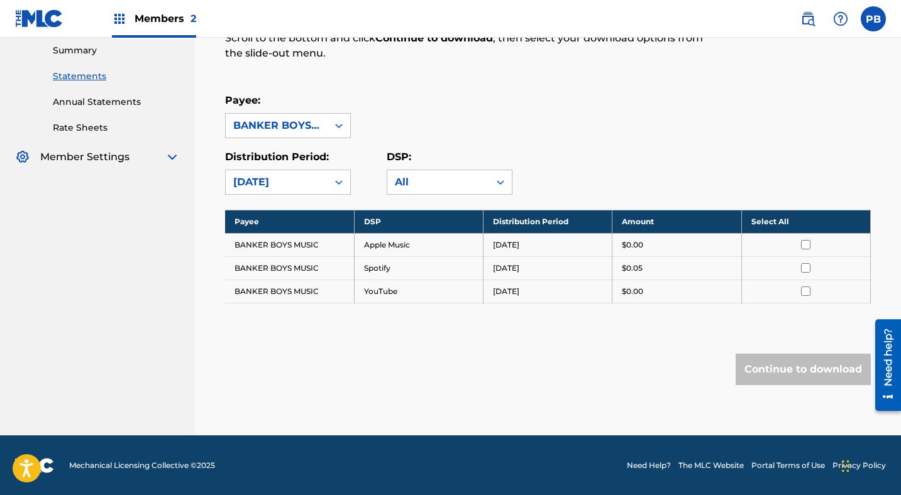
click at [316, 178] on div "[DATE]" at bounding box center [276, 182] width 87 height 15
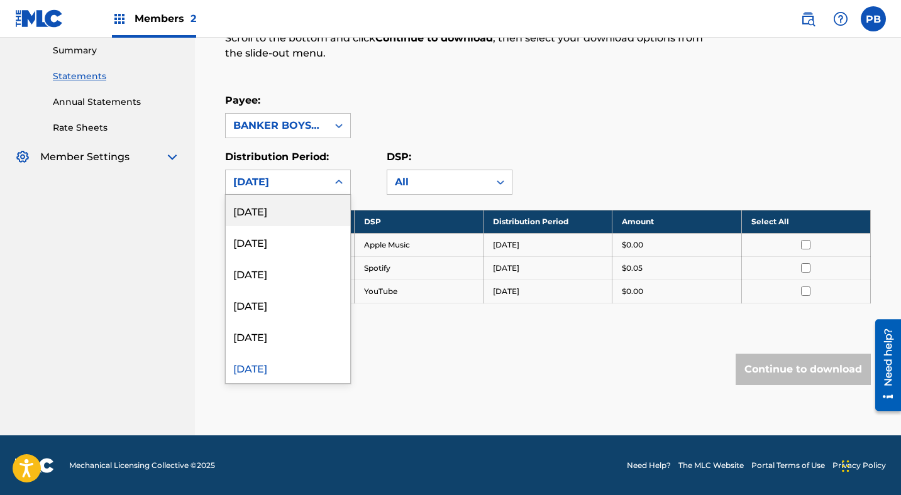
click at [316, 178] on div "[DATE]" at bounding box center [276, 182] width 87 height 15
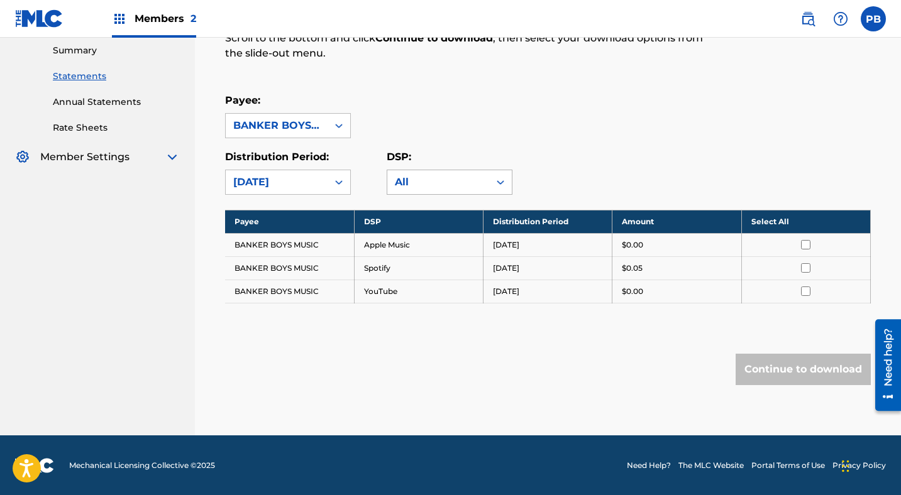
click at [417, 187] on div "All" at bounding box center [438, 182] width 87 height 15
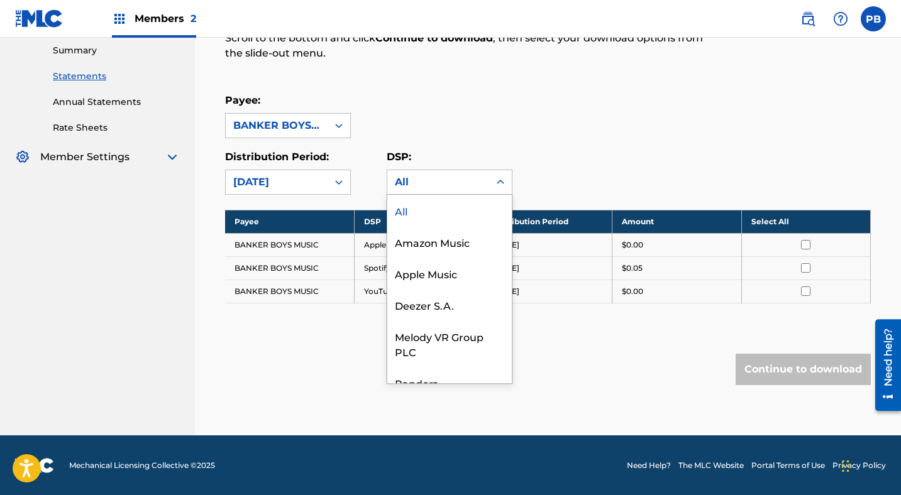
click at [417, 187] on div "All" at bounding box center [438, 182] width 87 height 15
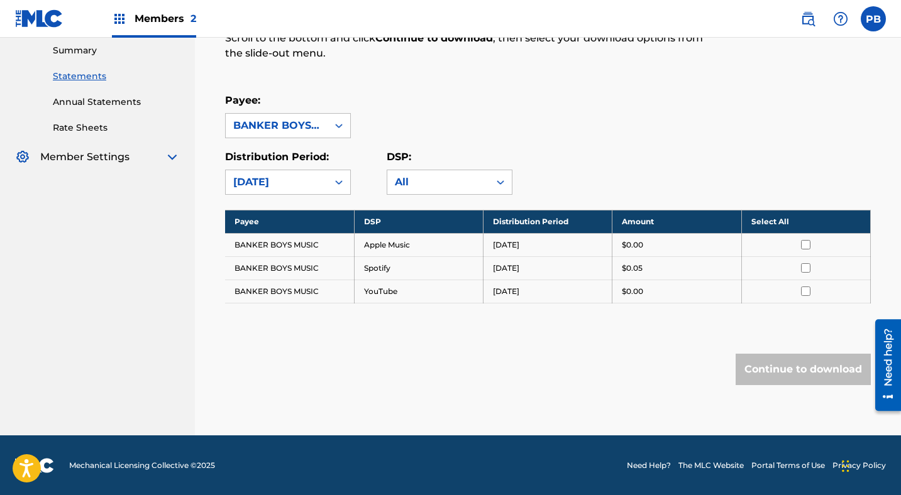
click at [124, 102] on link "Annual Statements" at bounding box center [116, 102] width 127 height 13
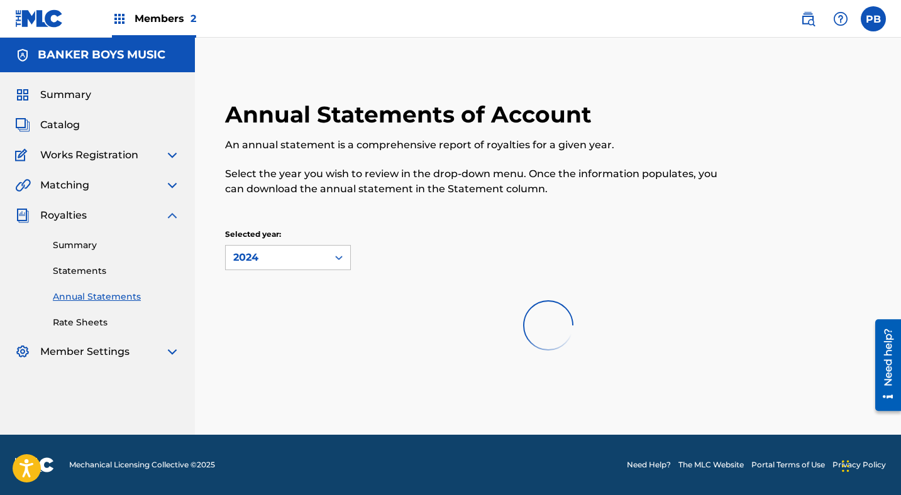
click at [92, 320] on link "Rate Sheets" at bounding box center [116, 322] width 127 height 13
